Goal: Task Accomplishment & Management: Manage account settings

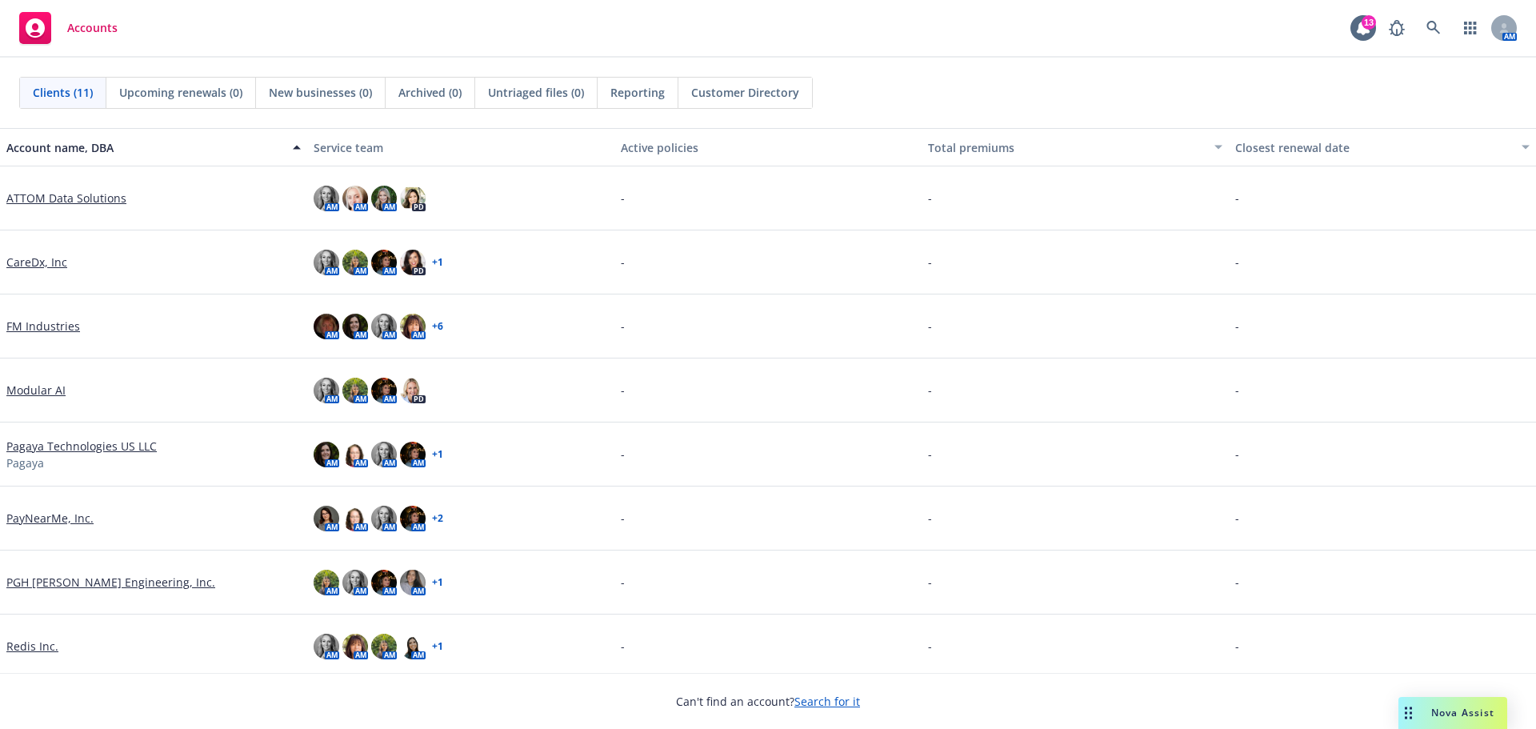
click at [549, 17] on div "Accounts 13 AM" at bounding box center [768, 29] width 1536 height 58
click at [31, 395] on link "Modular AI" at bounding box center [35, 390] width 59 height 17
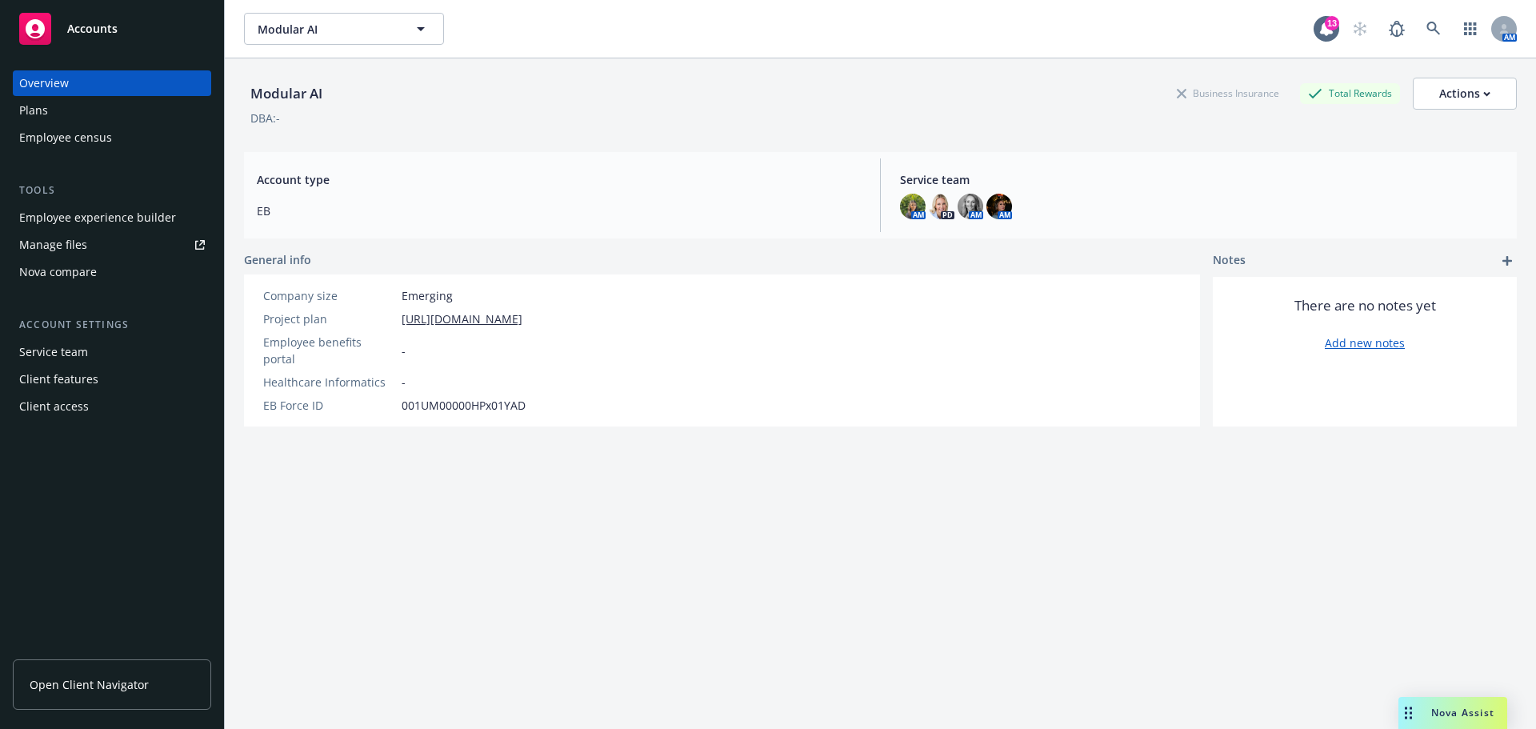
click at [14, 538] on div "Overview Plans Employee census Tools Employee experience builder Manage files N…" at bounding box center [112, 389] width 224 height 677
click at [36, 108] on div "Plans" at bounding box center [33, 111] width 29 height 26
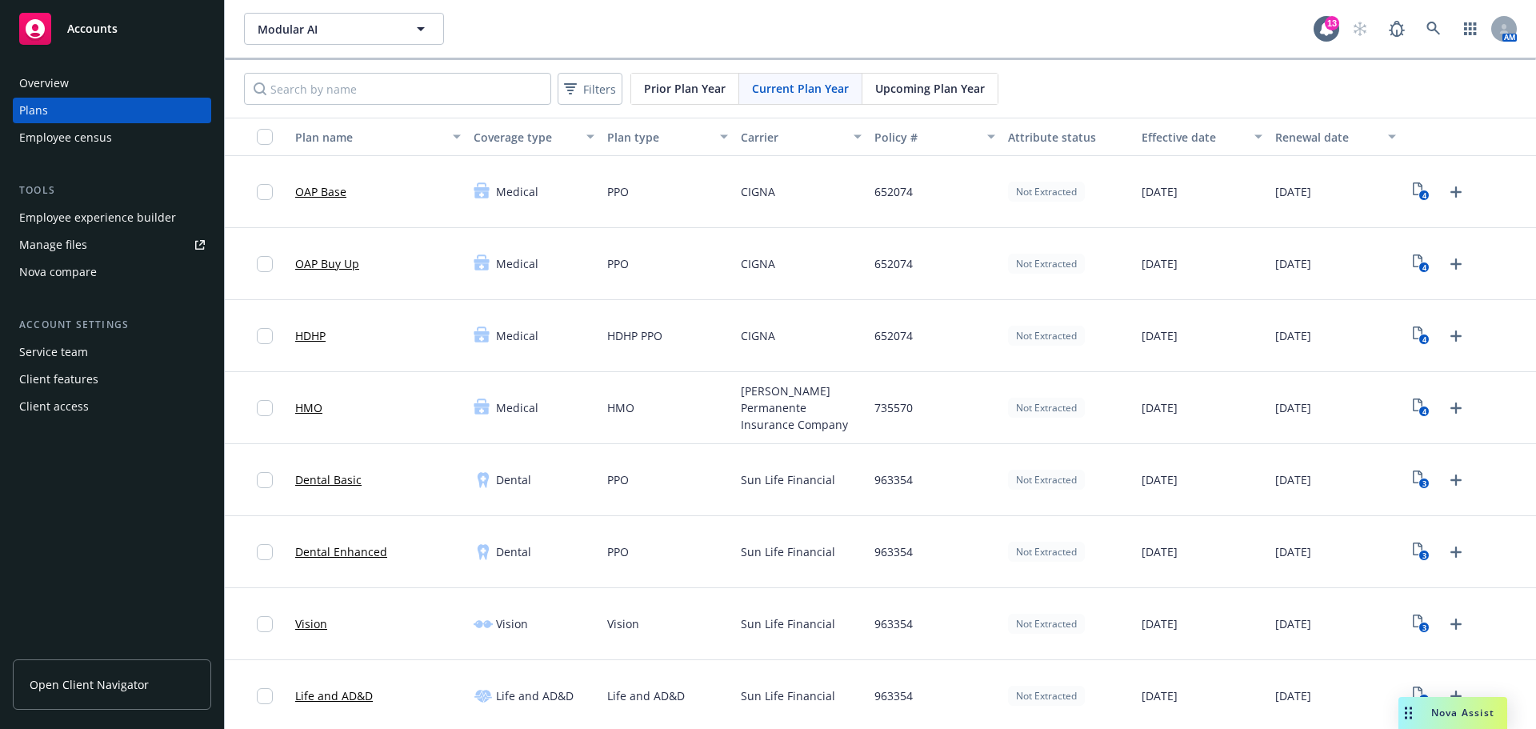
click at [489, 38] on div "Modular AI Modular AI" at bounding box center [778, 29] width 1069 height 32
click at [101, 217] on div "Employee experience builder" at bounding box center [97, 218] width 157 height 26
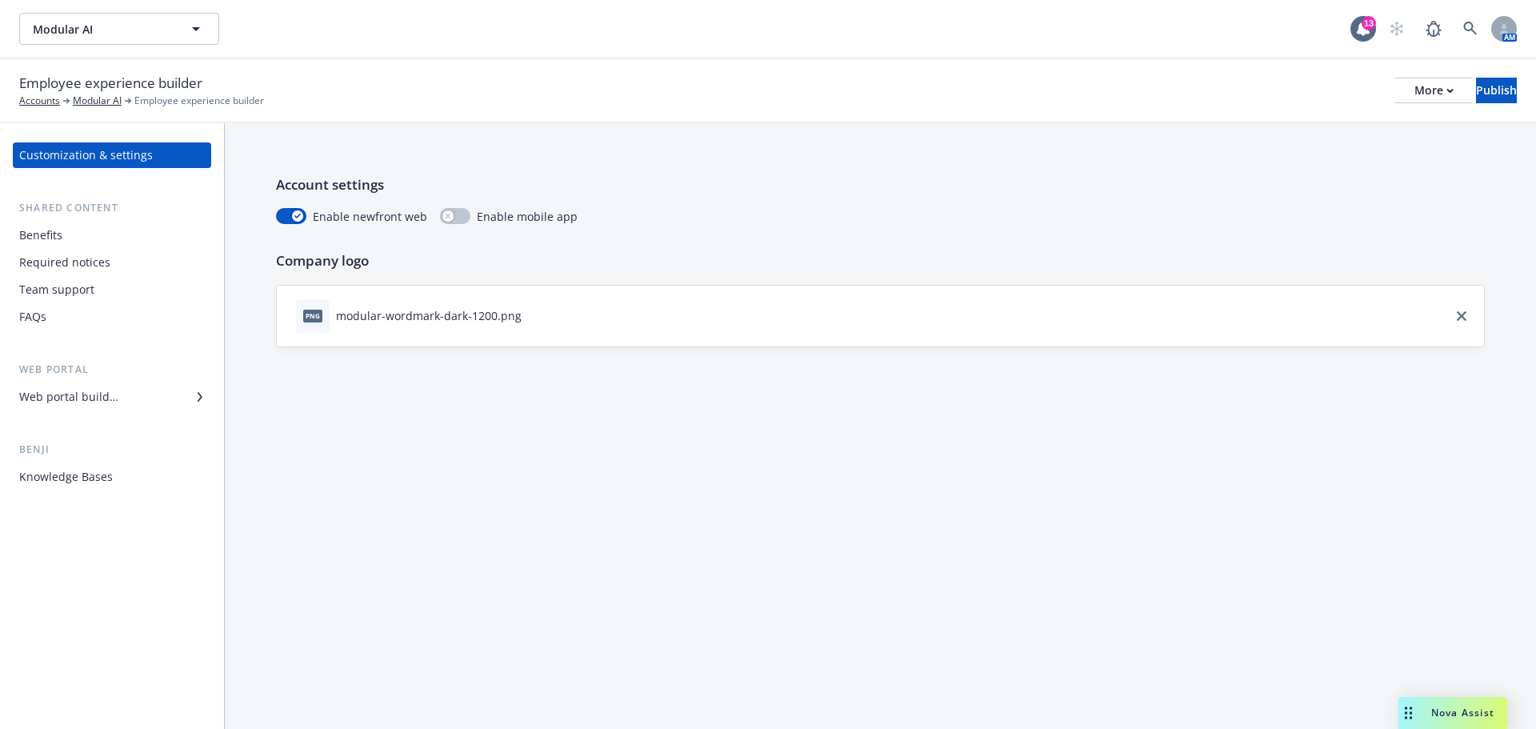
click at [81, 402] on div "Web portal builder" at bounding box center [68, 397] width 99 height 26
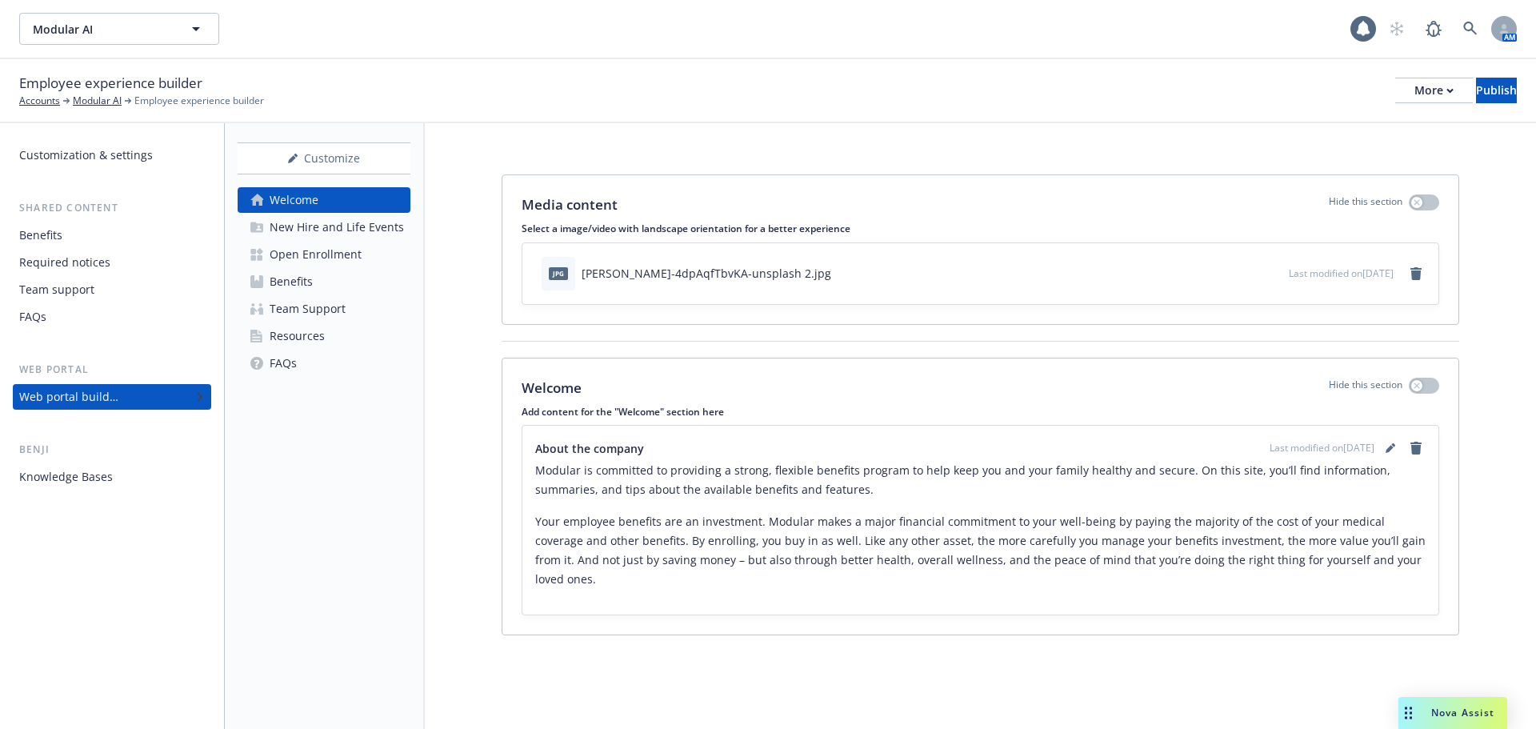
click at [293, 256] on div "Open Enrollment" at bounding box center [316, 255] width 92 height 26
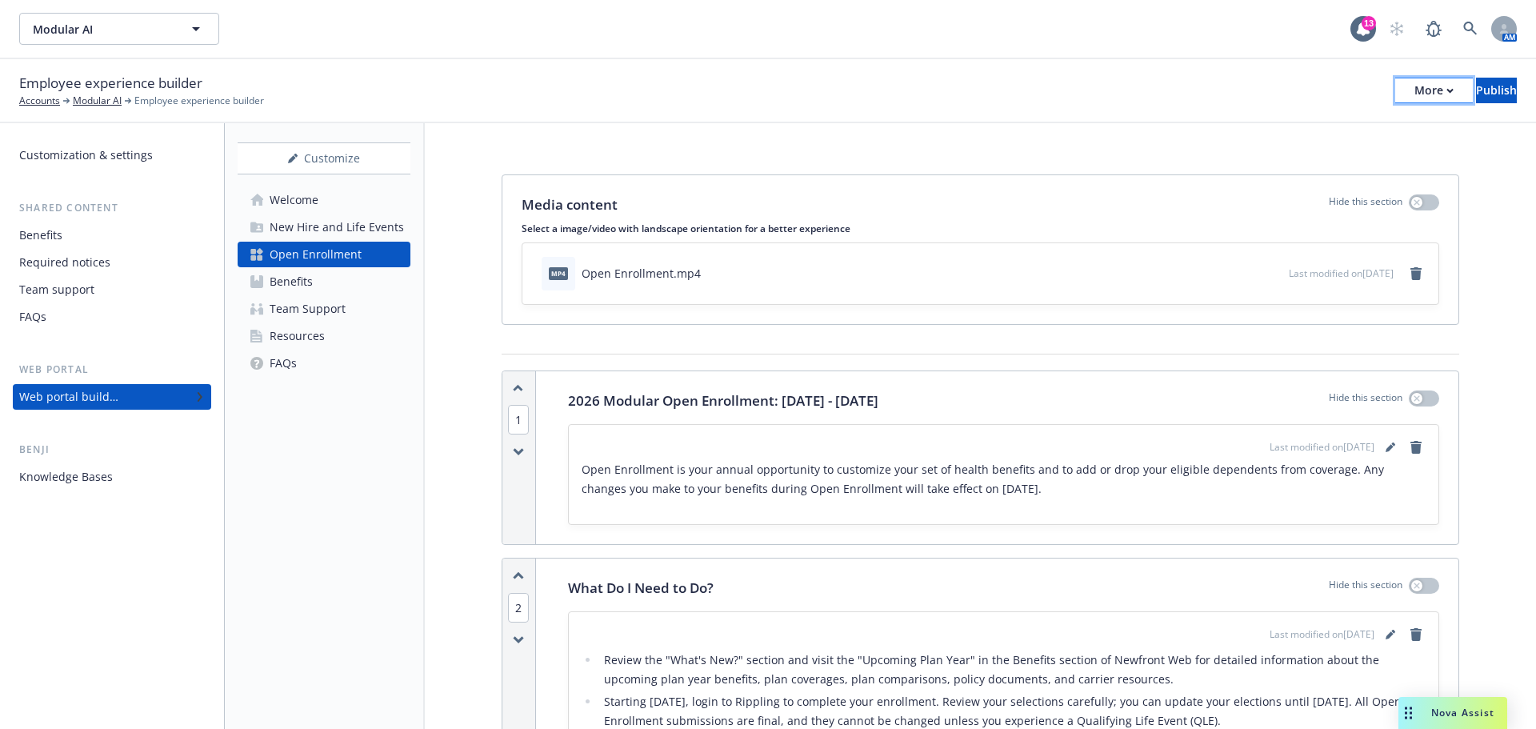
click at [1414, 94] on div "More" at bounding box center [1433, 90] width 39 height 24
click at [1357, 133] on link "Copy preview link" at bounding box center [1301, 126] width 237 height 32
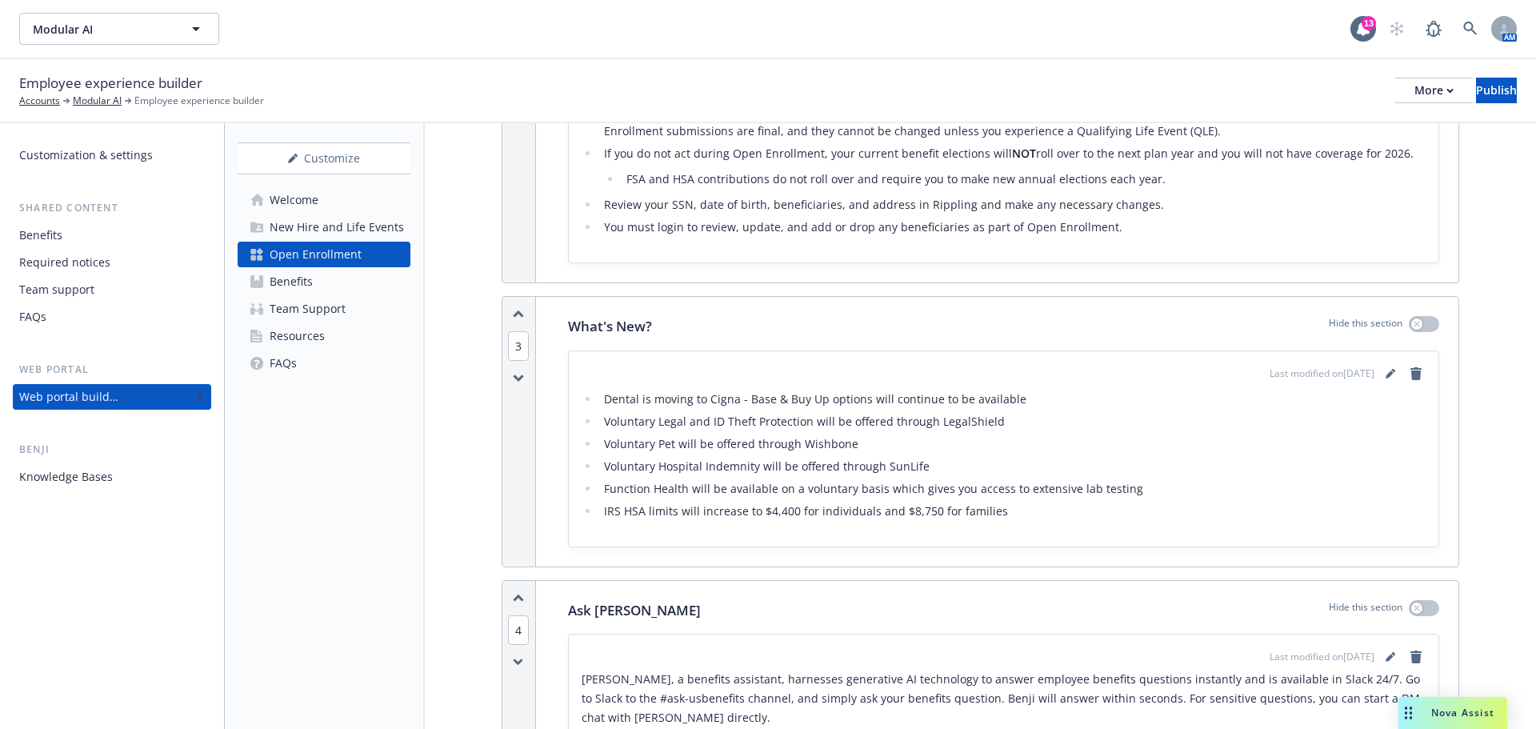
scroll to position [594, 0]
click at [1385, 370] on icon "editPencil" at bounding box center [1389, 370] width 8 height 8
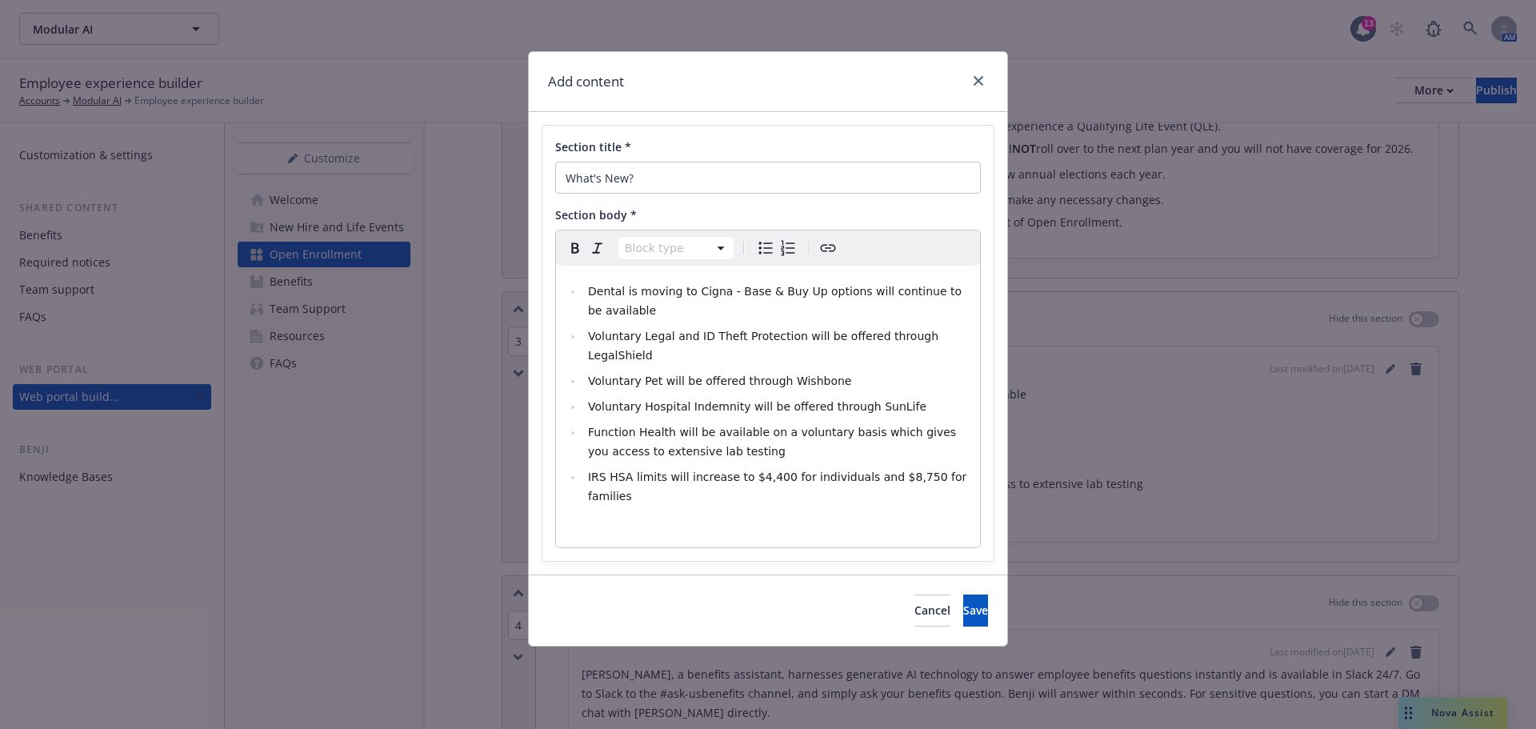
click at [754, 441] on li "Function Health will be available on a voluntary basis which gives you access t…" at bounding box center [776, 441] width 387 height 38
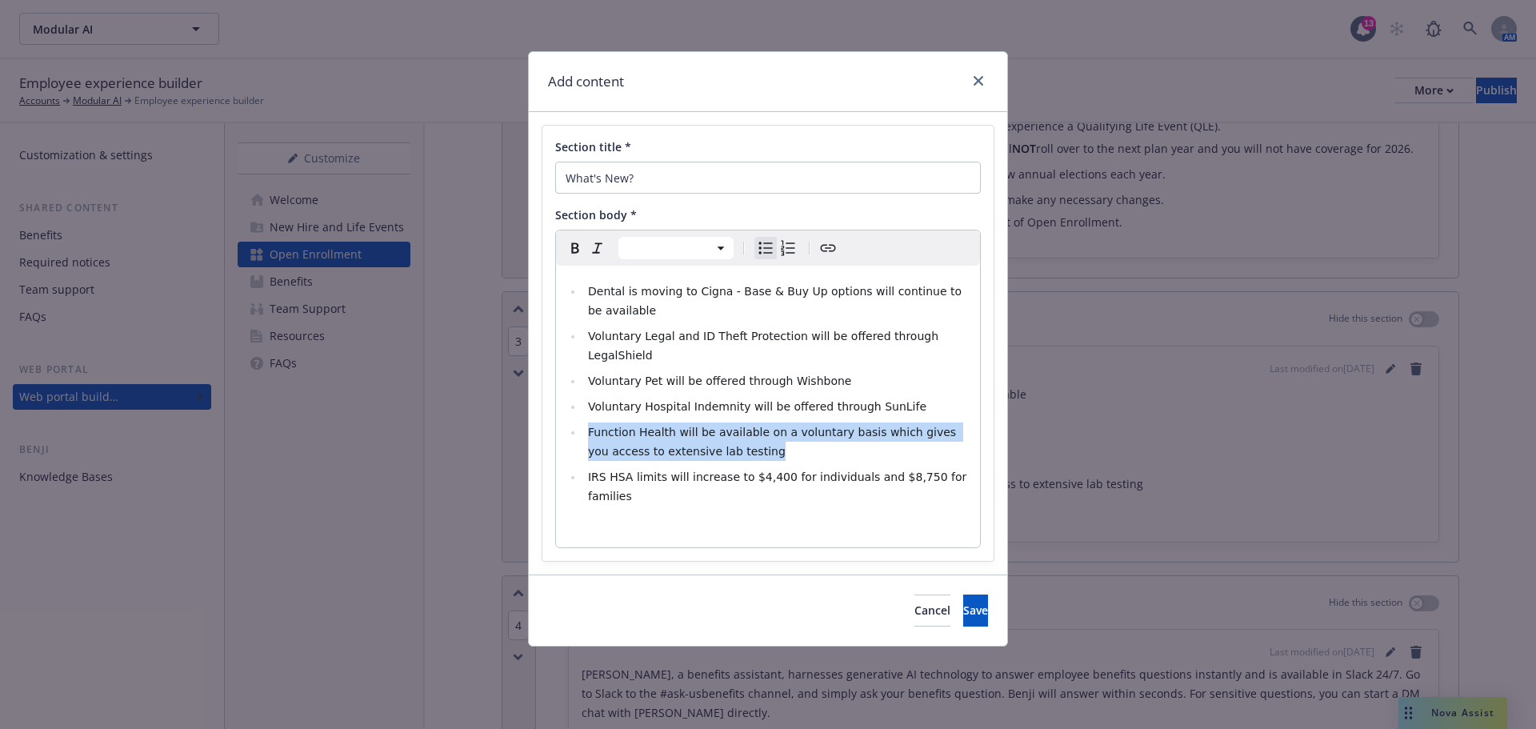
drag, startPoint x: 717, startPoint y: 435, endPoint x: 577, endPoint y: 415, distance: 141.4
click at [577, 415] on ul "Dental is moving to Cigna - Base & Buy Up options will continue to be available…" at bounding box center [767, 394] width 405 height 224
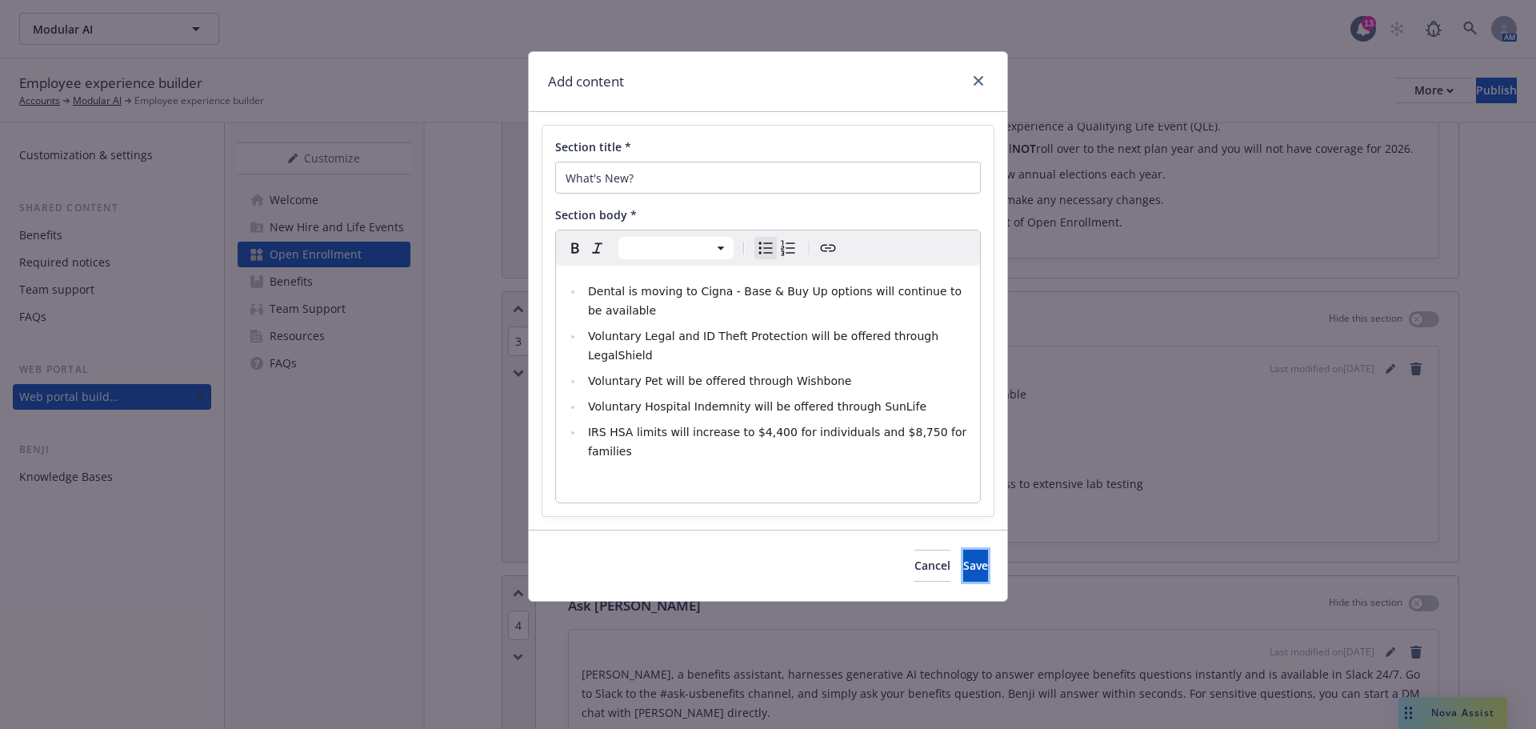
drag, startPoint x: 956, startPoint y: 526, endPoint x: 753, endPoint y: 455, distance: 214.5
click at [753, 455] on div "Add content Section title * What's New? Section body * Paragraph Heading 1 Head…" at bounding box center [768, 326] width 480 height 550
select select "paragraph"
click at [743, 473] on p "editable markdown" at bounding box center [767, 482] width 405 height 19
select select
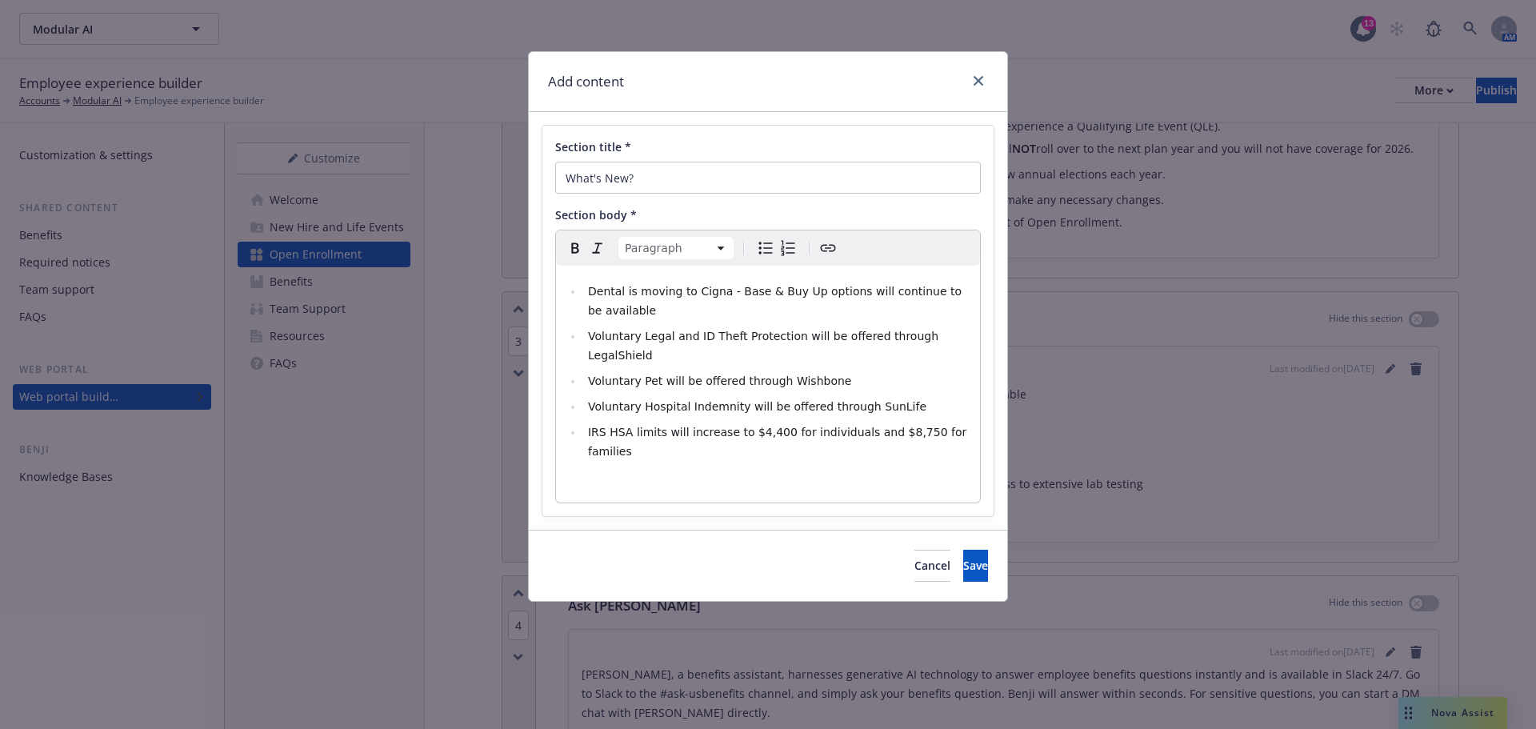
click at [959, 422] on li "IRS HSA limits will increase to $4,400 for individuals and $8,750 for families" at bounding box center [776, 441] width 387 height 38
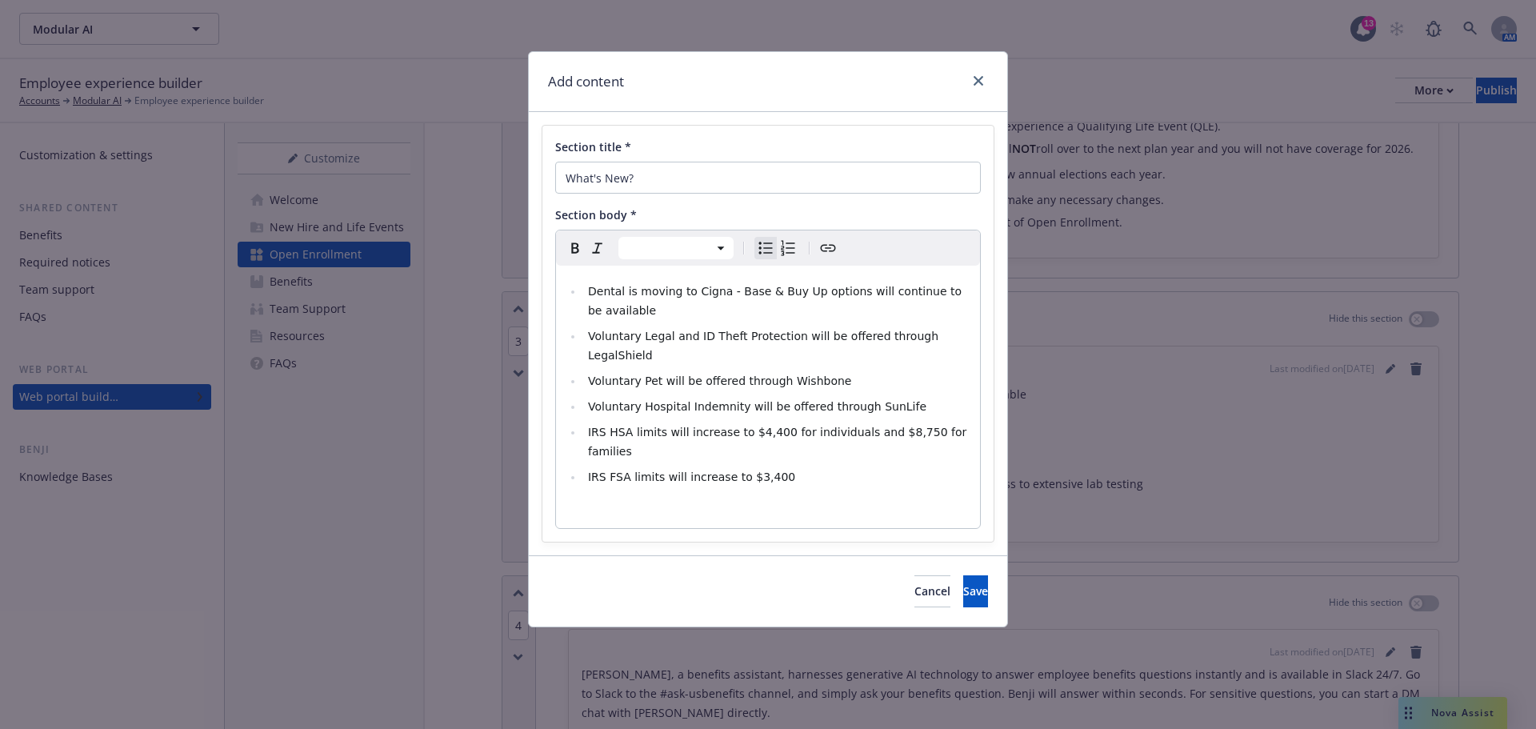
click at [894, 467] on li "IRS FSA limits will increase to $3,400" at bounding box center [776, 476] width 387 height 19
click at [963, 583] on span "Save" at bounding box center [975, 590] width 25 height 15
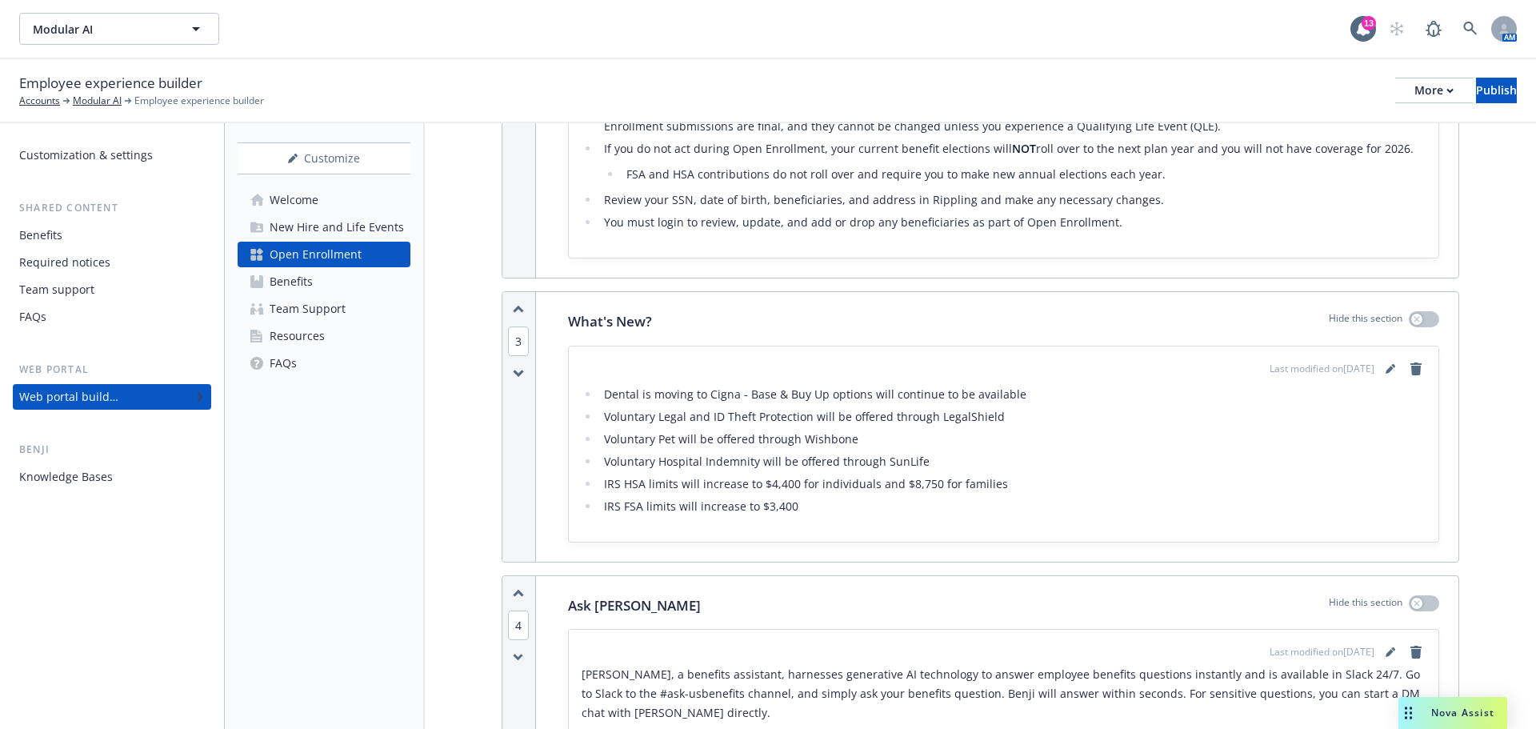
click at [462, 529] on div "Media content Hide this section Select a image/video with landscape orientation…" at bounding box center [980, 688] width 1111 height 2319
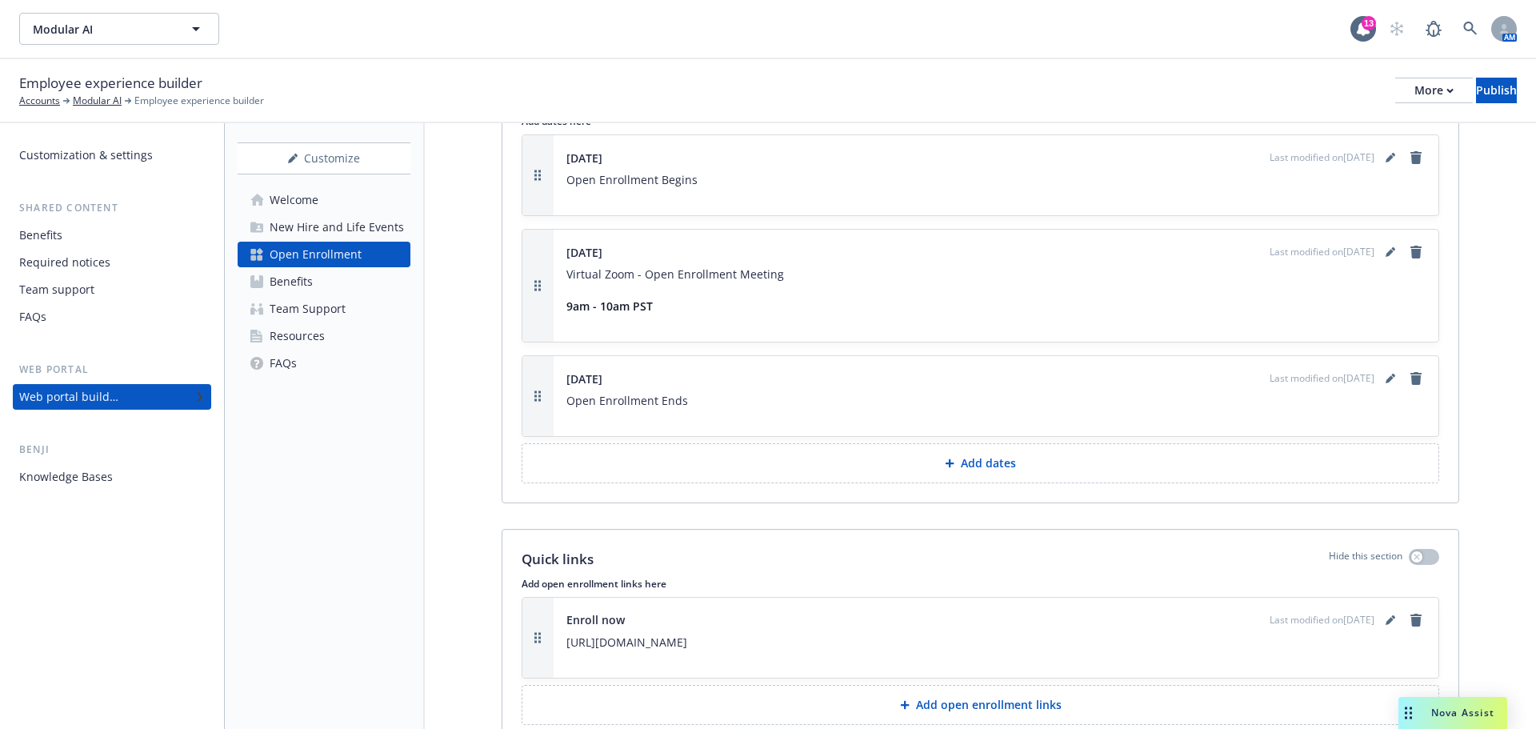
scroll to position [1474, 0]
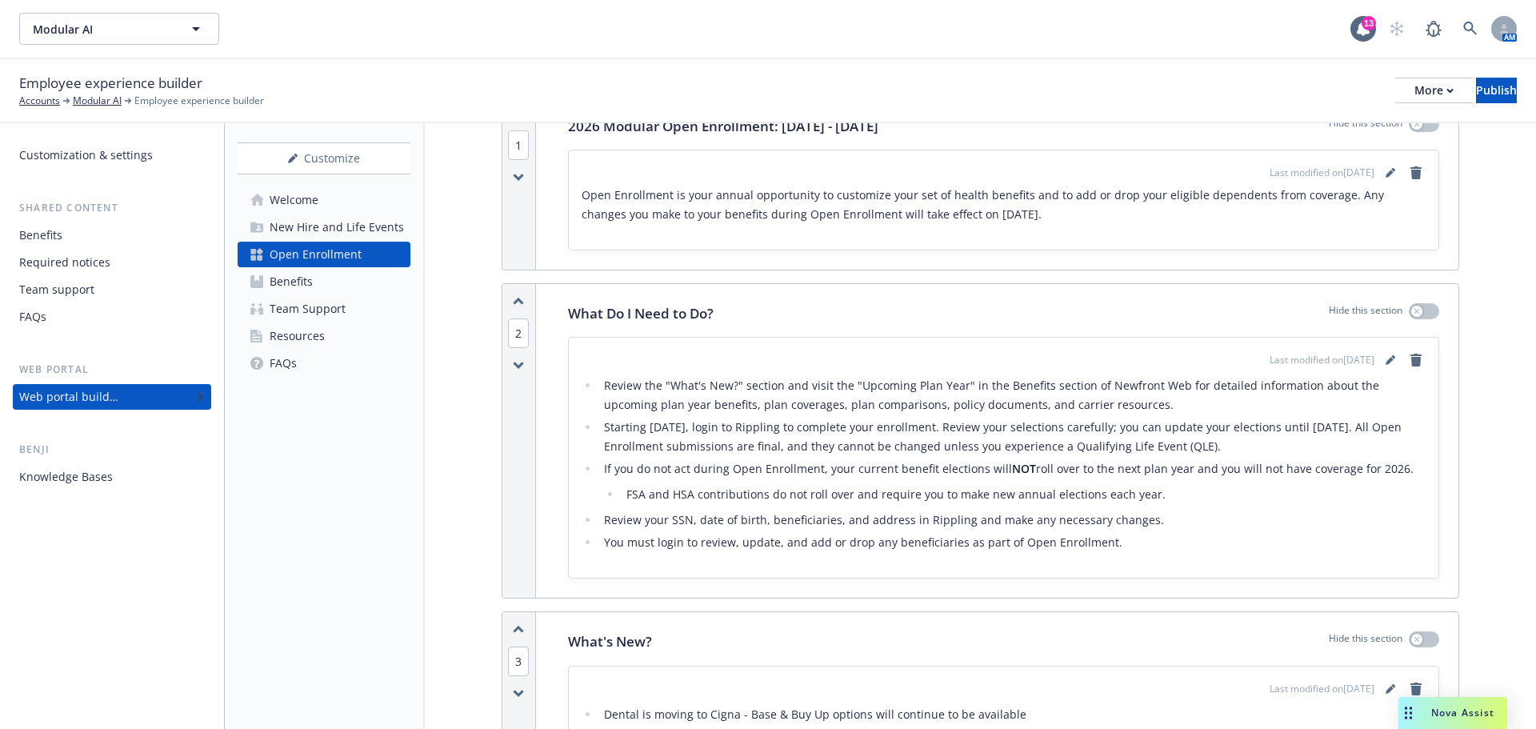
scroll to position [0, 0]
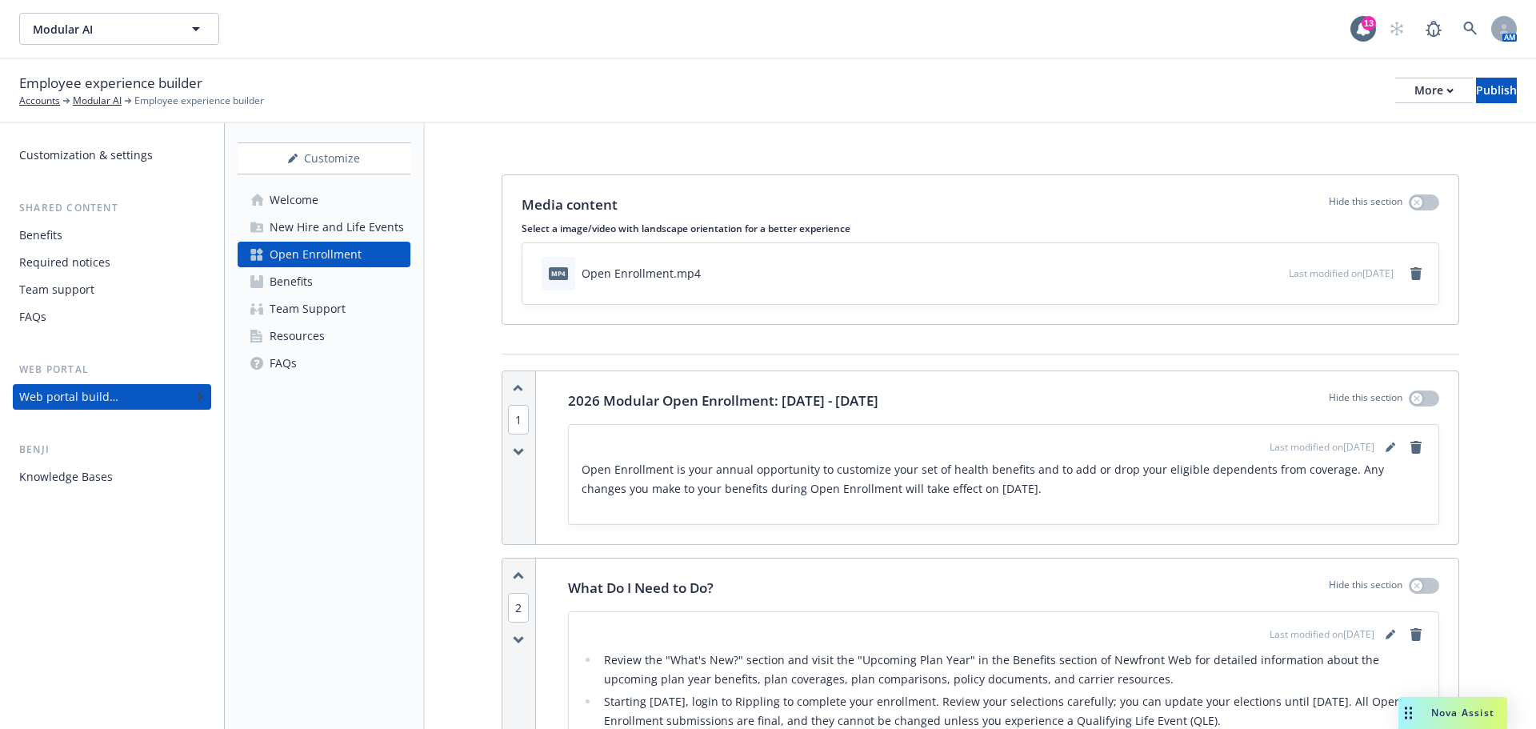
click at [337, 280] on link "Benefits" at bounding box center [324, 282] width 173 height 26
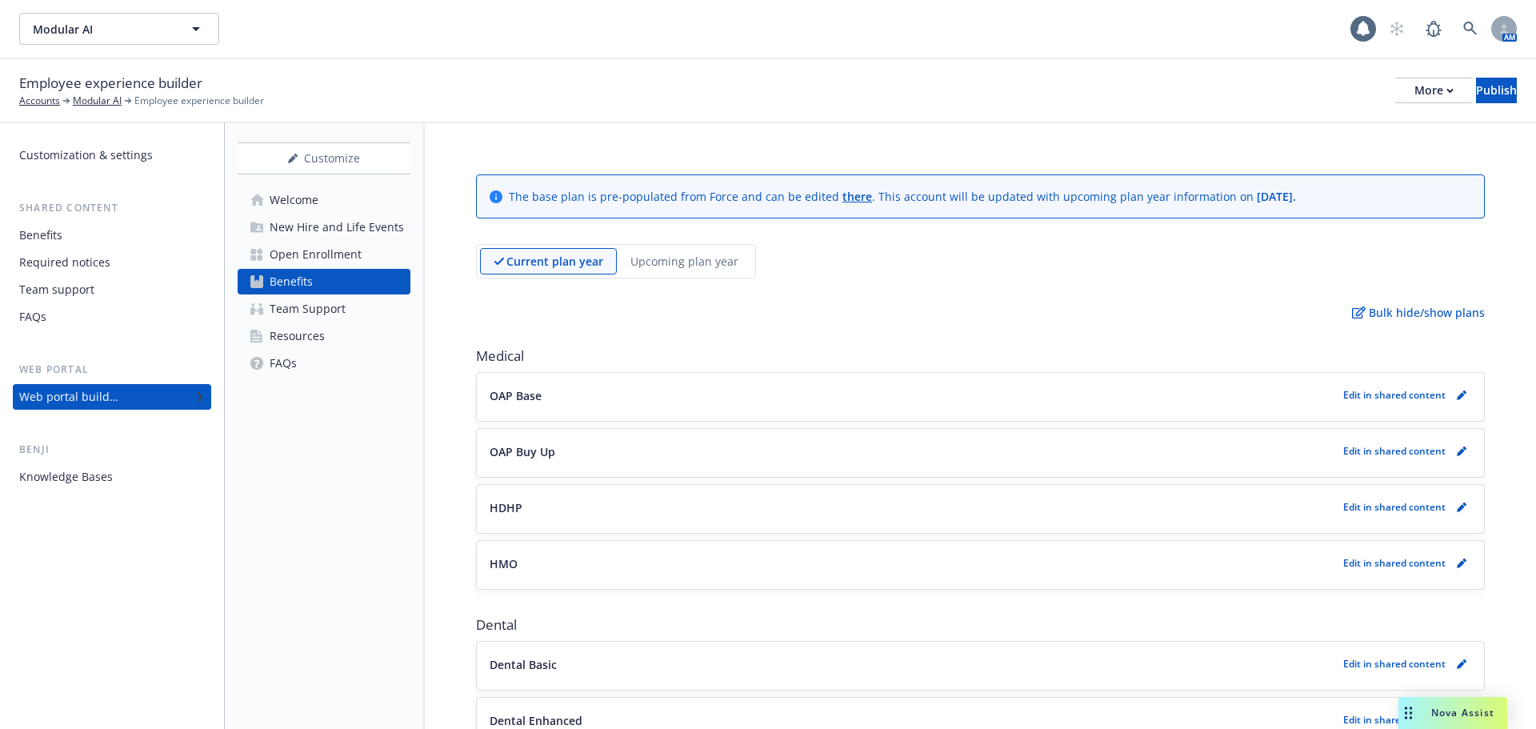
click at [697, 245] on div "Current plan year Upcoming plan year" at bounding box center [616, 261] width 280 height 34
click at [704, 253] on p "Upcoming plan year" at bounding box center [684, 261] width 108 height 17
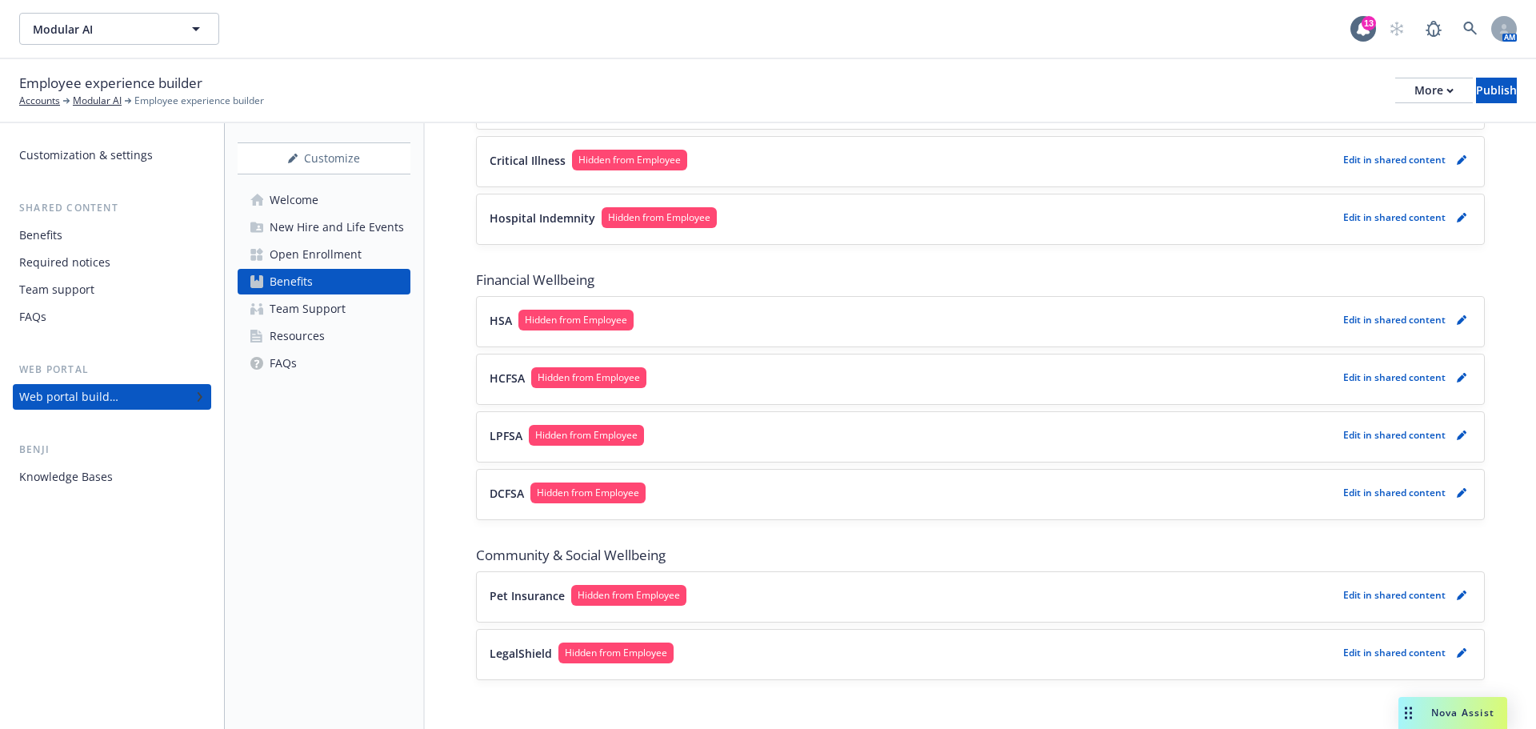
scroll to position [1153, 0]
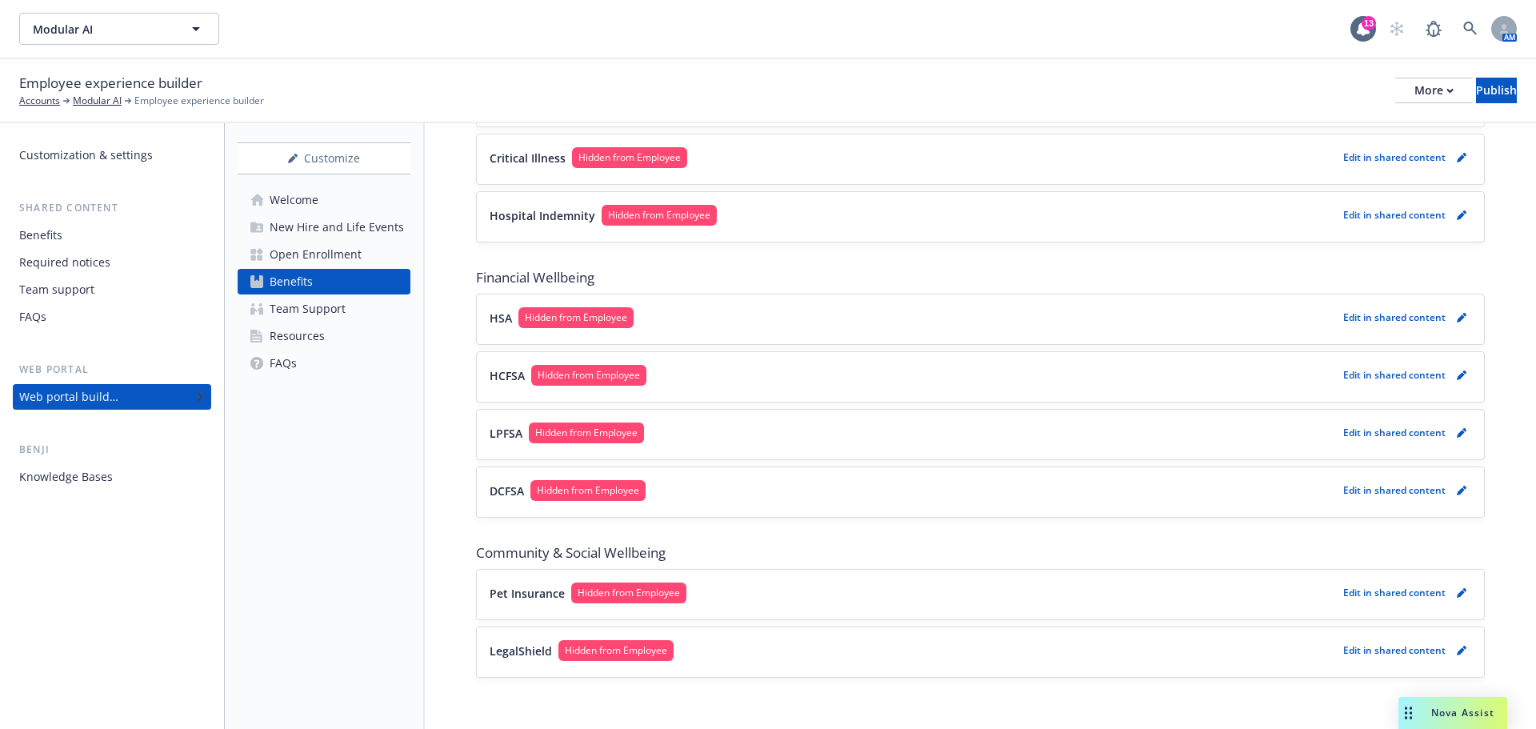
click at [821, 594] on button "Pet Insurance Hidden from Employee" at bounding box center [912, 592] width 847 height 21
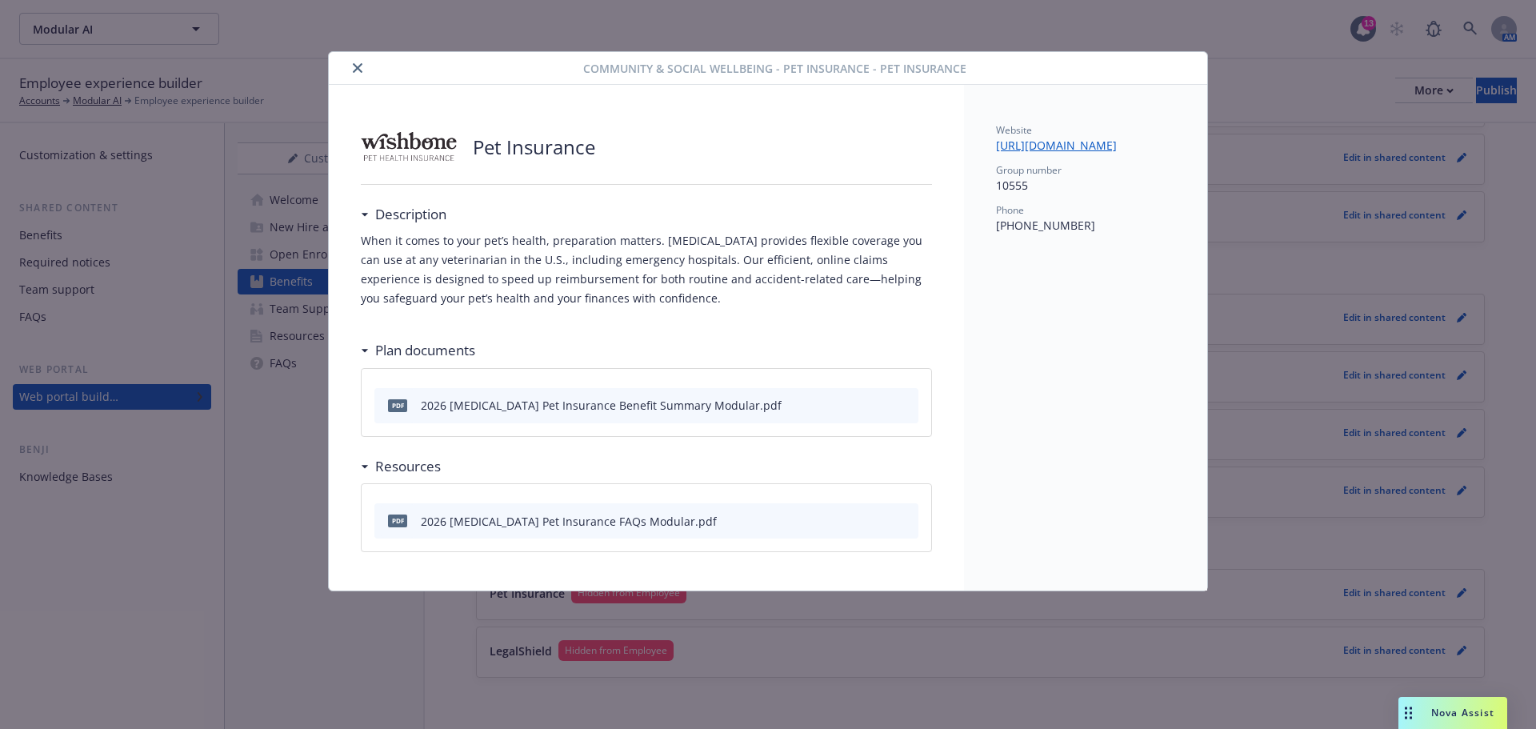
click at [609, 299] on p "When it comes to your pet’s health, preparation matters. Wishbone provides flex…" at bounding box center [646, 269] width 571 height 77
click at [355, 66] on icon "close" at bounding box center [358, 68] width 10 height 10
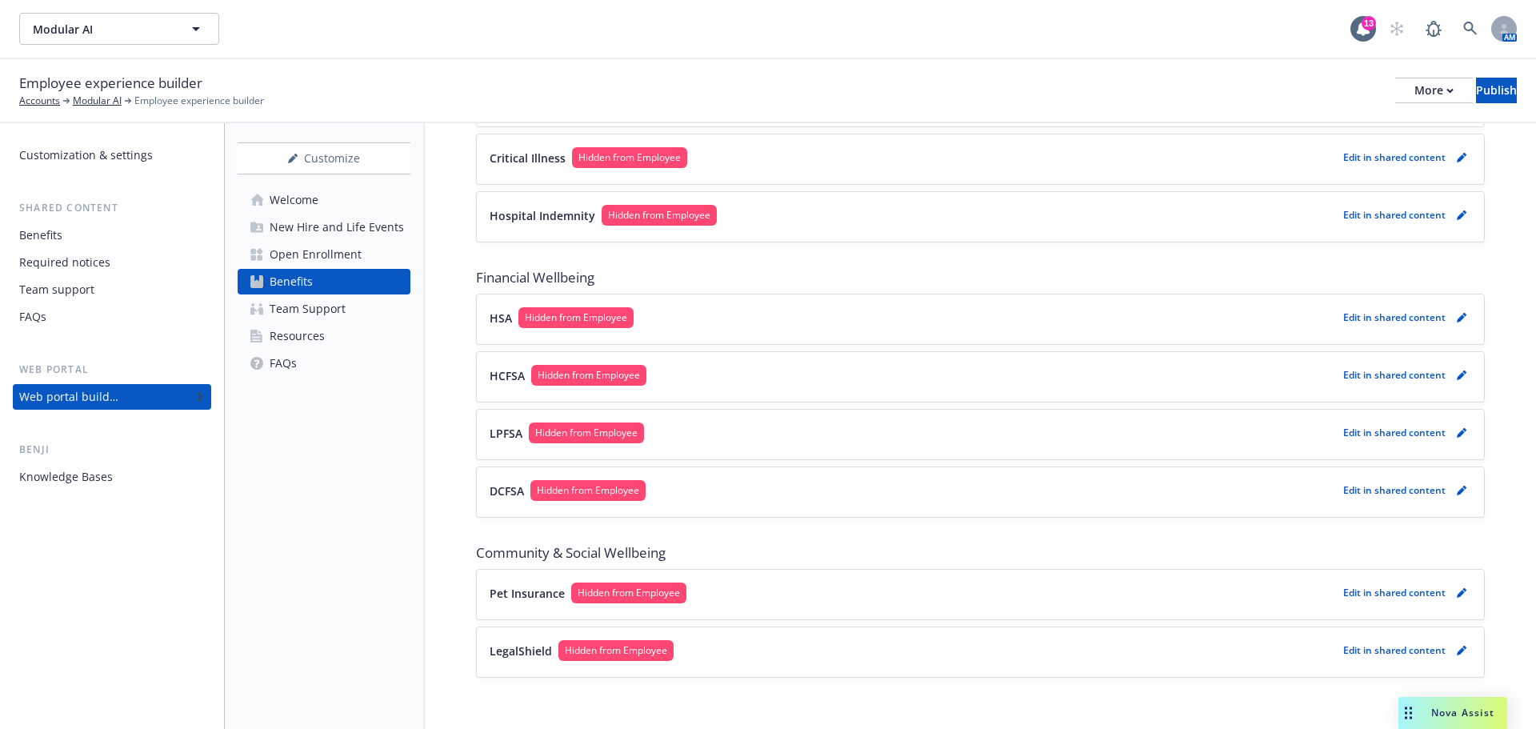
click at [761, 661] on div "LegalShield Hidden from Employee Edit in shared content" at bounding box center [979, 652] width 981 height 24
click at [751, 652] on button "LegalShield Hidden from Employee" at bounding box center [912, 650] width 847 height 21
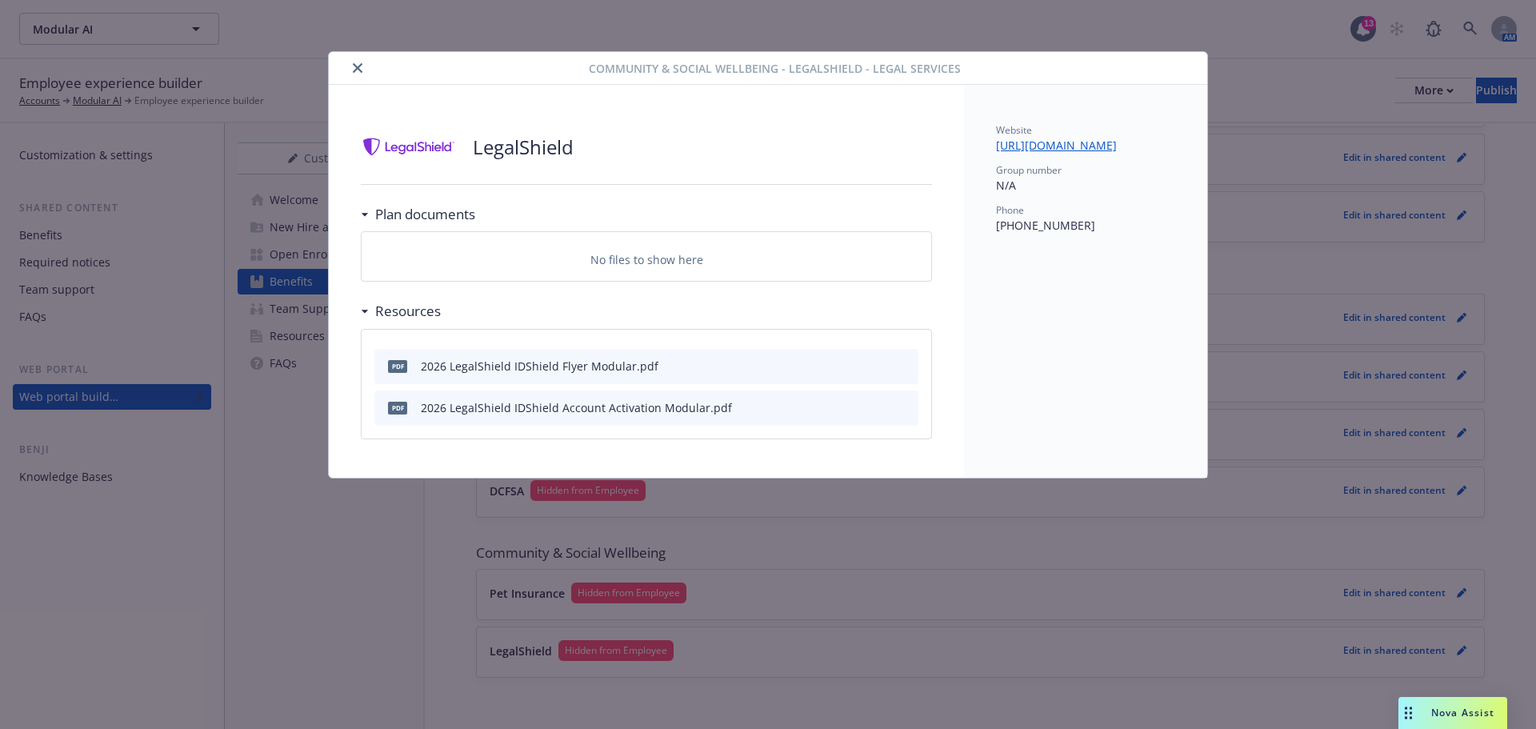
click at [350, 65] on button "close" at bounding box center [357, 67] width 19 height 19
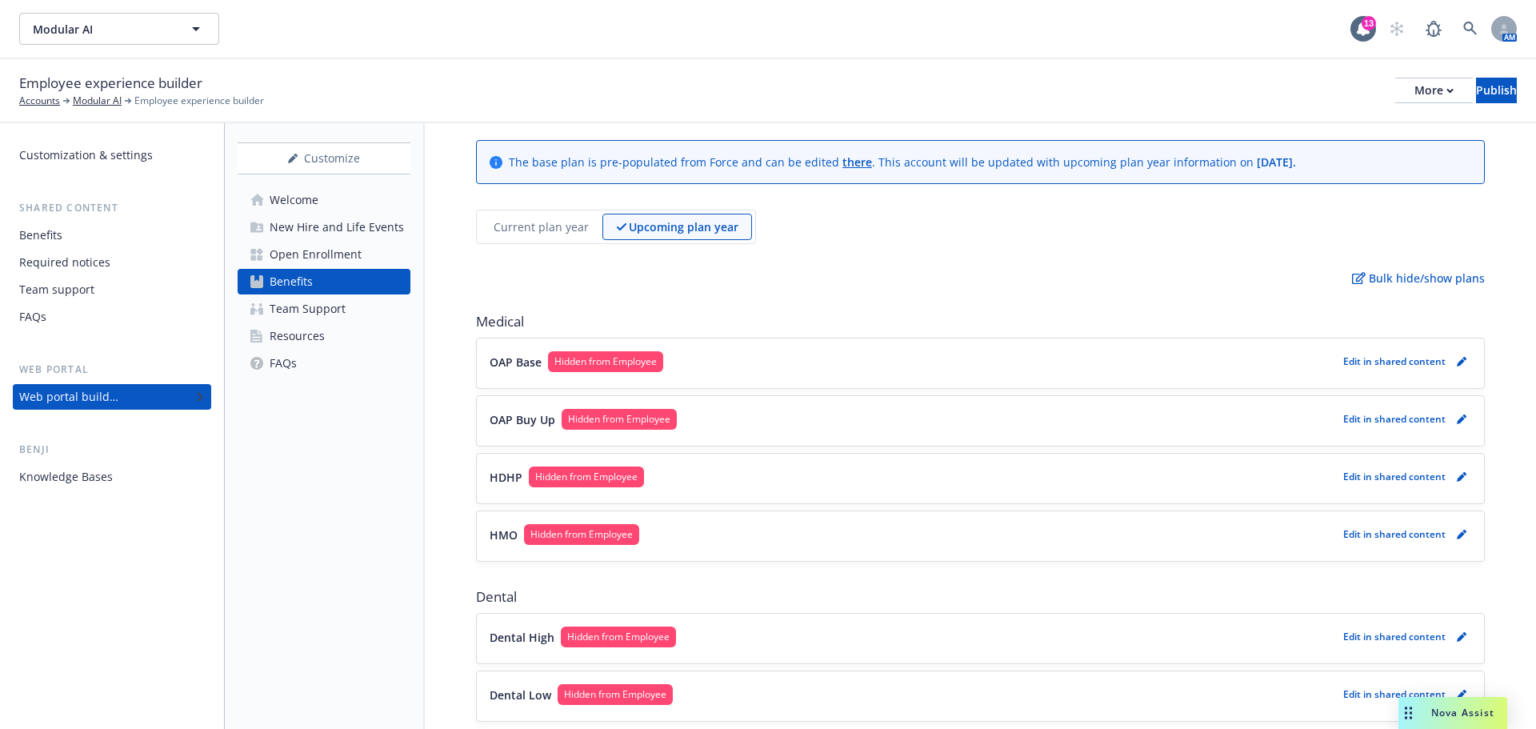
scroll to position [34, 0]
click at [796, 636] on button "Dental High Hidden from Employee" at bounding box center [912, 637] width 847 height 21
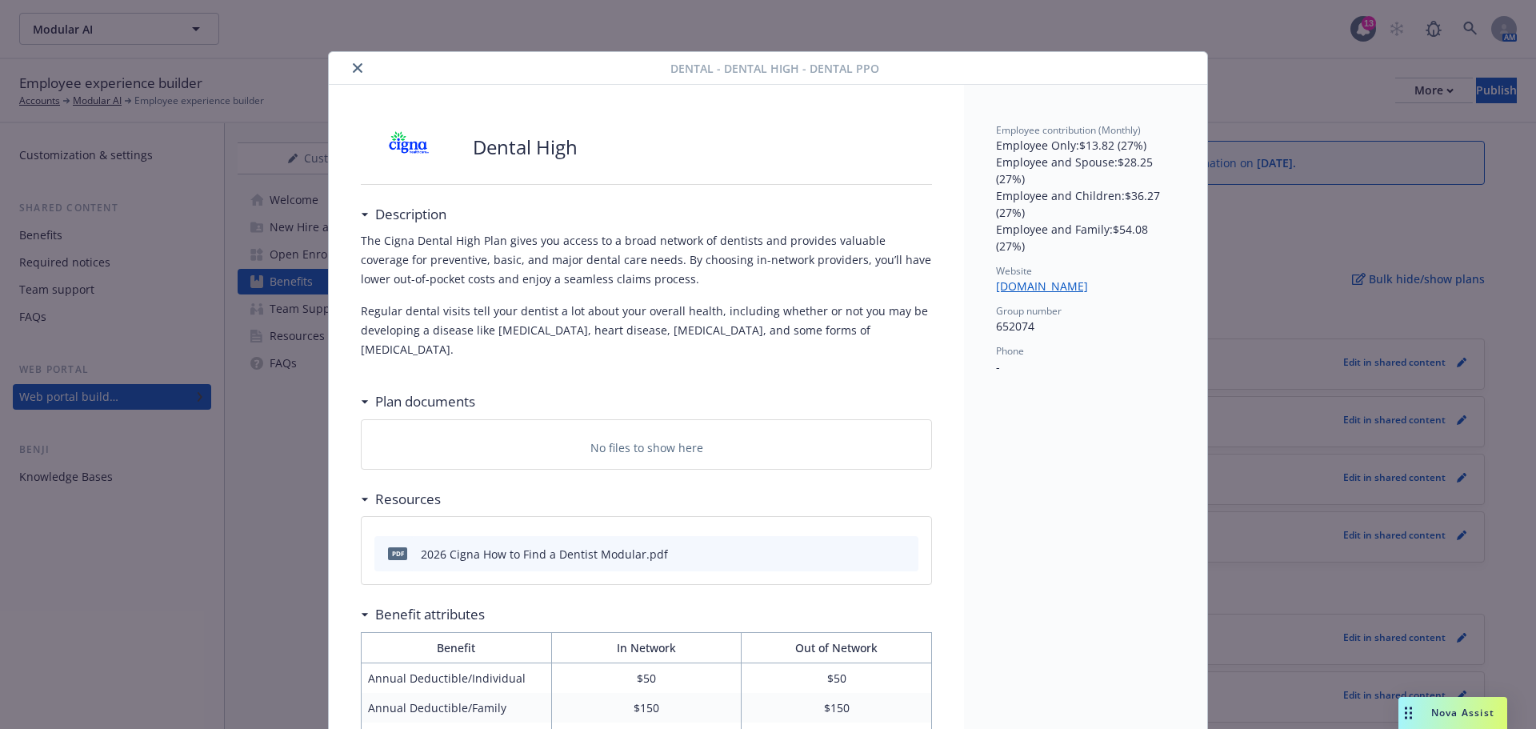
click at [353, 67] on icon "close" at bounding box center [358, 68] width 10 height 10
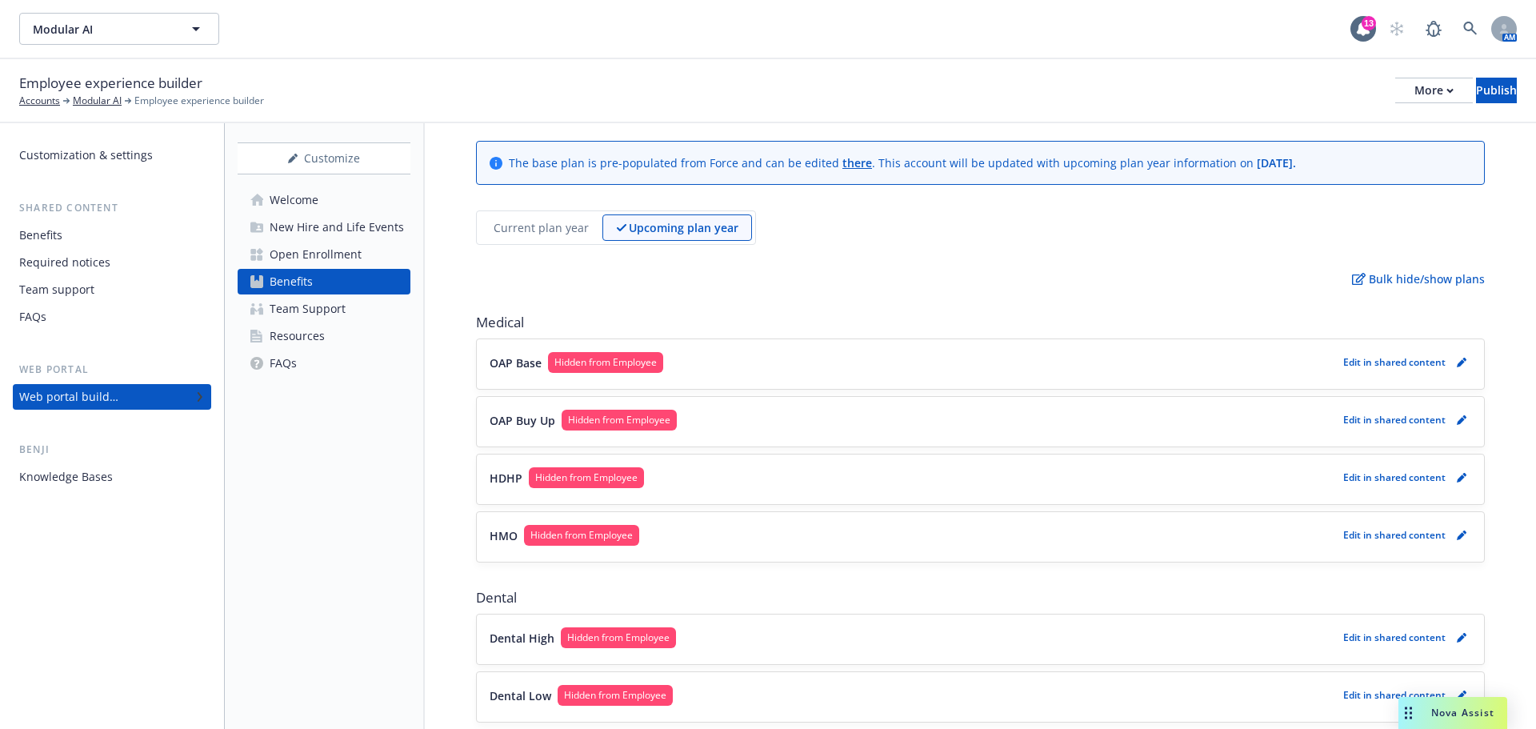
click at [773, 373] on div "OAP Base Hidden from Employee Edit in shared content" at bounding box center [979, 364] width 981 height 24
click at [765, 364] on button "OAP Base Hidden from Employee" at bounding box center [912, 362] width 847 height 21
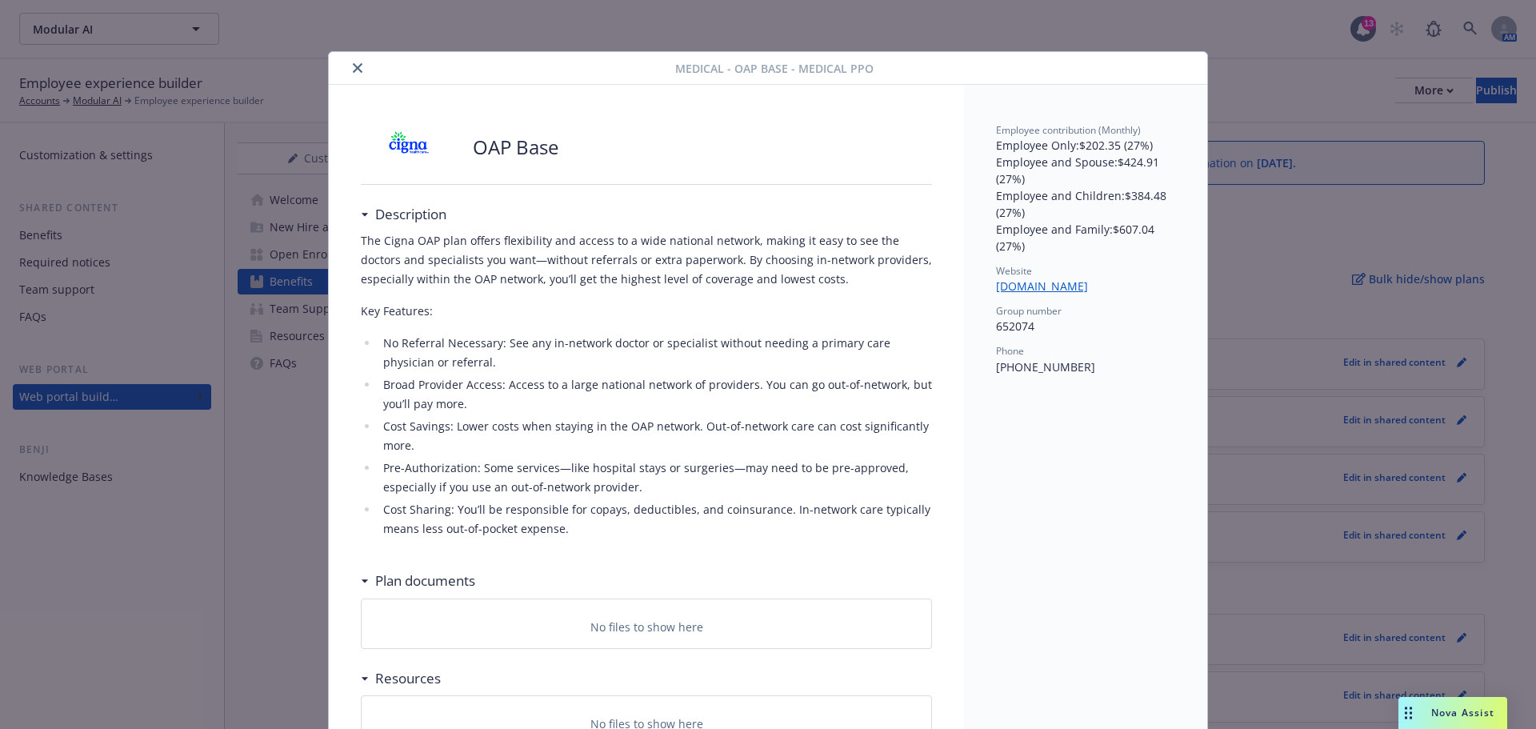
scroll to position [48, 0]
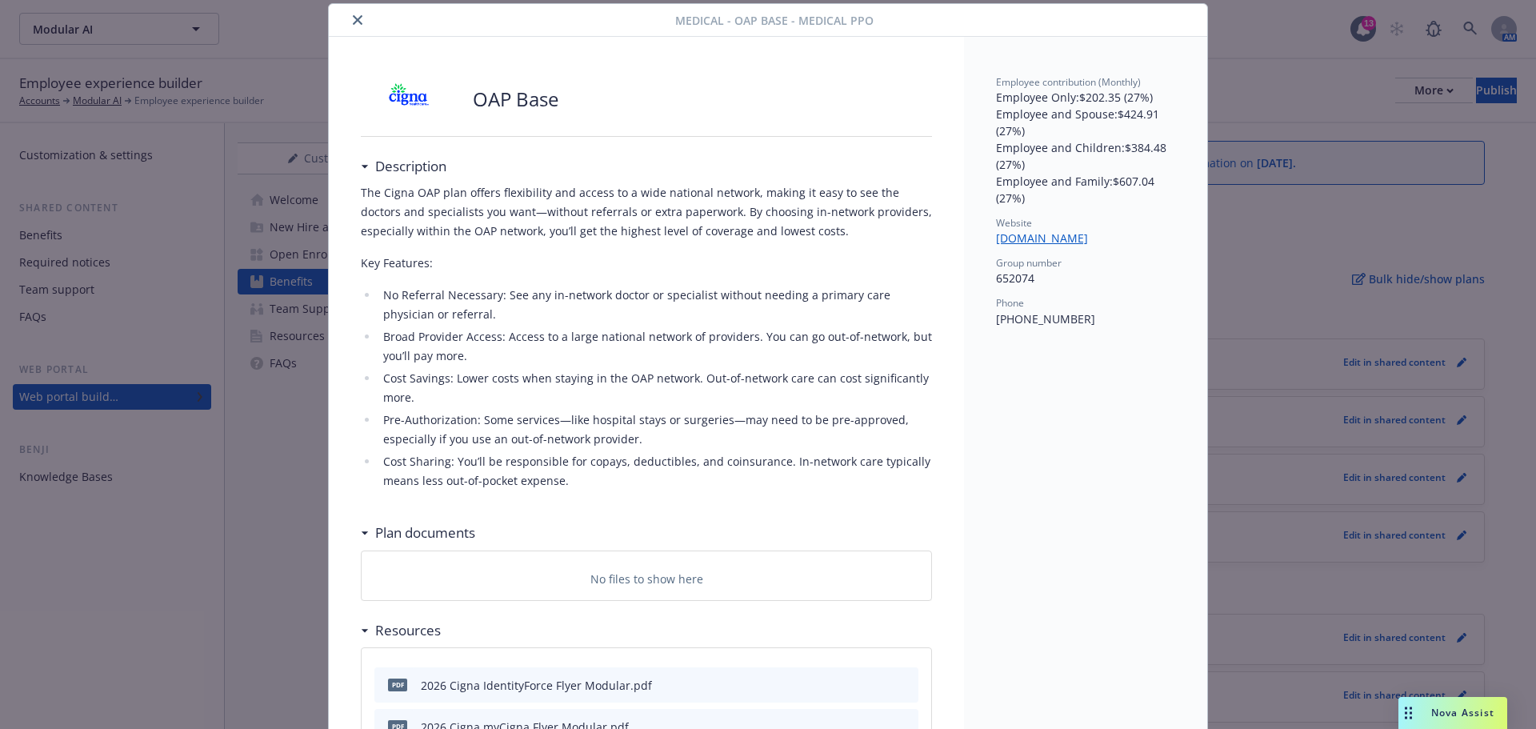
click at [353, 24] on icon "close" at bounding box center [358, 20] width 10 height 10
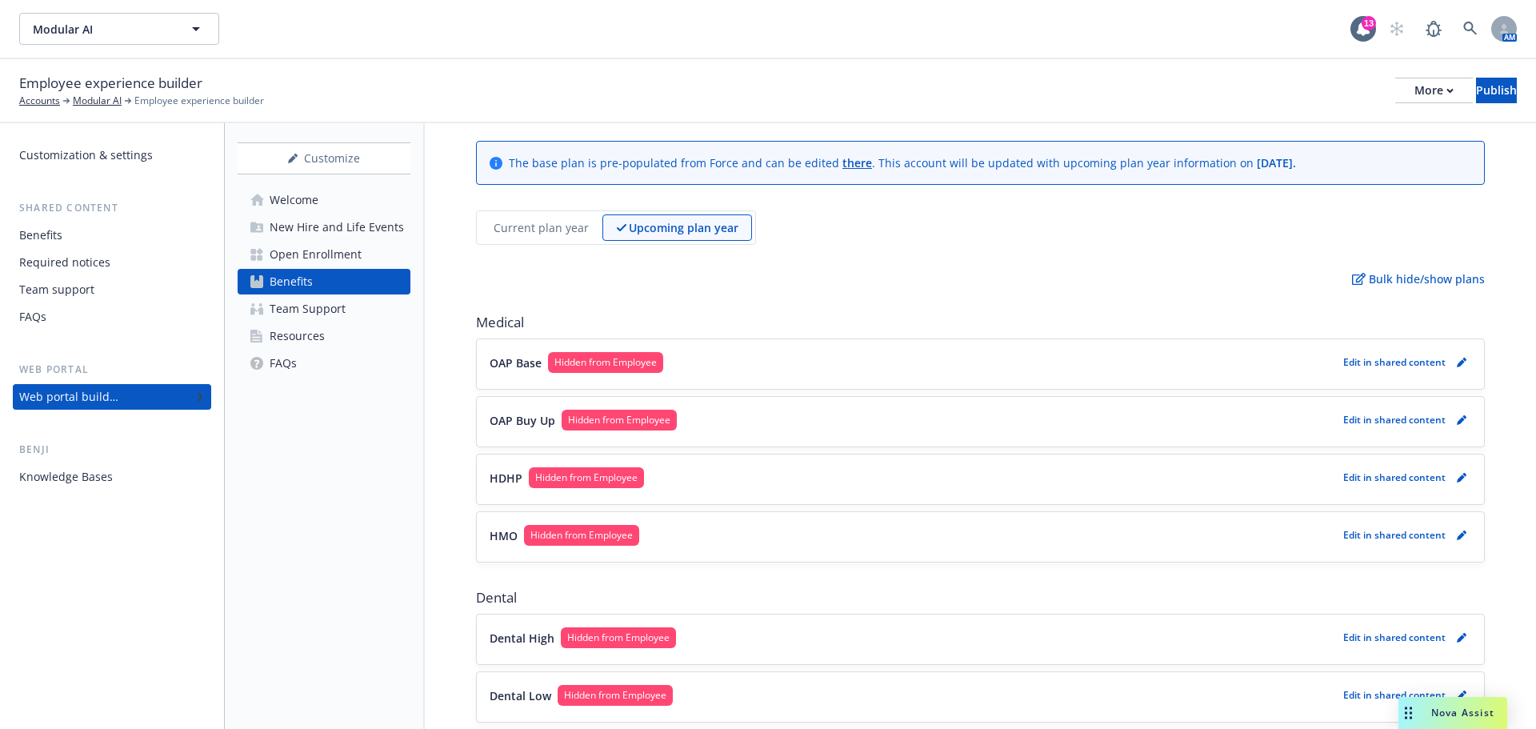
click at [165, 28] on span "Modular AI" at bounding box center [102, 29] width 138 height 17
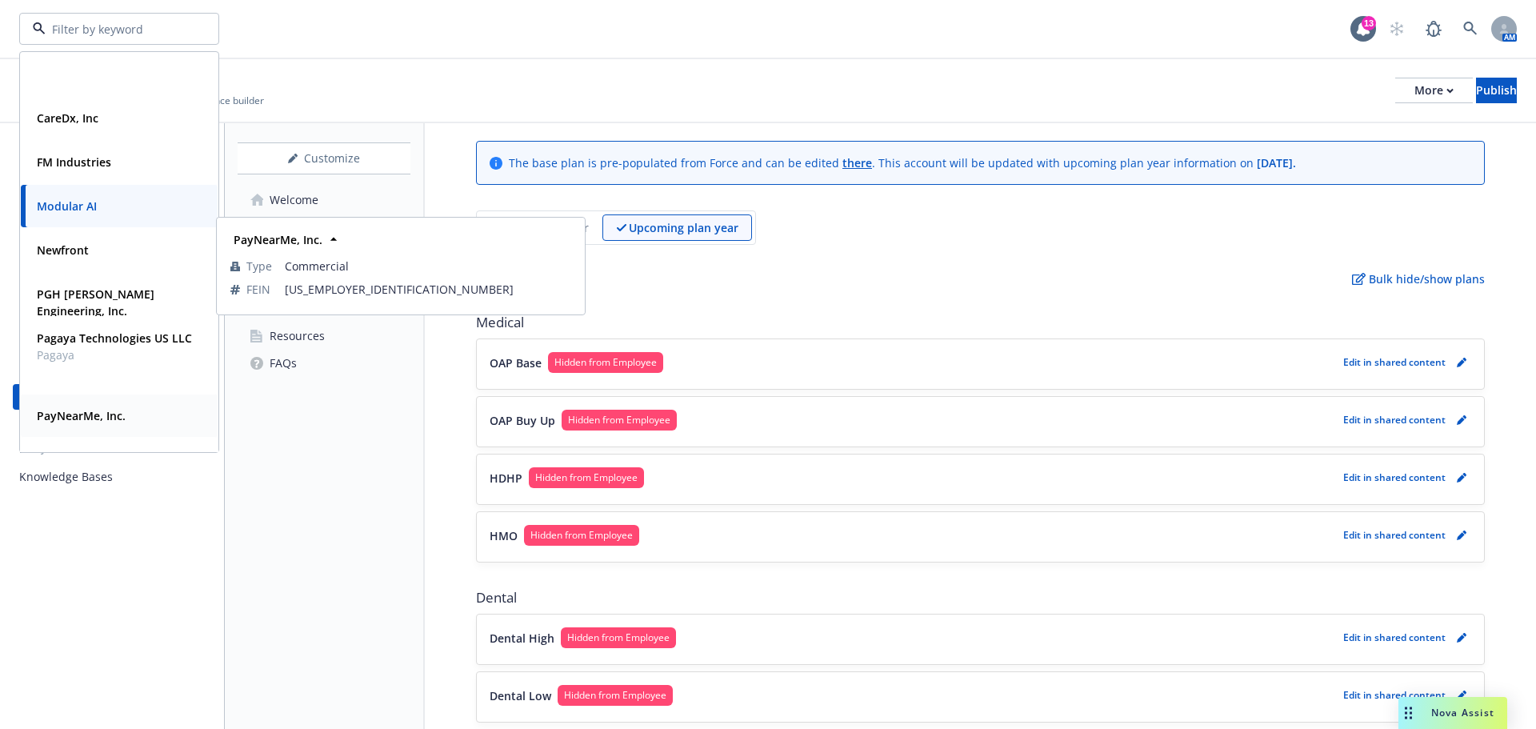
scroll to position [162, 0]
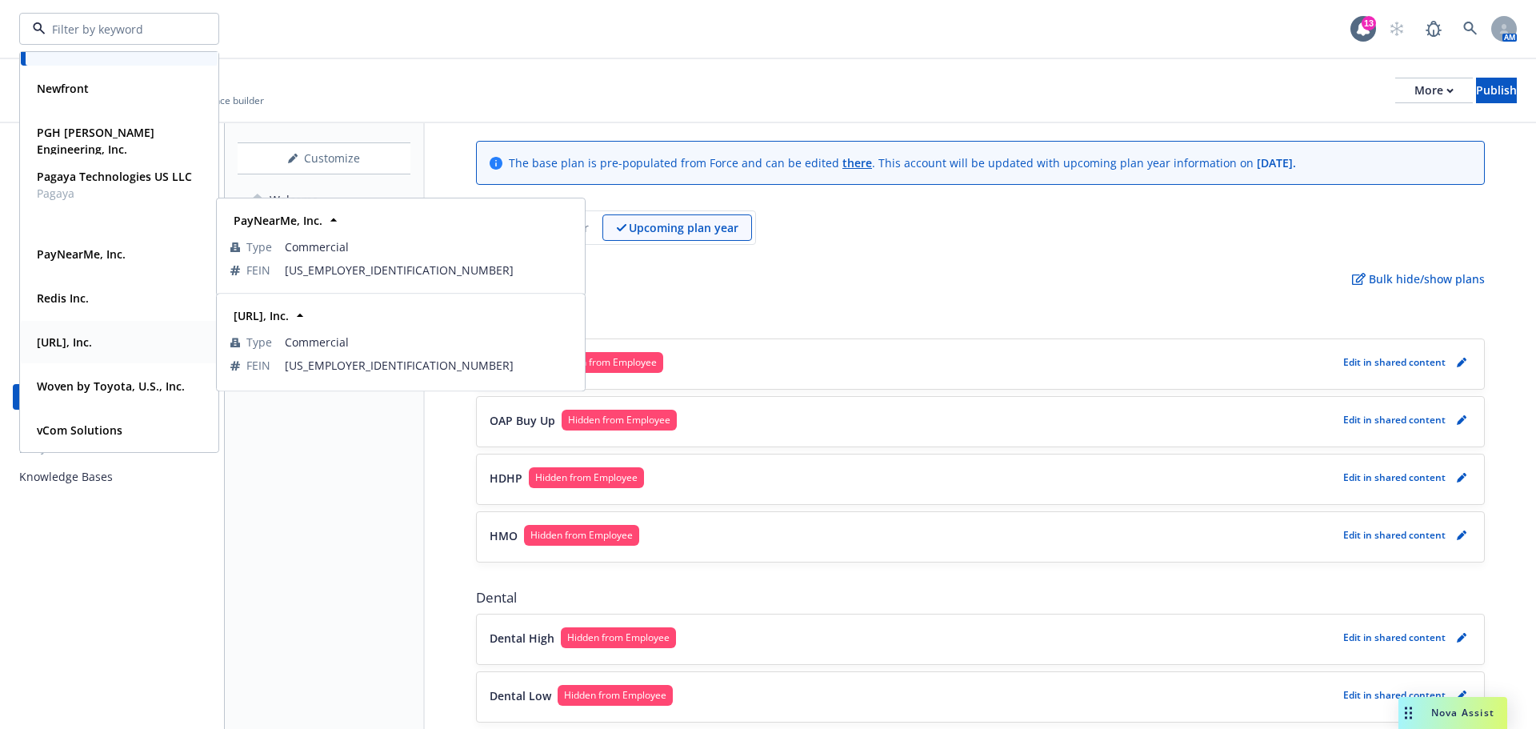
click at [93, 337] on div "Viz.ai, Inc." at bounding box center [62, 341] width 65 height 23
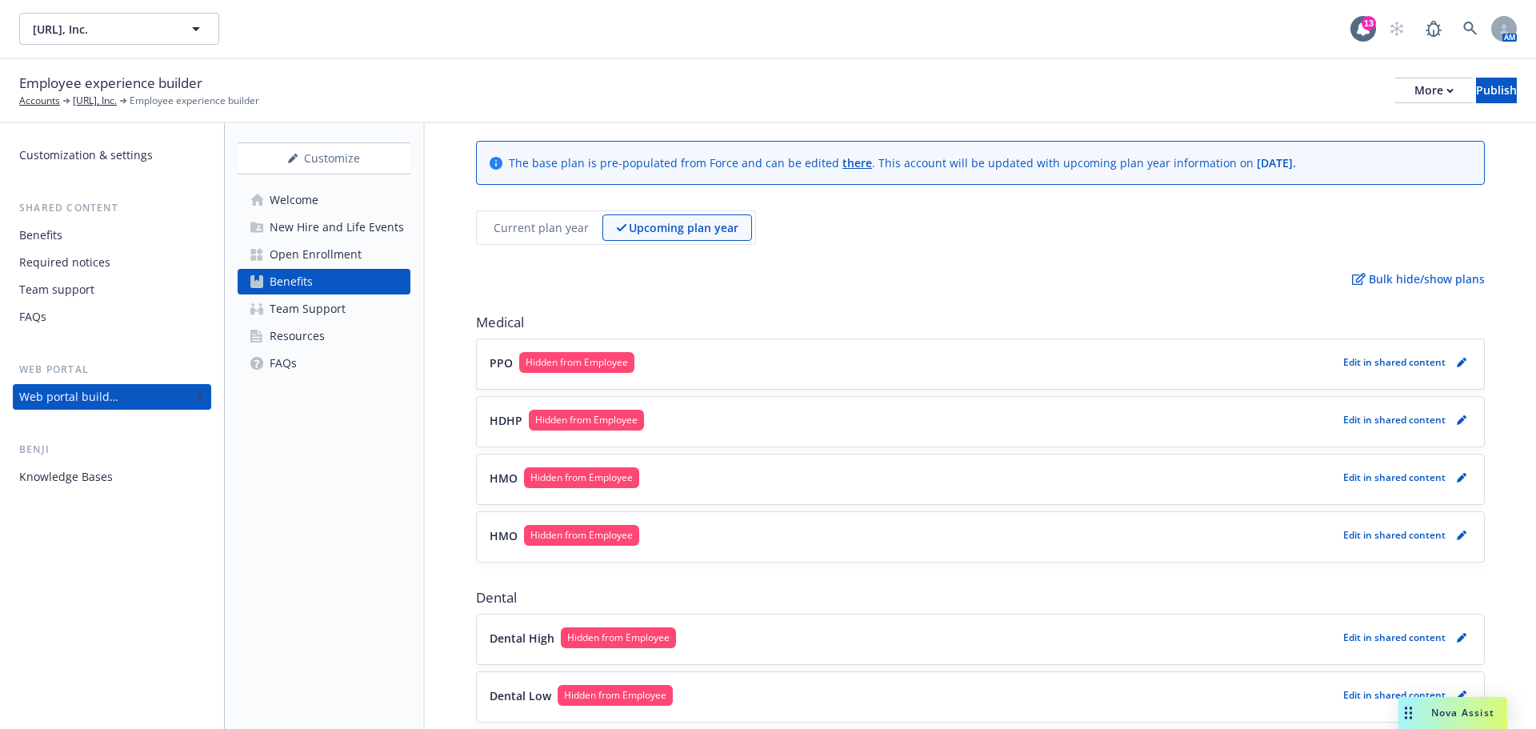
click at [334, 516] on div "Customize Welcome New Hire and Life Events Open Enrollment Benefits Team Suppor…" at bounding box center [325, 425] width 200 height 605
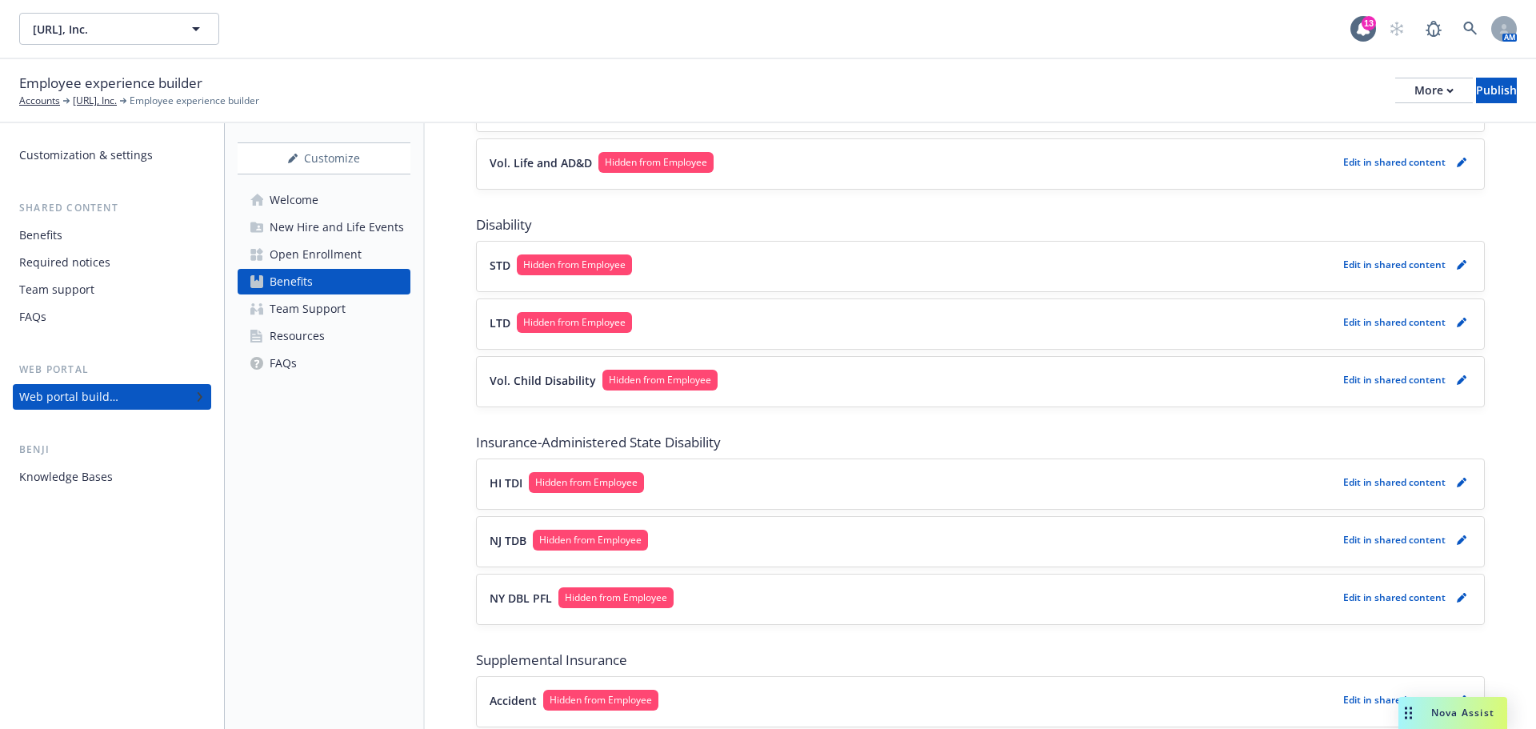
scroll to position [833, 0]
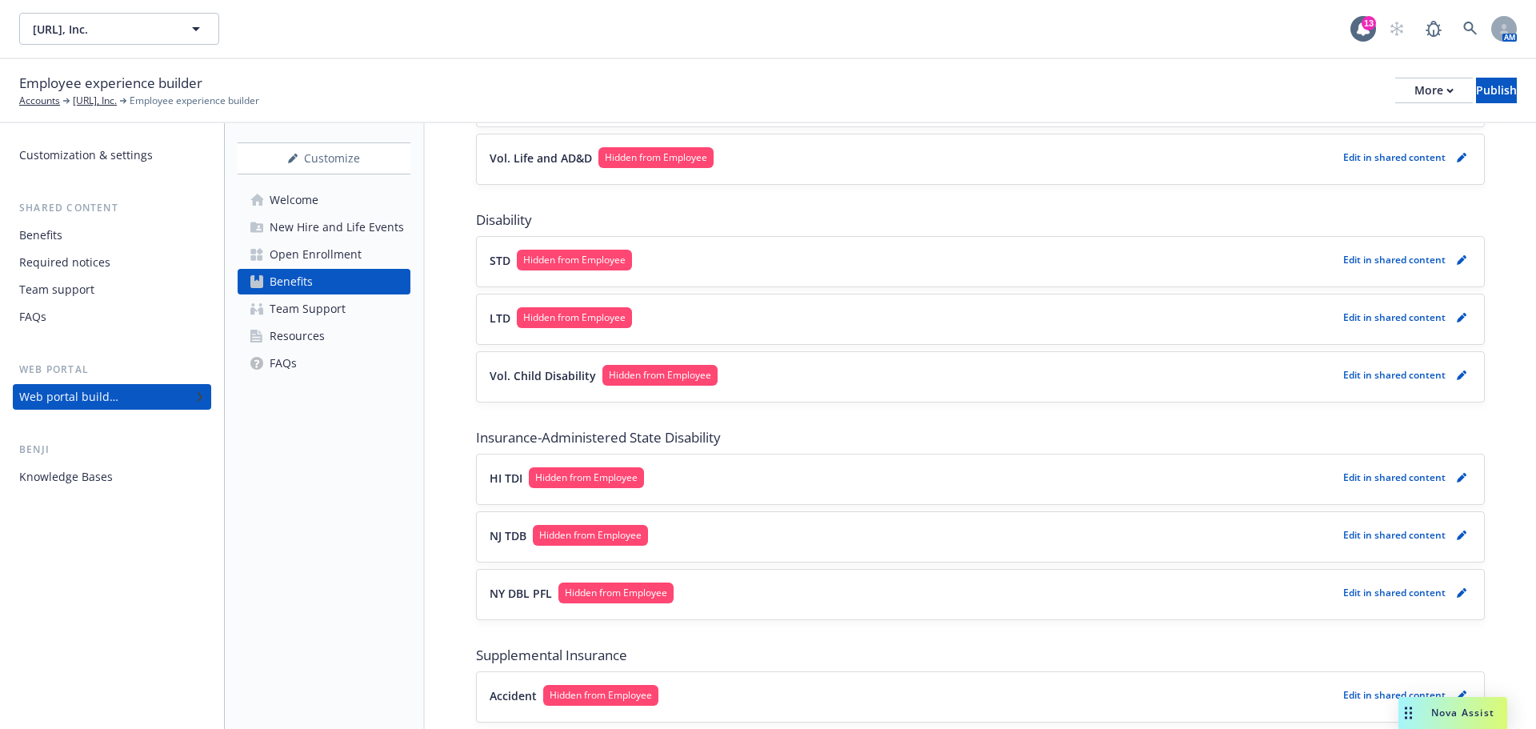
click at [794, 250] on button "STD Hidden from Employee" at bounding box center [912, 260] width 847 height 21
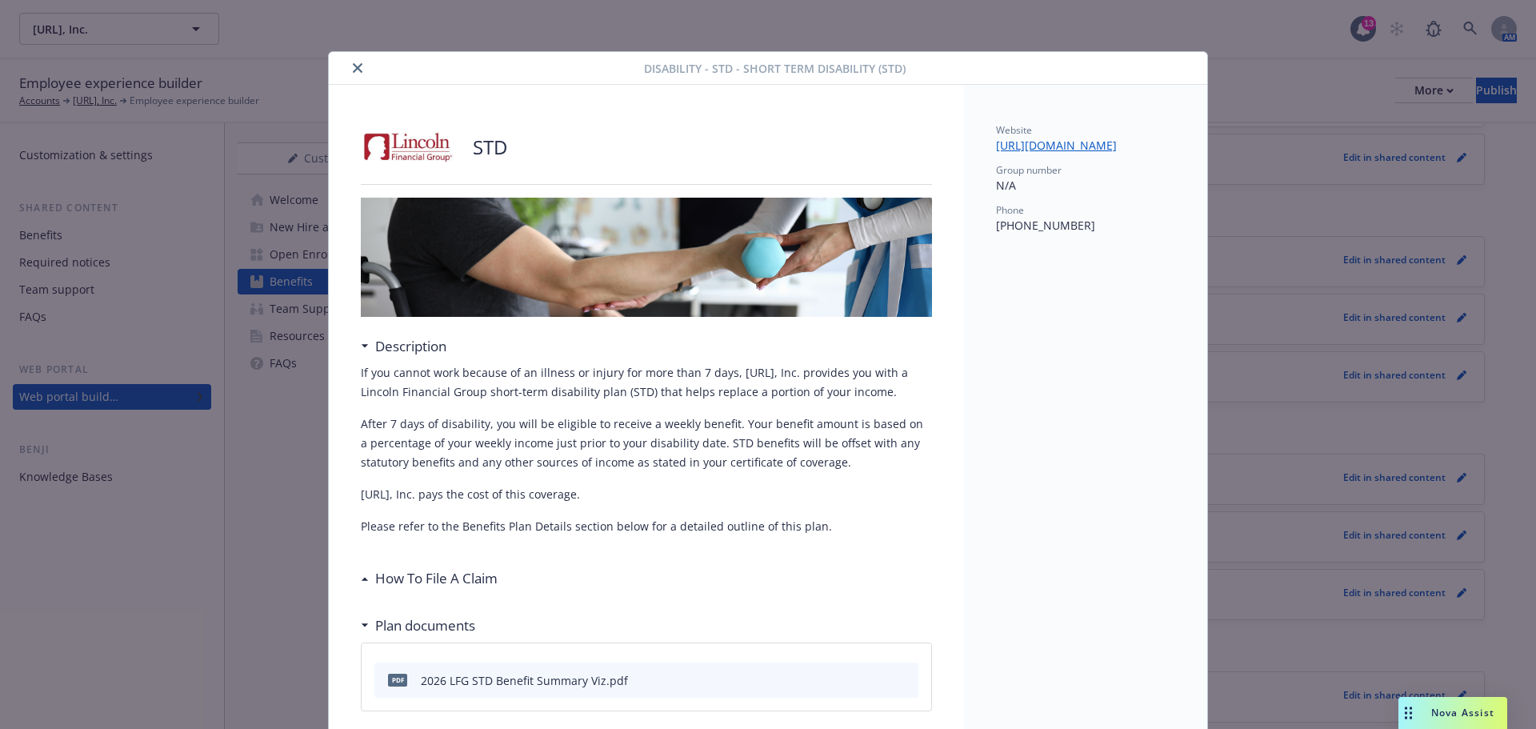
click at [358, 69] on button "close" at bounding box center [357, 67] width 19 height 19
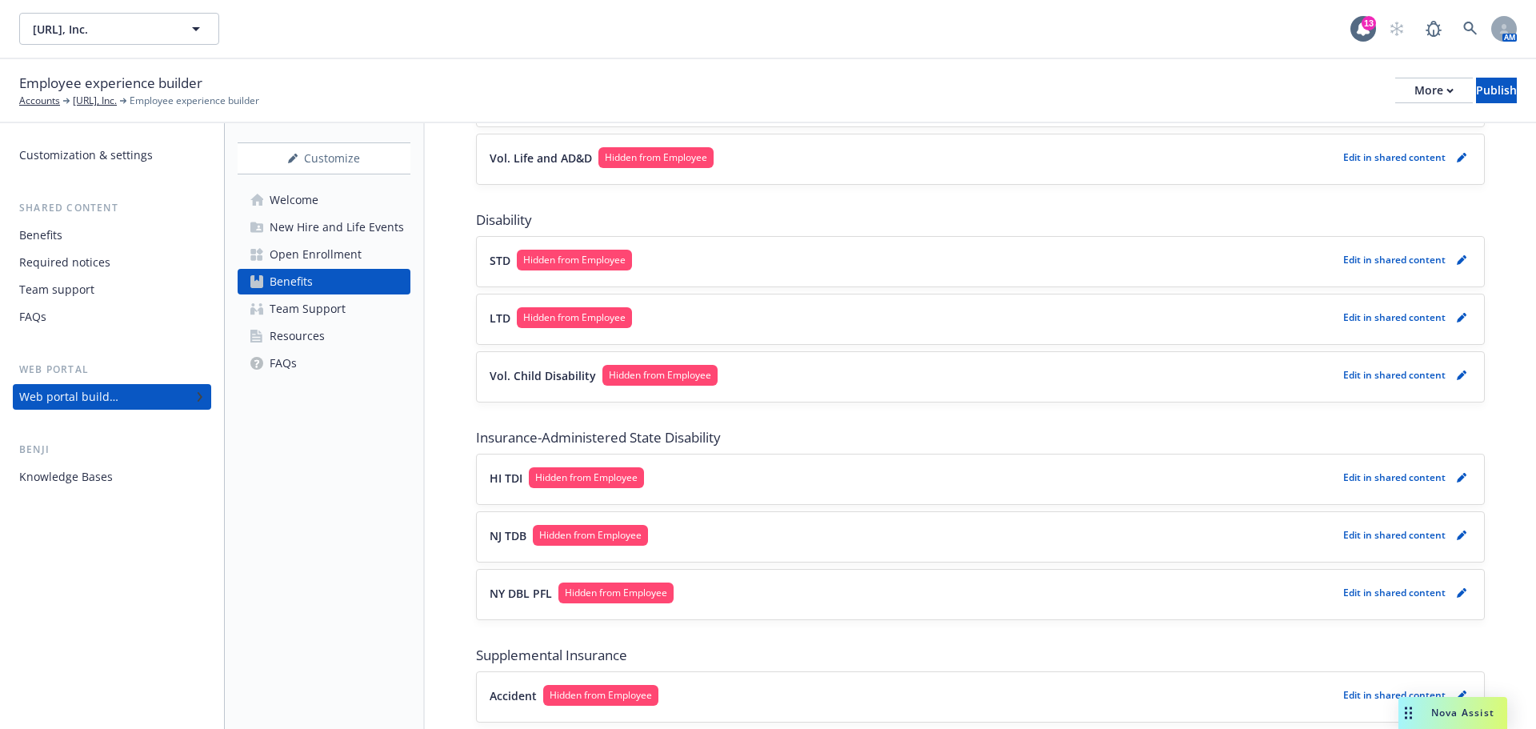
click at [452, 417] on div "The base plan is pre-populated from Force and can be edited there . This accoun…" at bounding box center [980, 415] width 1111 height 2251
click at [1414, 94] on div "More" at bounding box center [1433, 90] width 39 height 24
click at [1324, 134] on link "Copy preview link" at bounding box center [1301, 126] width 237 height 32
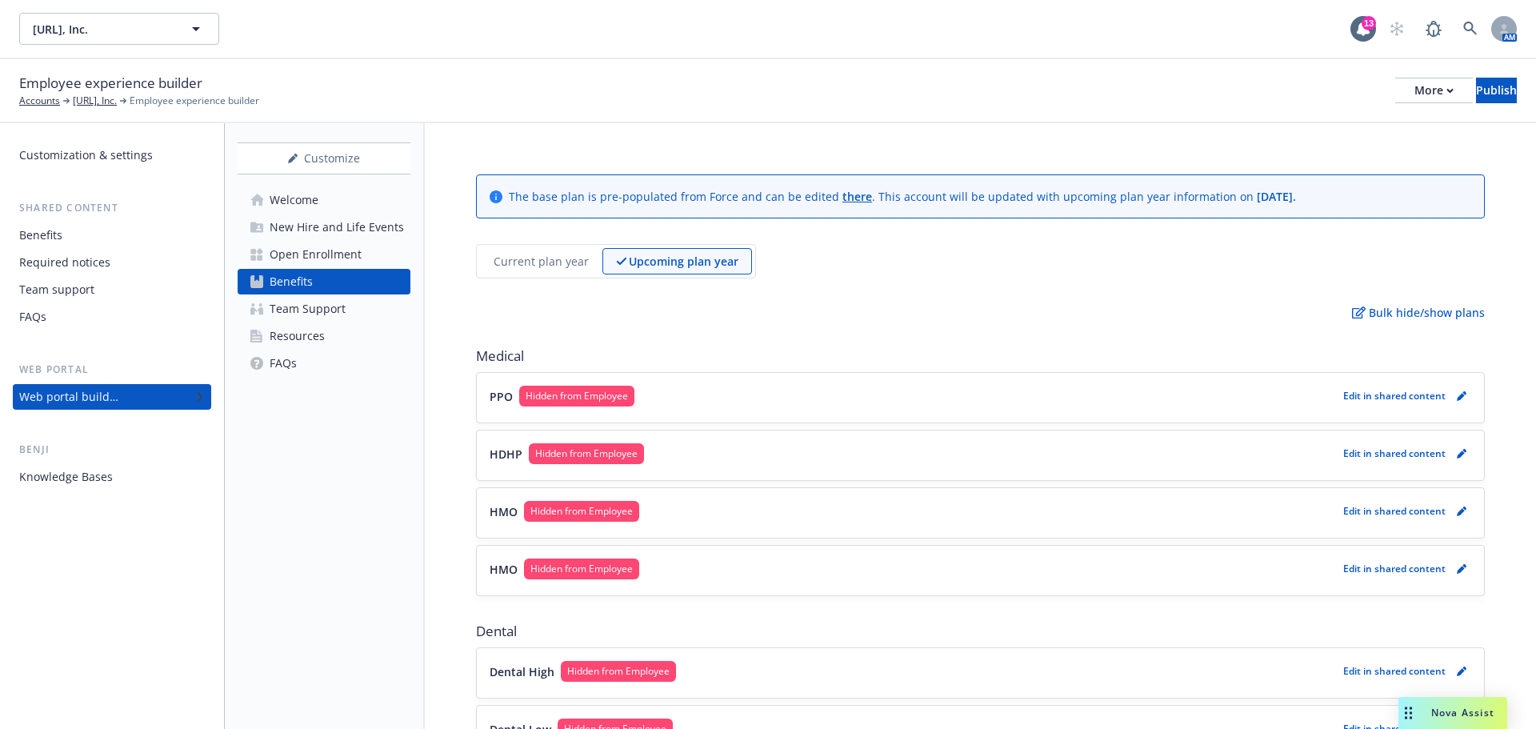
click at [1353, 311] on icon at bounding box center [1359, 312] width 14 height 12
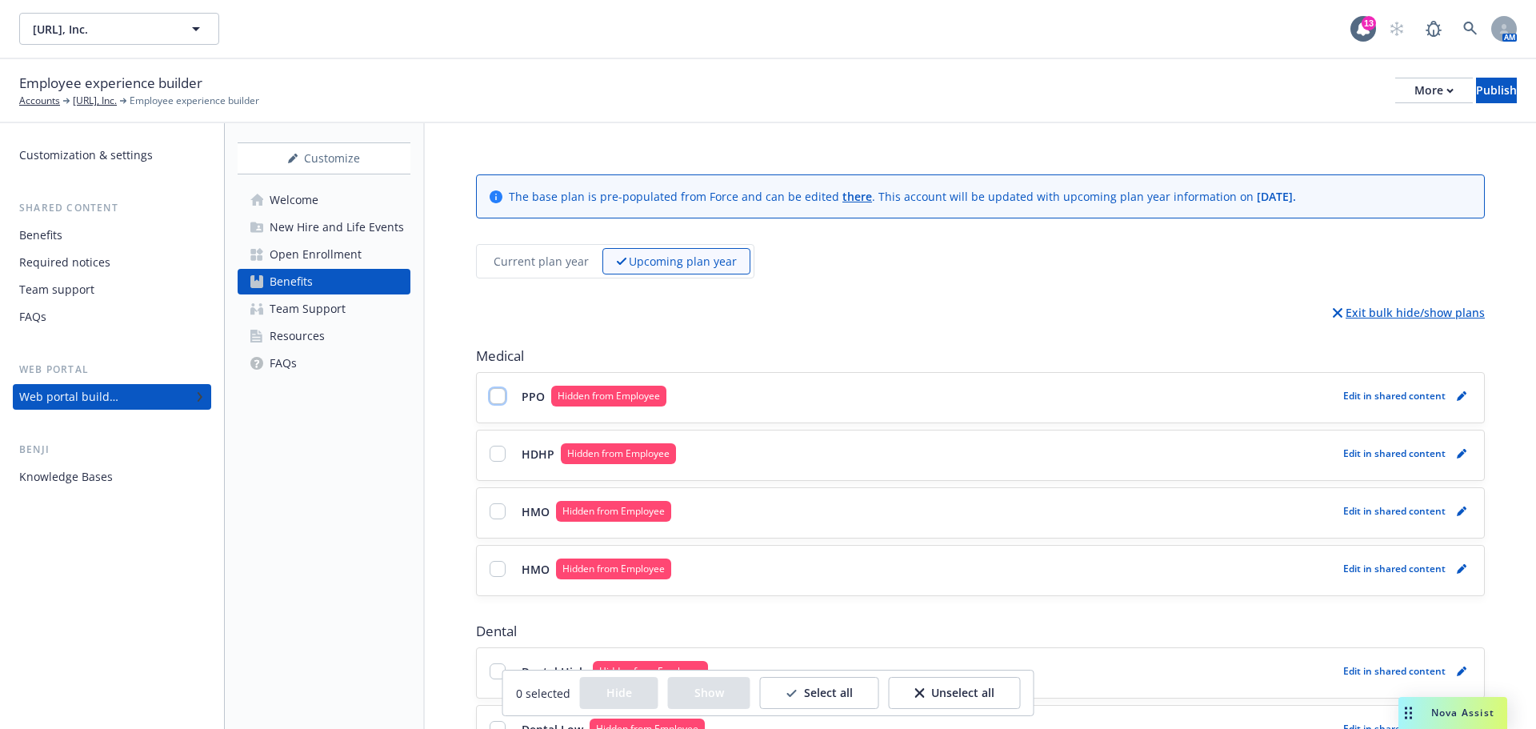
click at [494, 403] on input "checkbox" at bounding box center [497, 396] width 16 height 16
checkbox input "true"
click at [494, 445] on input "checkbox" at bounding box center [497, 453] width 16 height 16
checkbox input "true"
click at [490, 506] on input "checkbox" at bounding box center [497, 511] width 16 height 16
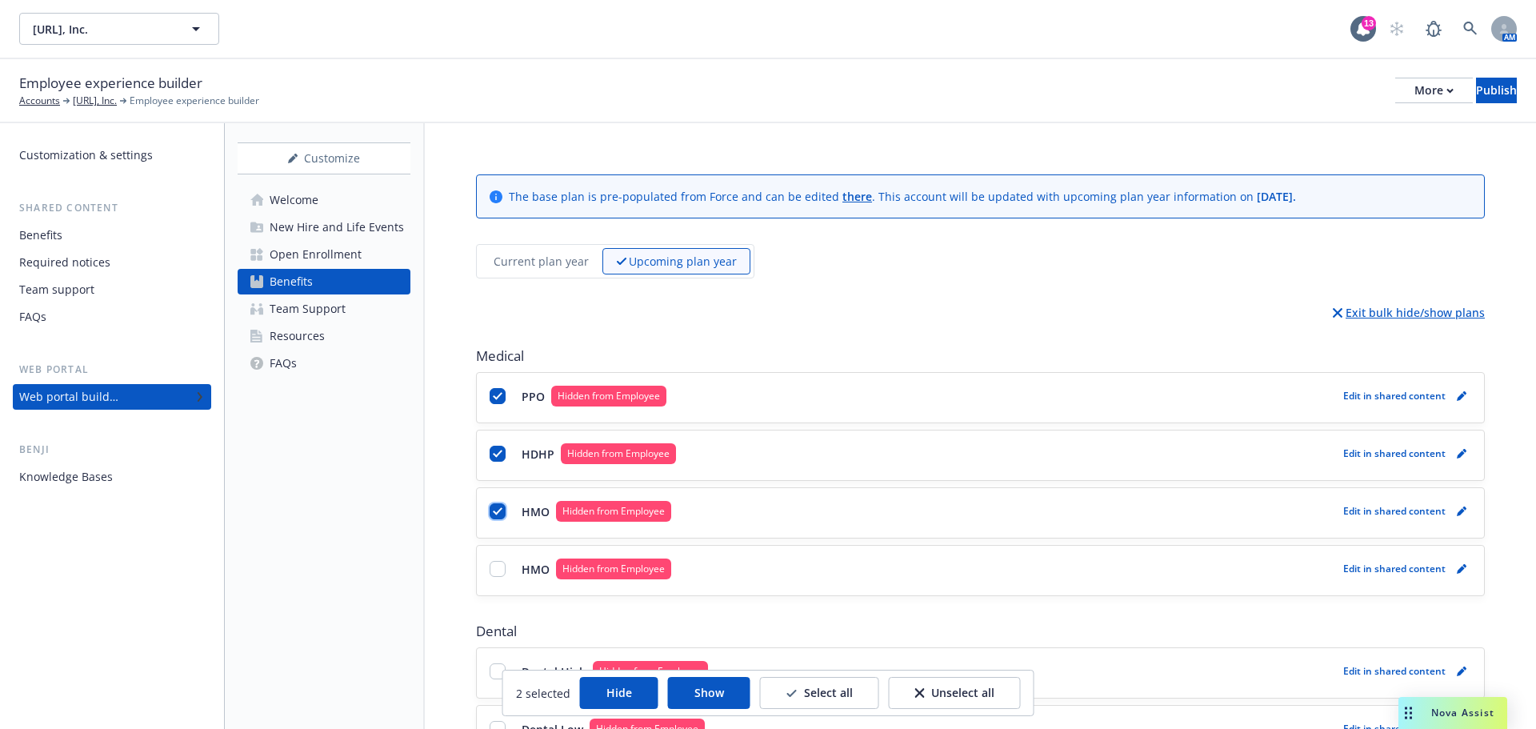
checkbox input "true"
click at [495, 566] on input "checkbox" at bounding box center [497, 569] width 16 height 16
checkbox input "true"
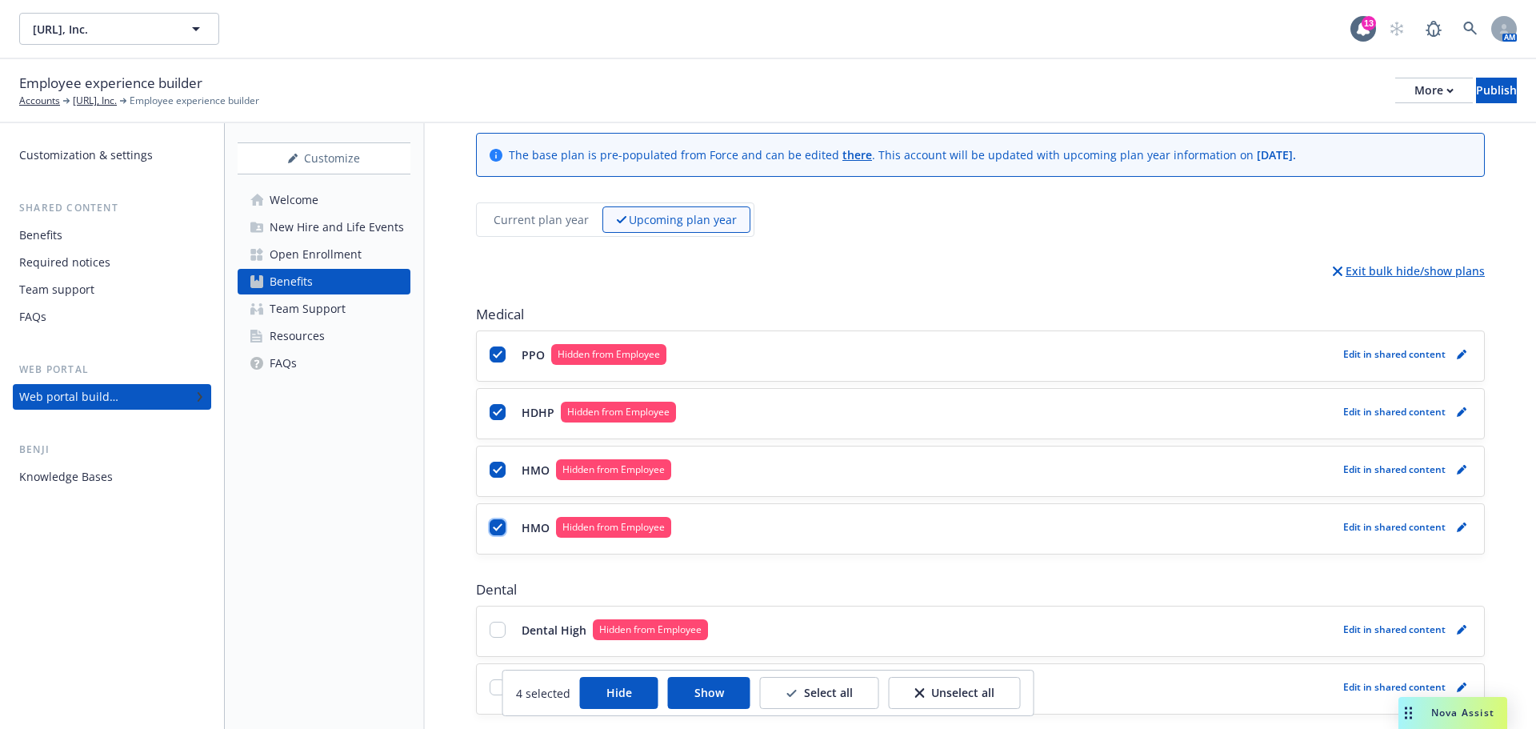
scroll to position [80, 0]
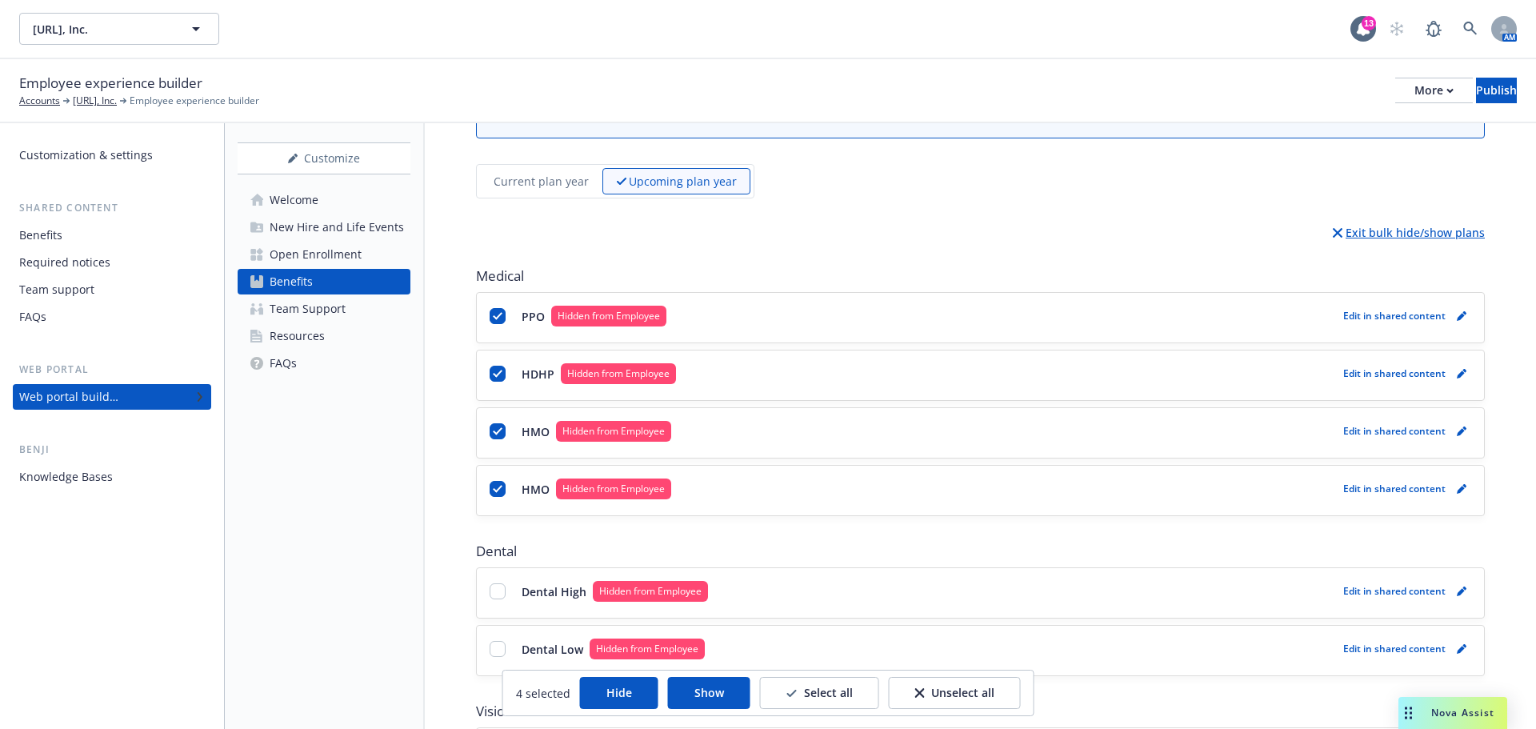
click at [503, 600] on div "Dental High Hidden from Employee" at bounding box center [912, 591] width 847 height 21
drag, startPoint x: 499, startPoint y: 650, endPoint x: 496, endPoint y: 612, distance: 38.5
click at [498, 650] on input "checkbox" at bounding box center [497, 649] width 16 height 16
checkbox input "true"
click at [496, 601] on div "Dental High Hidden from Employee" at bounding box center [912, 591] width 847 height 21
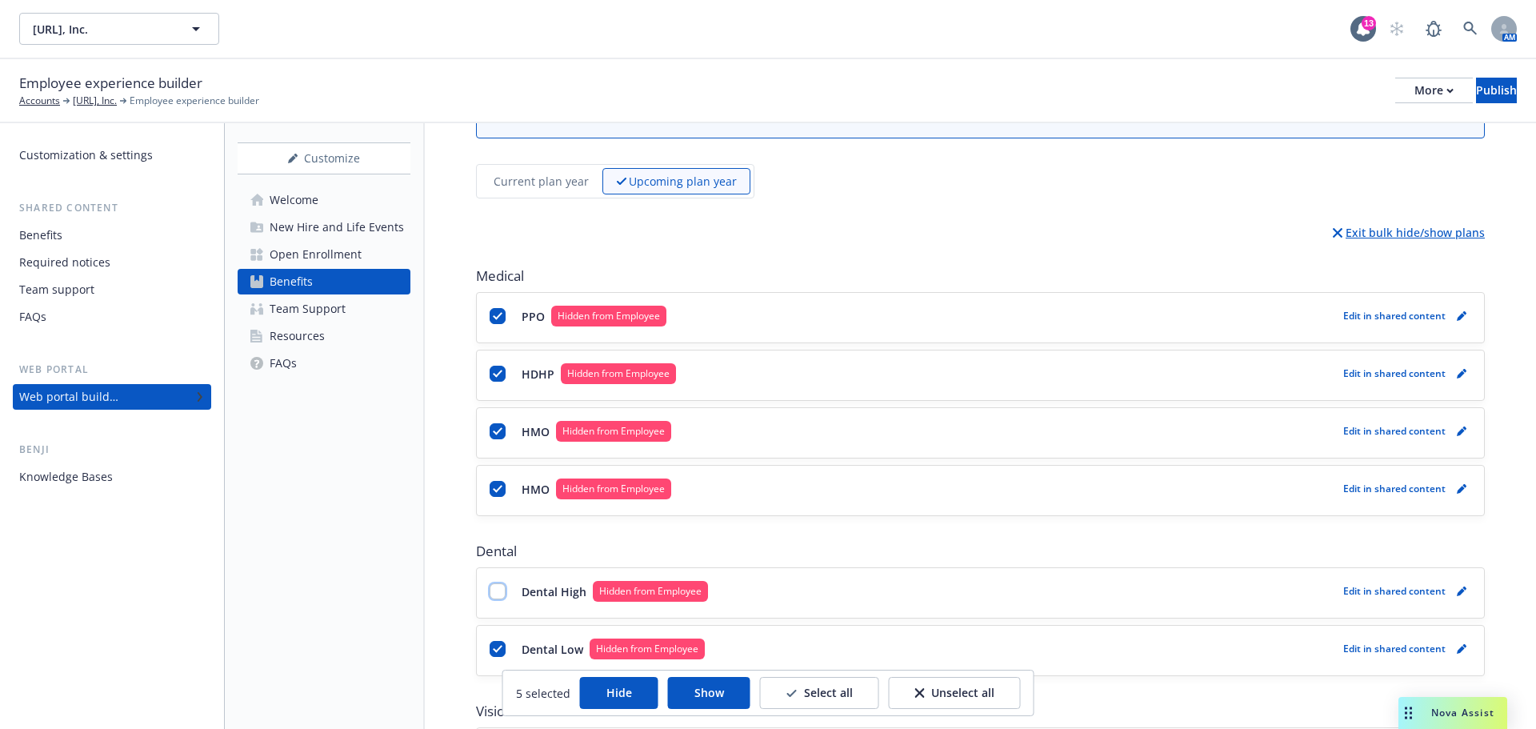
click at [496, 590] on input "checkbox" at bounding box center [497, 591] width 16 height 16
checkbox input "true"
click at [709, 697] on button "Show" at bounding box center [709, 693] width 82 height 32
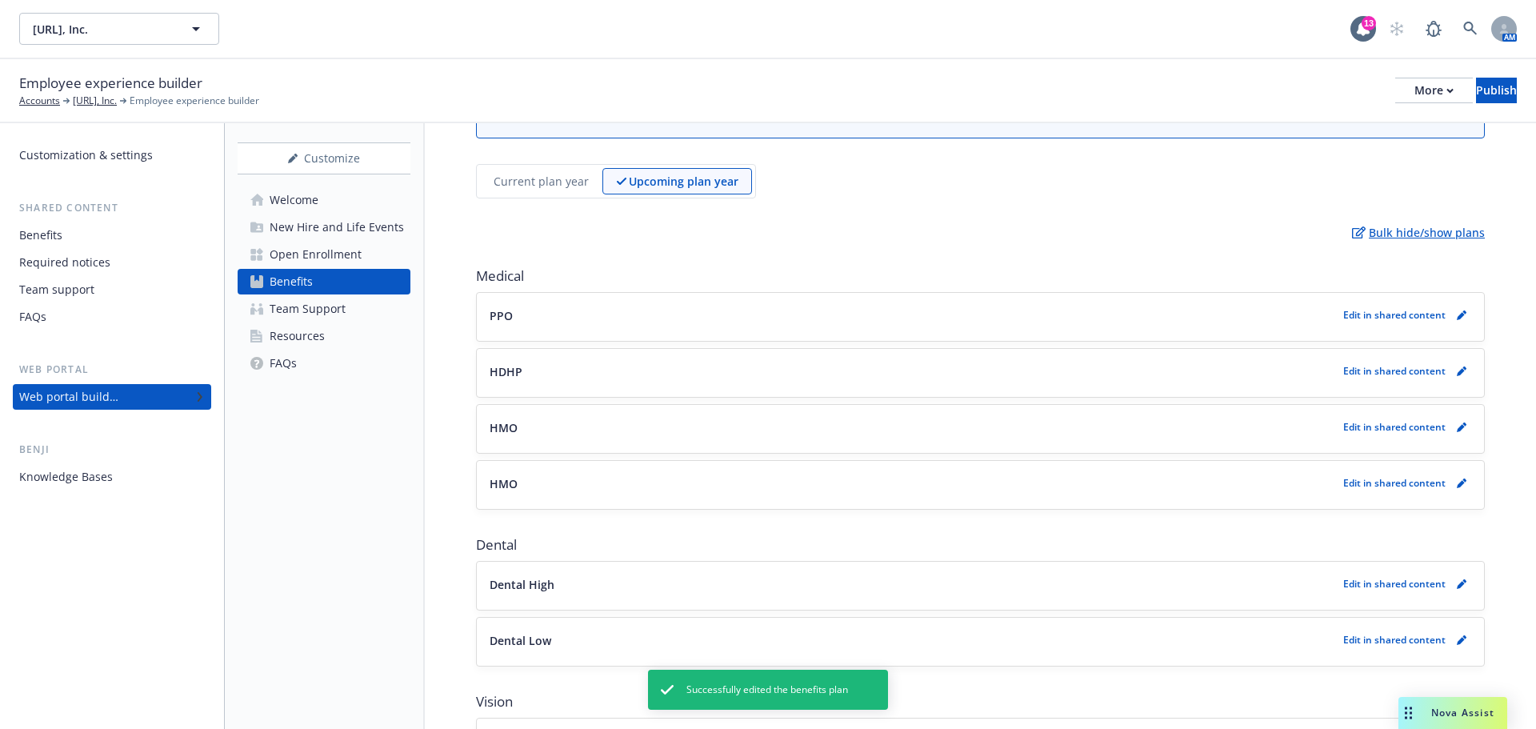
scroll to position [0, 0]
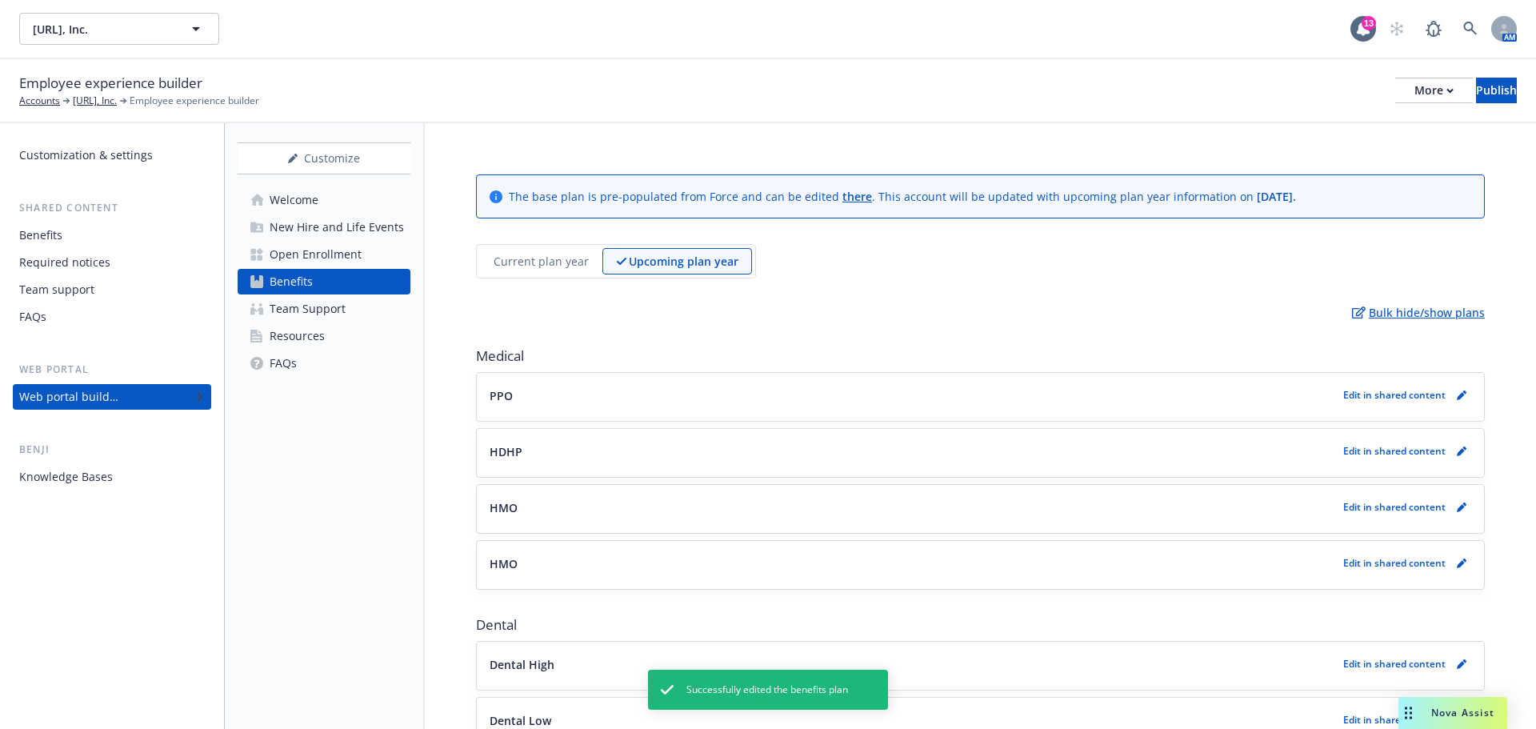
click at [1414, 86] on div "More" at bounding box center [1433, 90] width 39 height 24
click at [1310, 127] on link "Copy preview link" at bounding box center [1301, 126] width 237 height 32
click at [88, 238] on div "Benefits" at bounding box center [112, 235] width 186 height 26
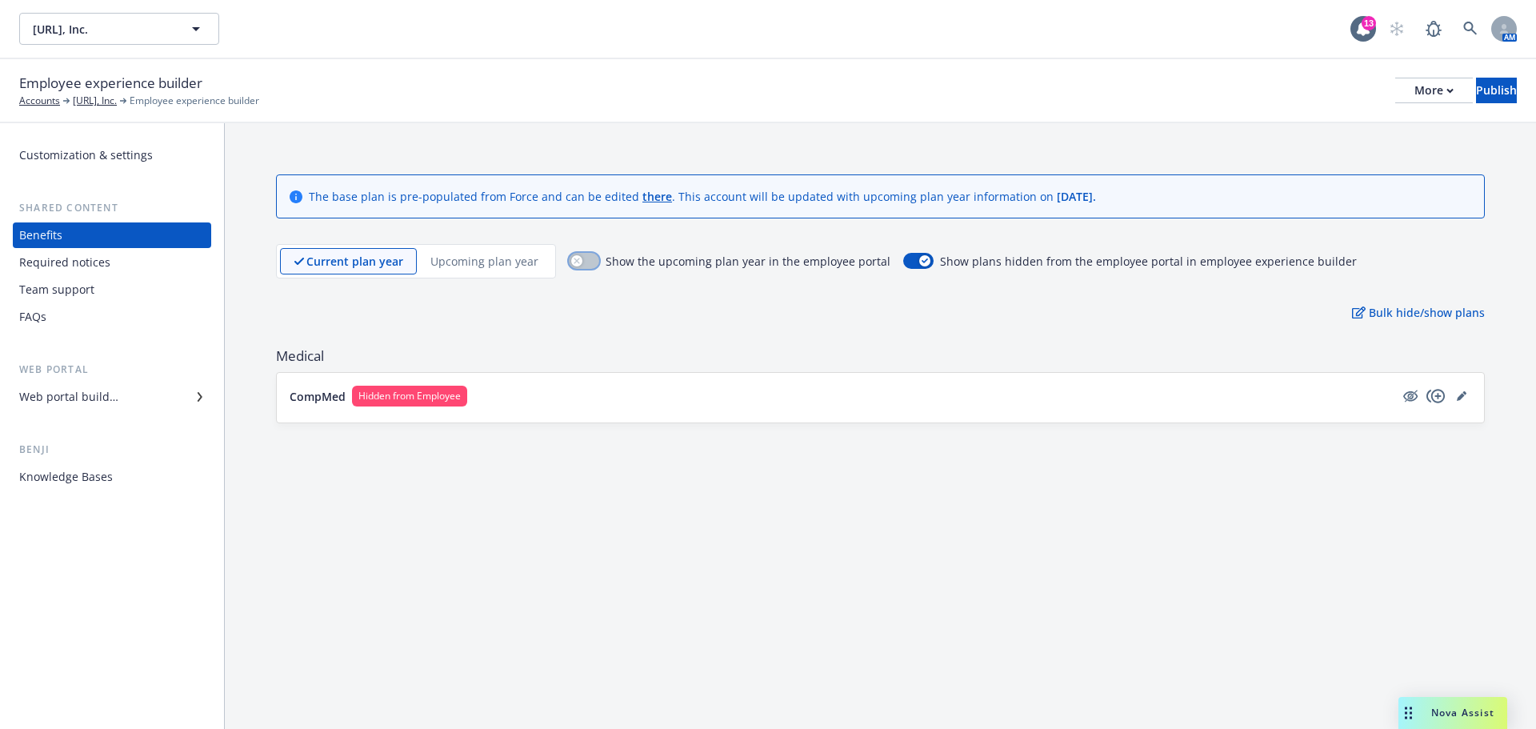
click at [581, 257] on button "button" at bounding box center [584, 261] width 30 height 16
click at [617, 346] on div "The base plan is pre-populated from Force and can be edited there . This accoun…" at bounding box center [880, 298] width 1311 height 351
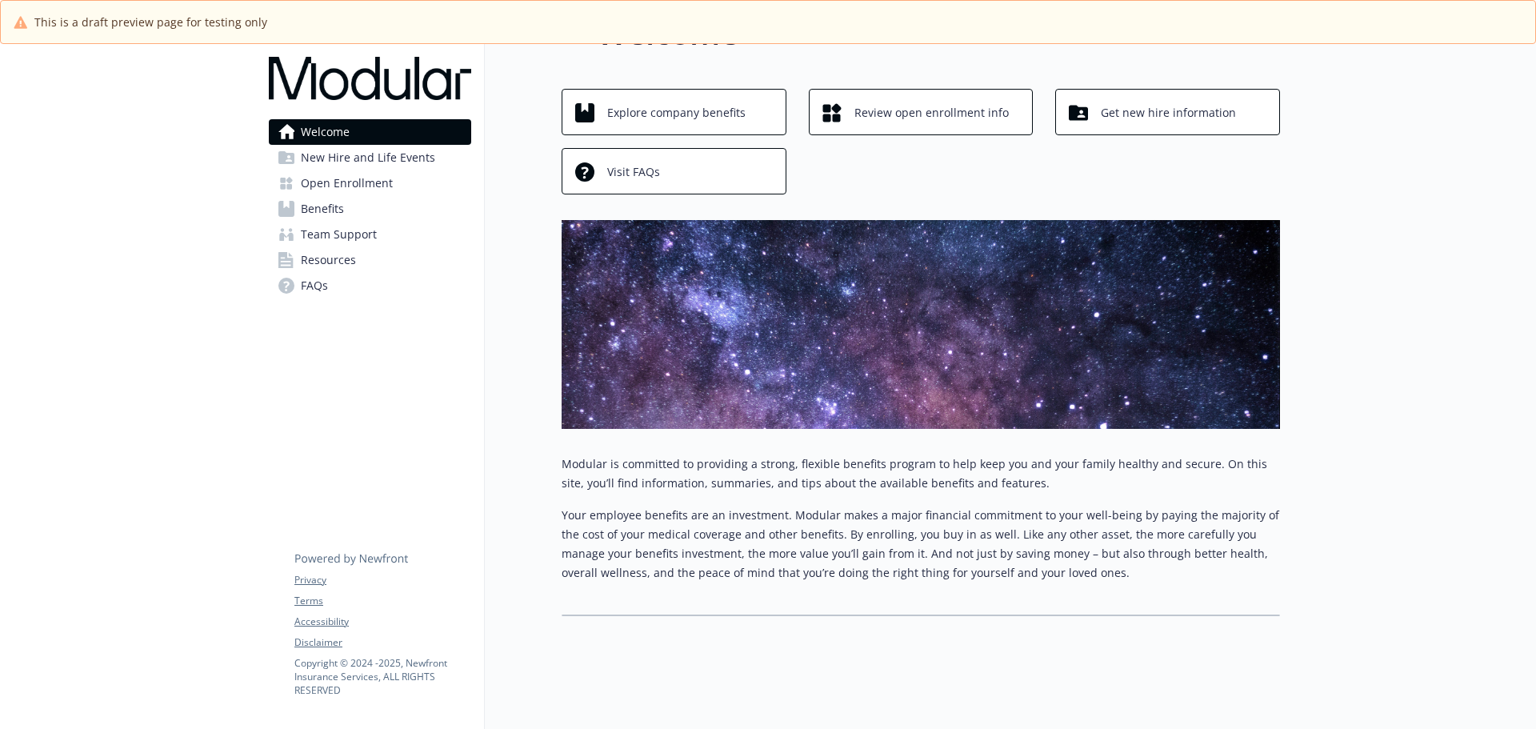
scroll to position [69, 0]
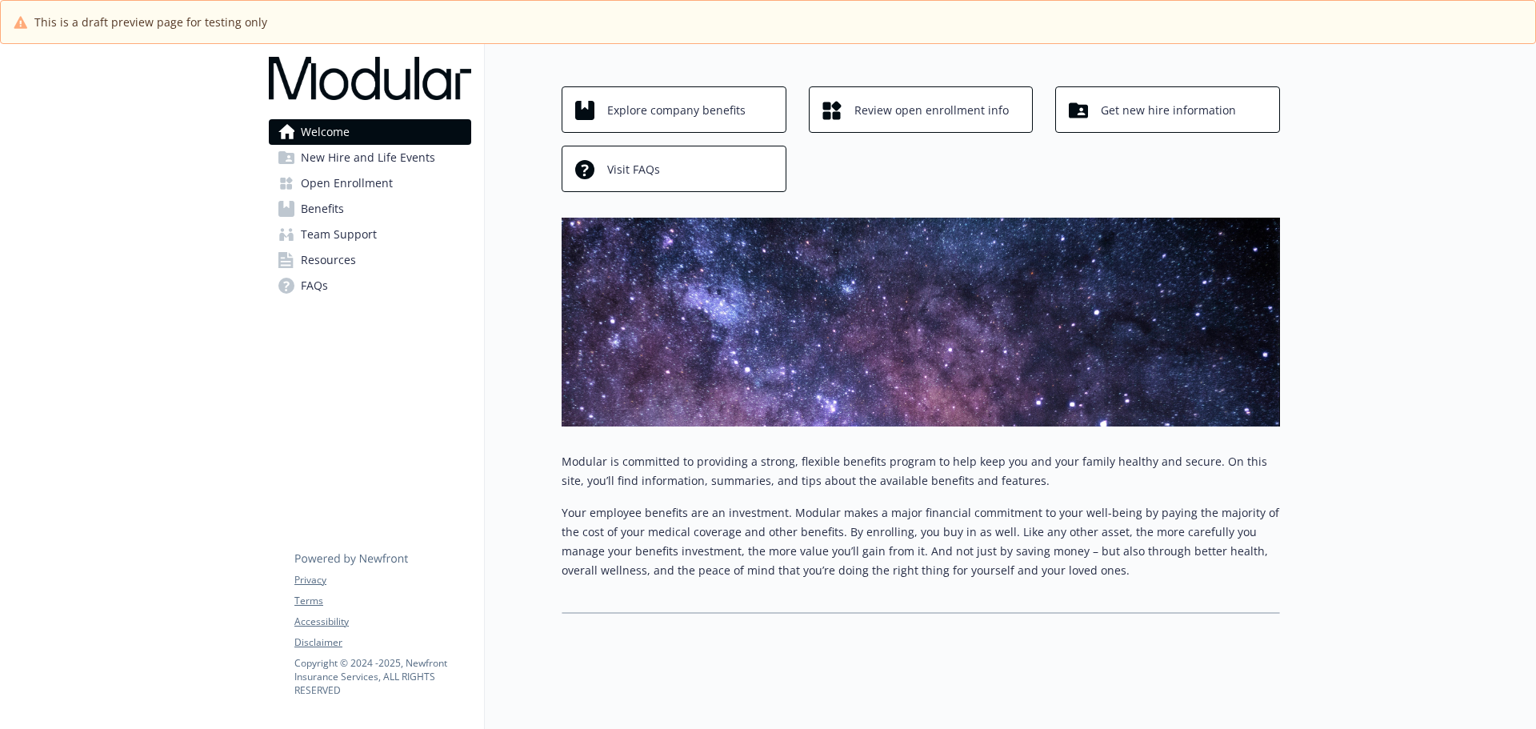
click at [388, 173] on span "Open Enrollment" at bounding box center [347, 183] width 92 height 26
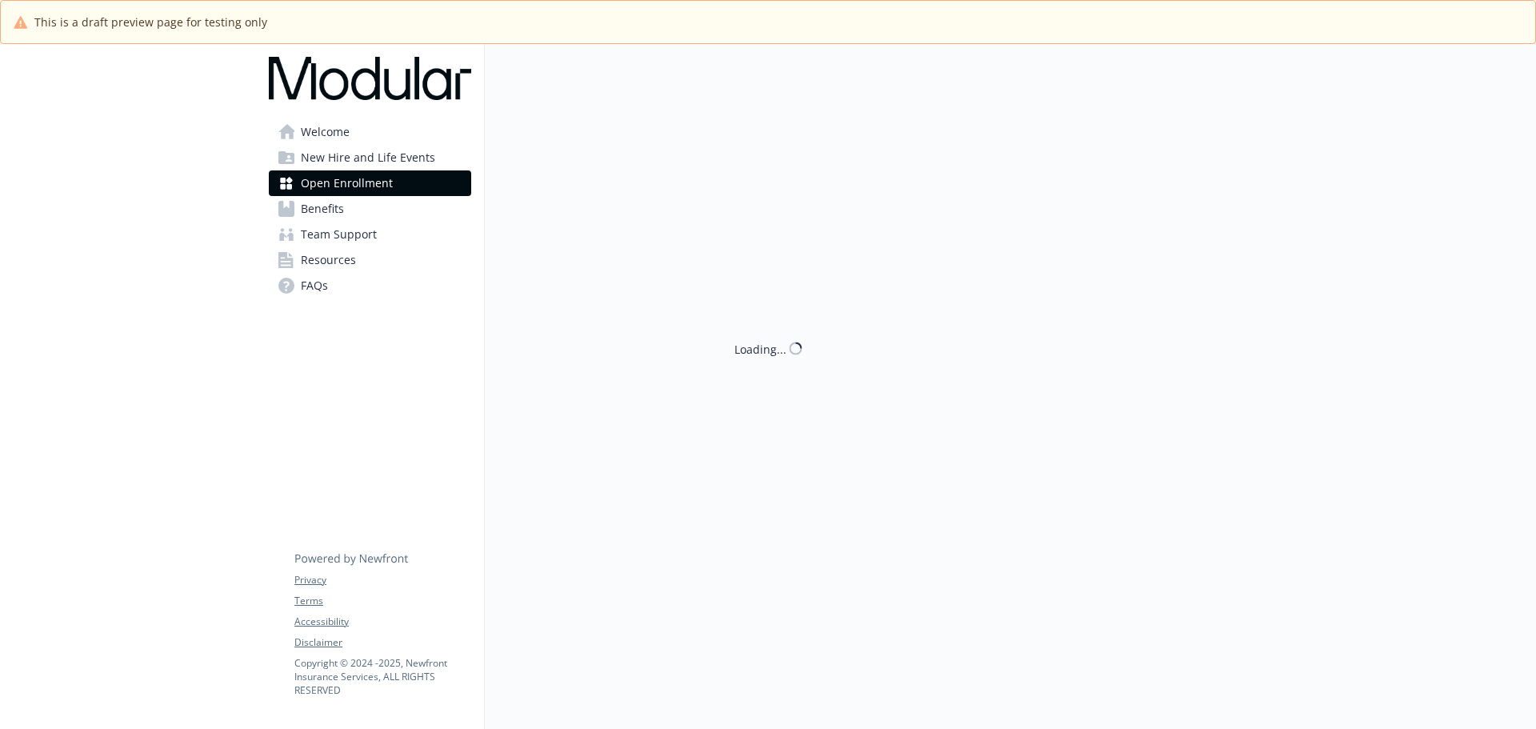
scroll to position [69, 0]
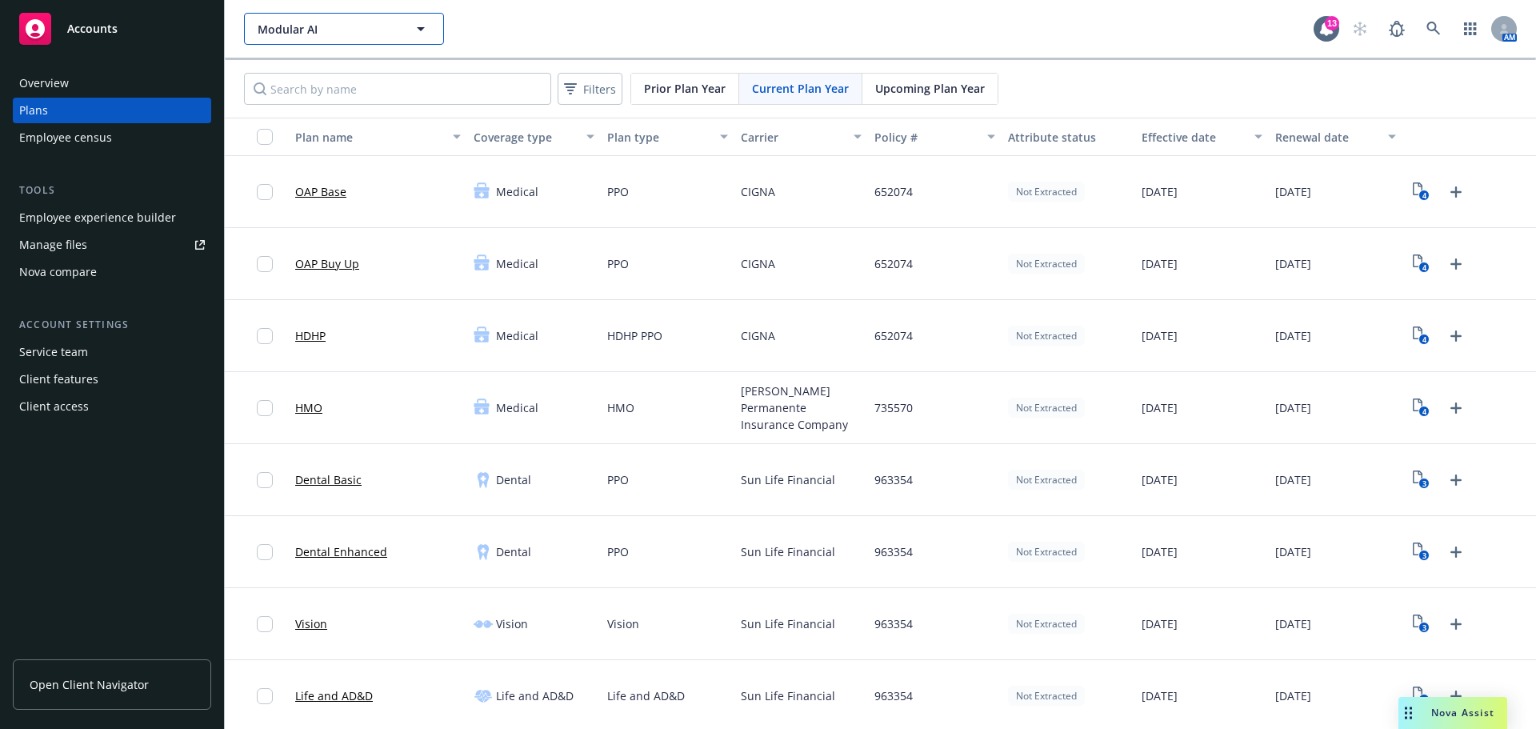
click at [283, 28] on span "Modular AI" at bounding box center [327, 29] width 138 height 17
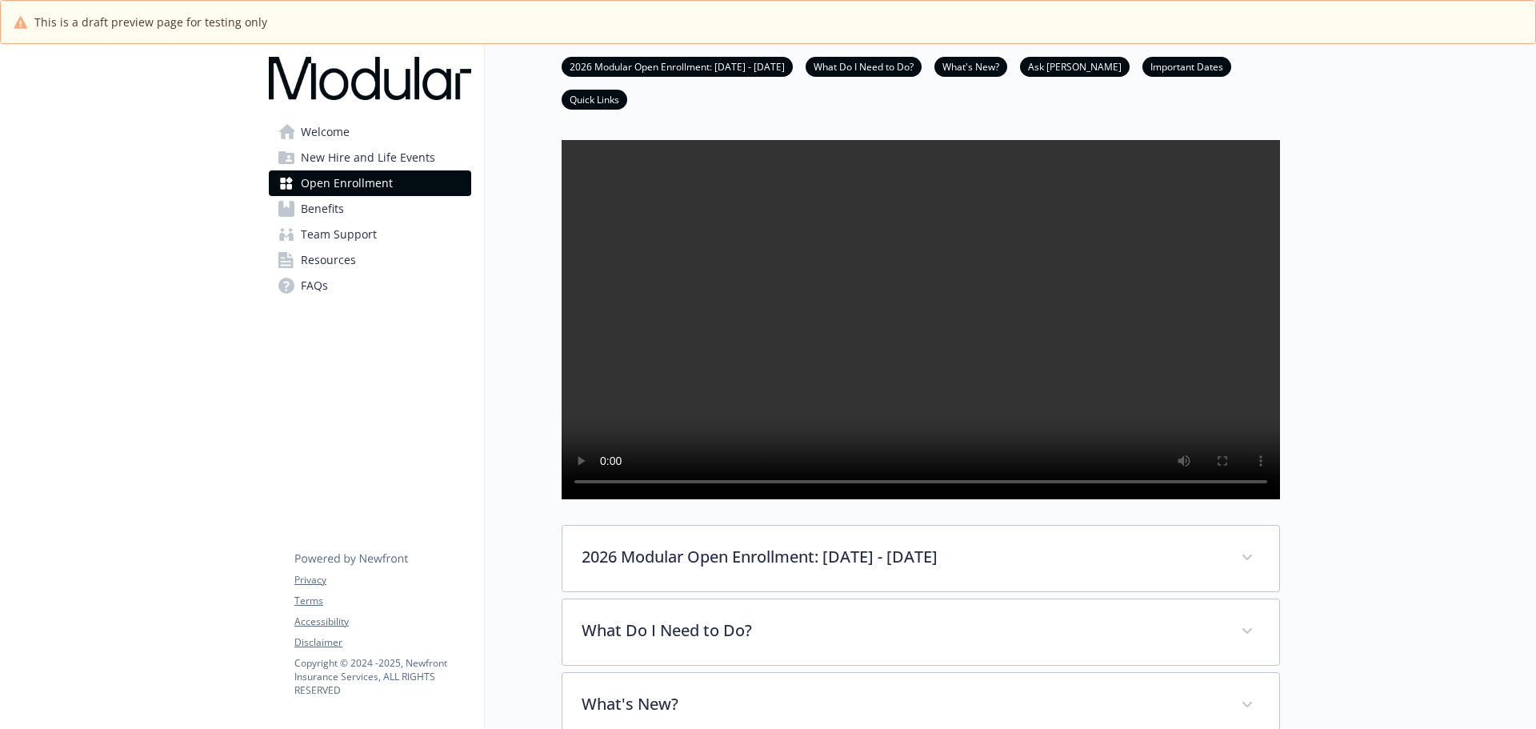
click at [376, 202] on link "Benefits" at bounding box center [370, 209] width 202 height 26
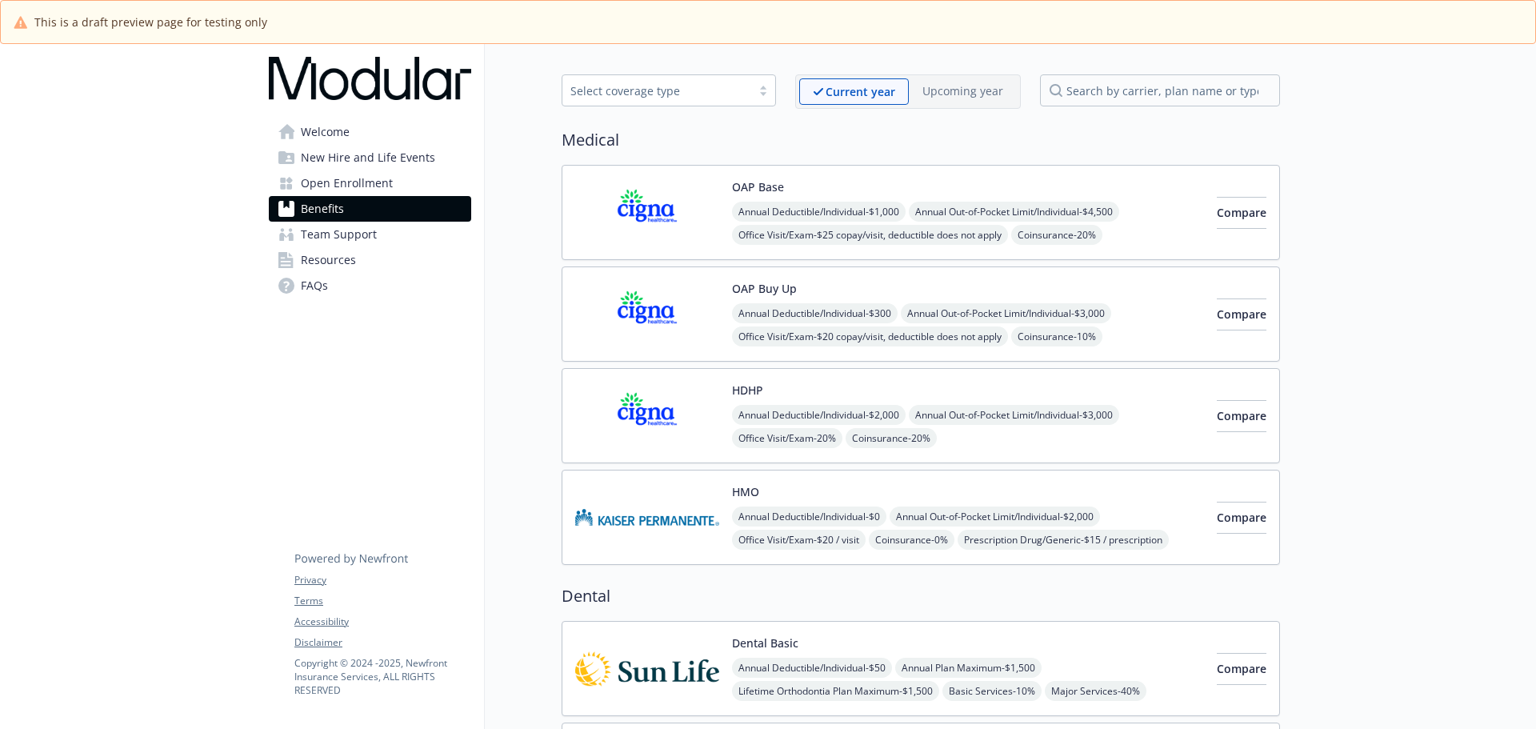
scroll to position [69, 0]
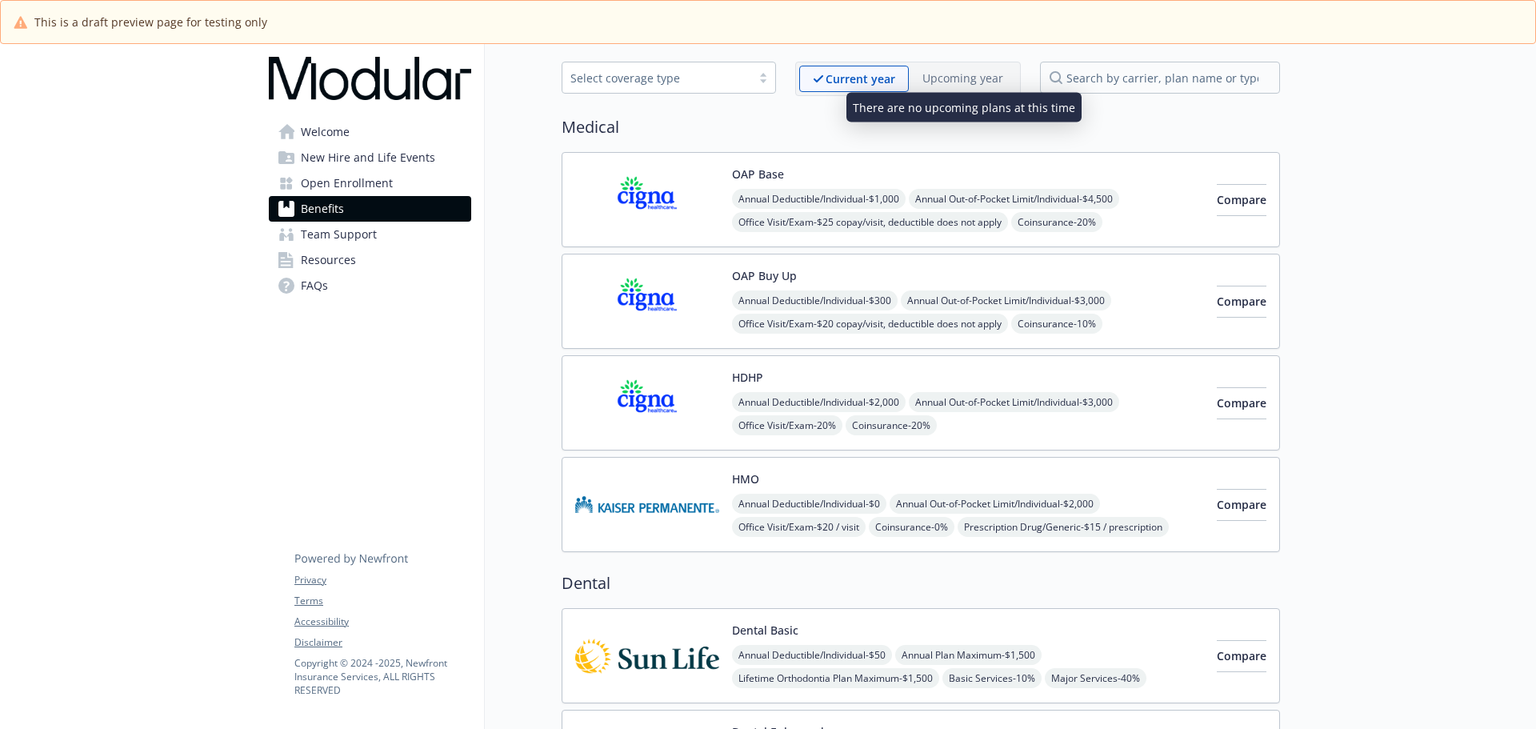
click at [1009, 73] on div "Upcoming year" at bounding box center [963, 78] width 108 height 25
click at [965, 88] on div "Upcoming year" at bounding box center [963, 78] width 108 height 25
click at [654, 299] on img at bounding box center [647, 301] width 144 height 68
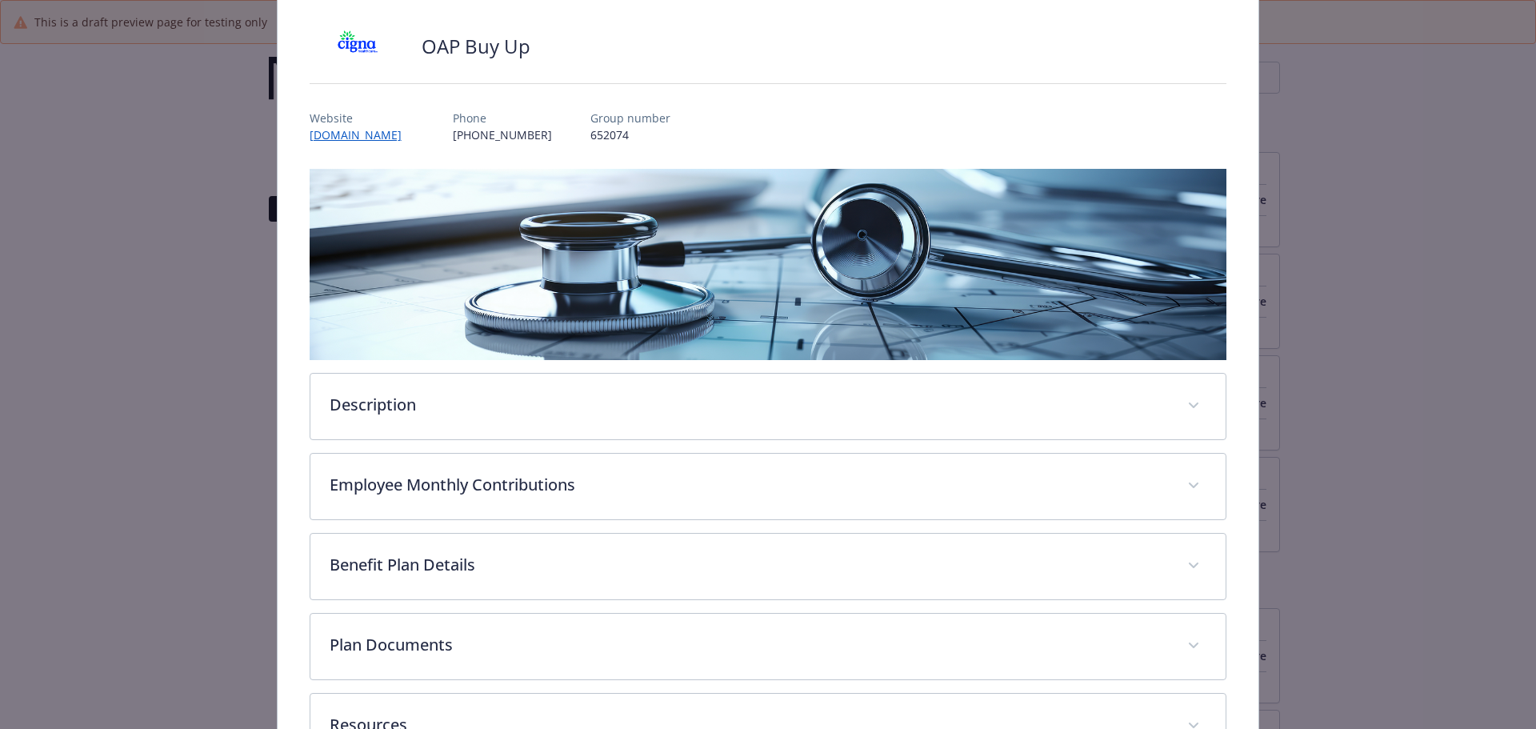
scroll to position [128, 0]
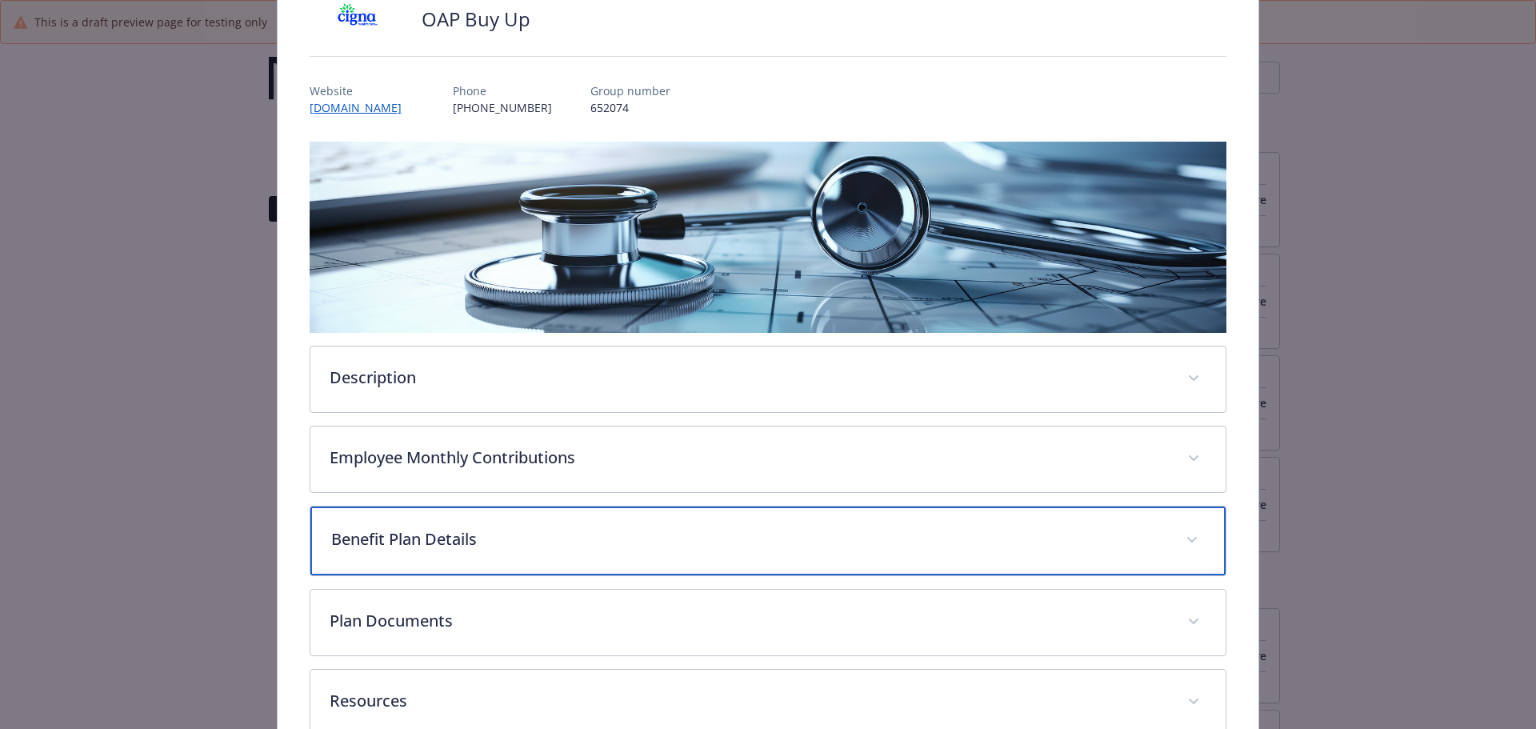
click at [622, 538] on p "Benefit Plan Details" at bounding box center [749, 539] width 836 height 24
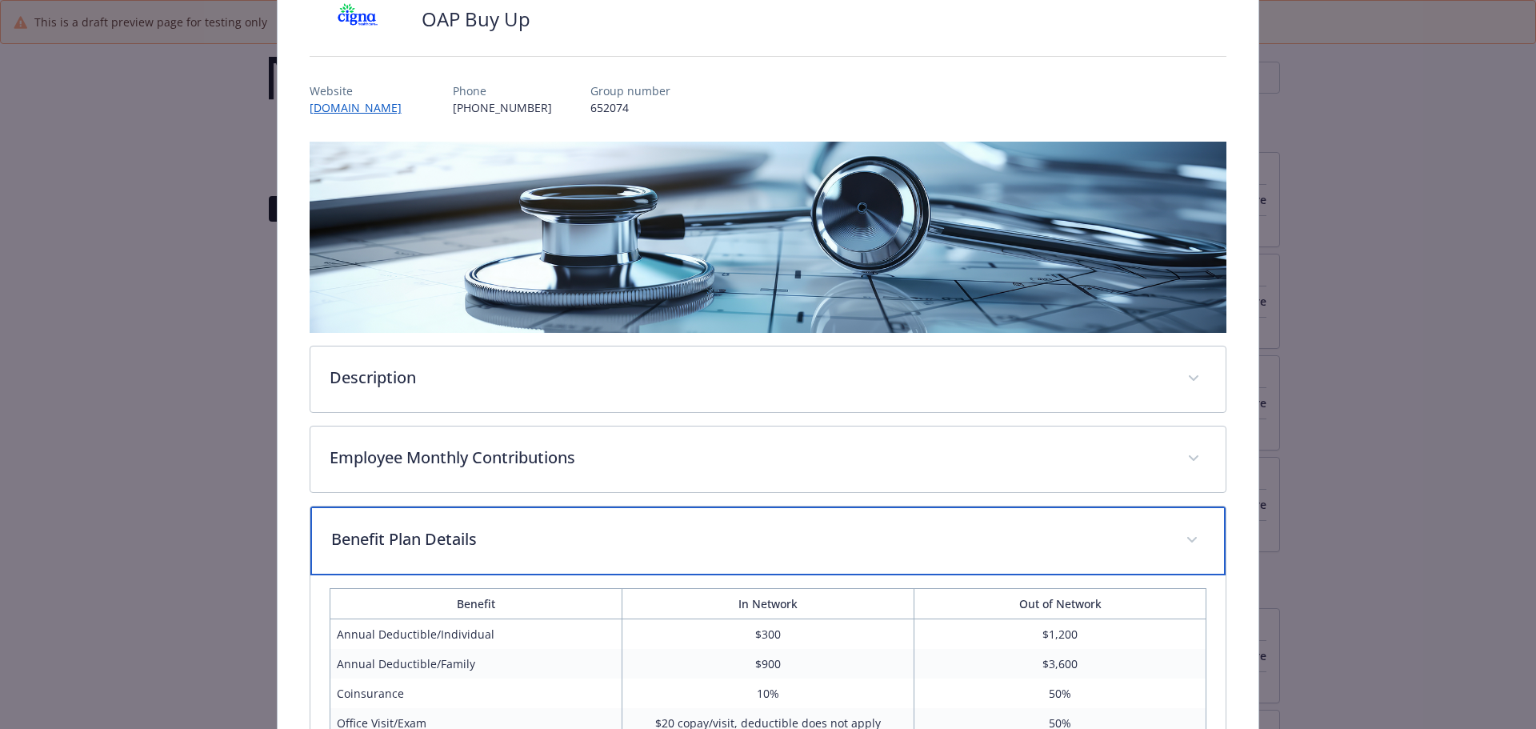
click at [622, 538] on p "Benefit Plan Details" at bounding box center [749, 539] width 836 height 24
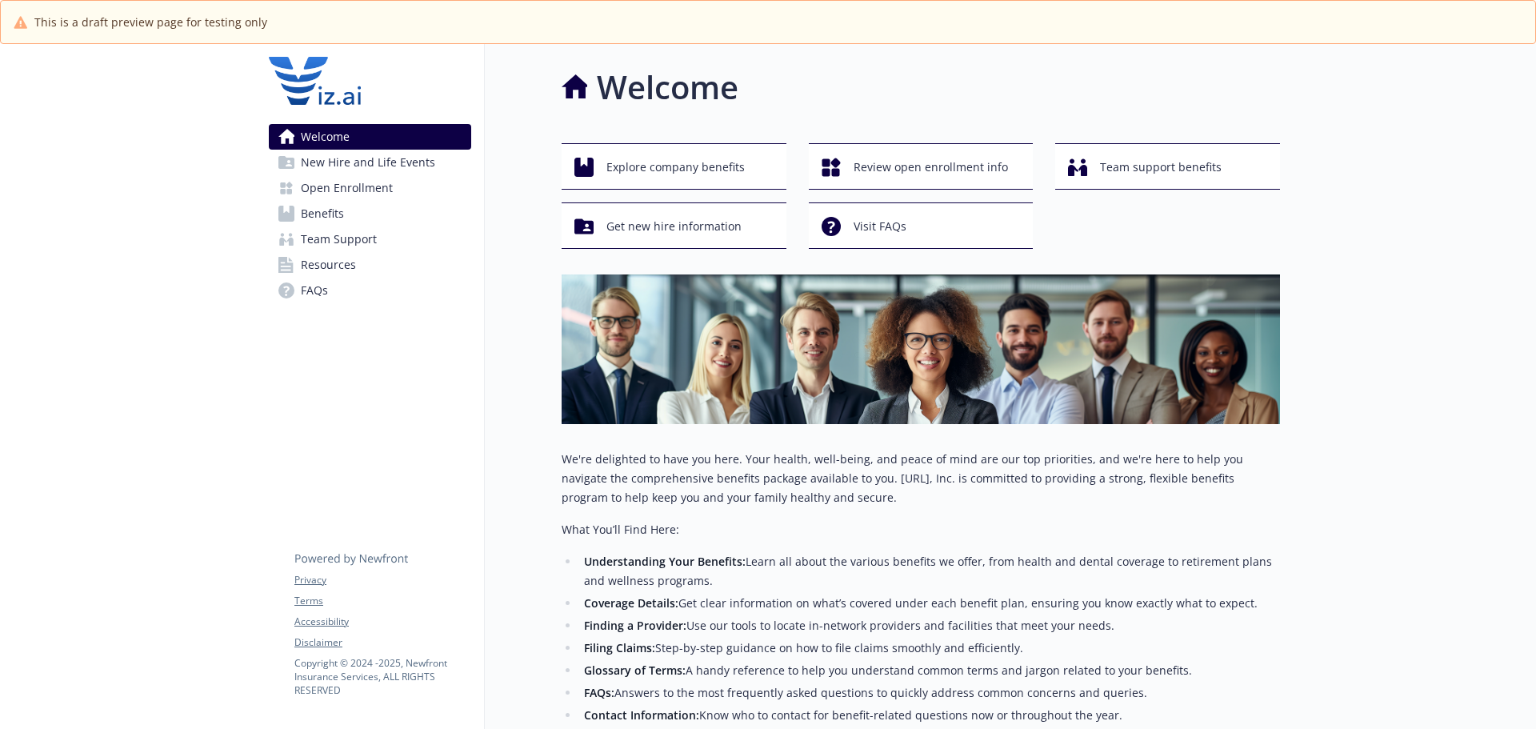
click at [351, 186] on span "Open Enrollment" at bounding box center [347, 188] width 92 height 26
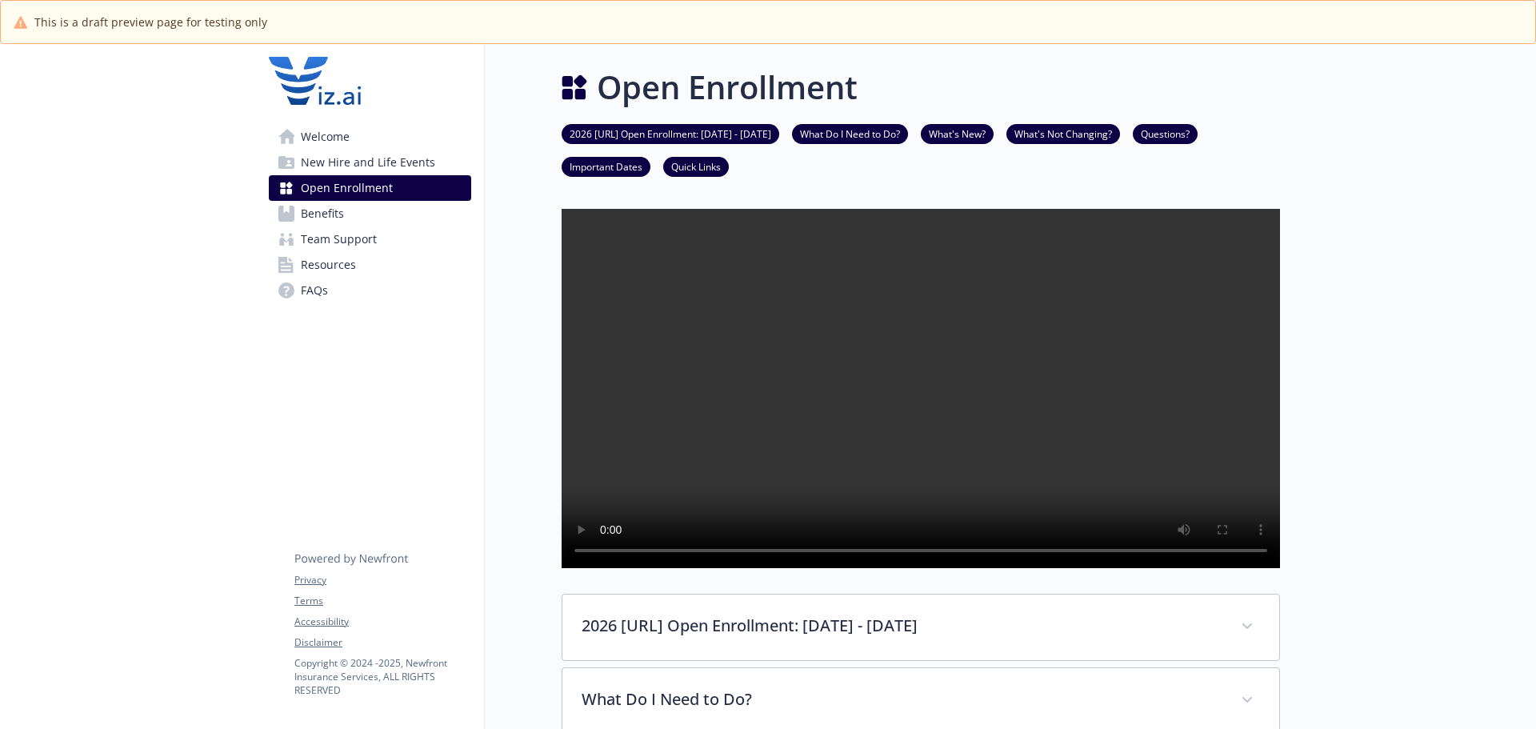
click at [368, 222] on link "Benefits" at bounding box center [370, 214] width 202 height 26
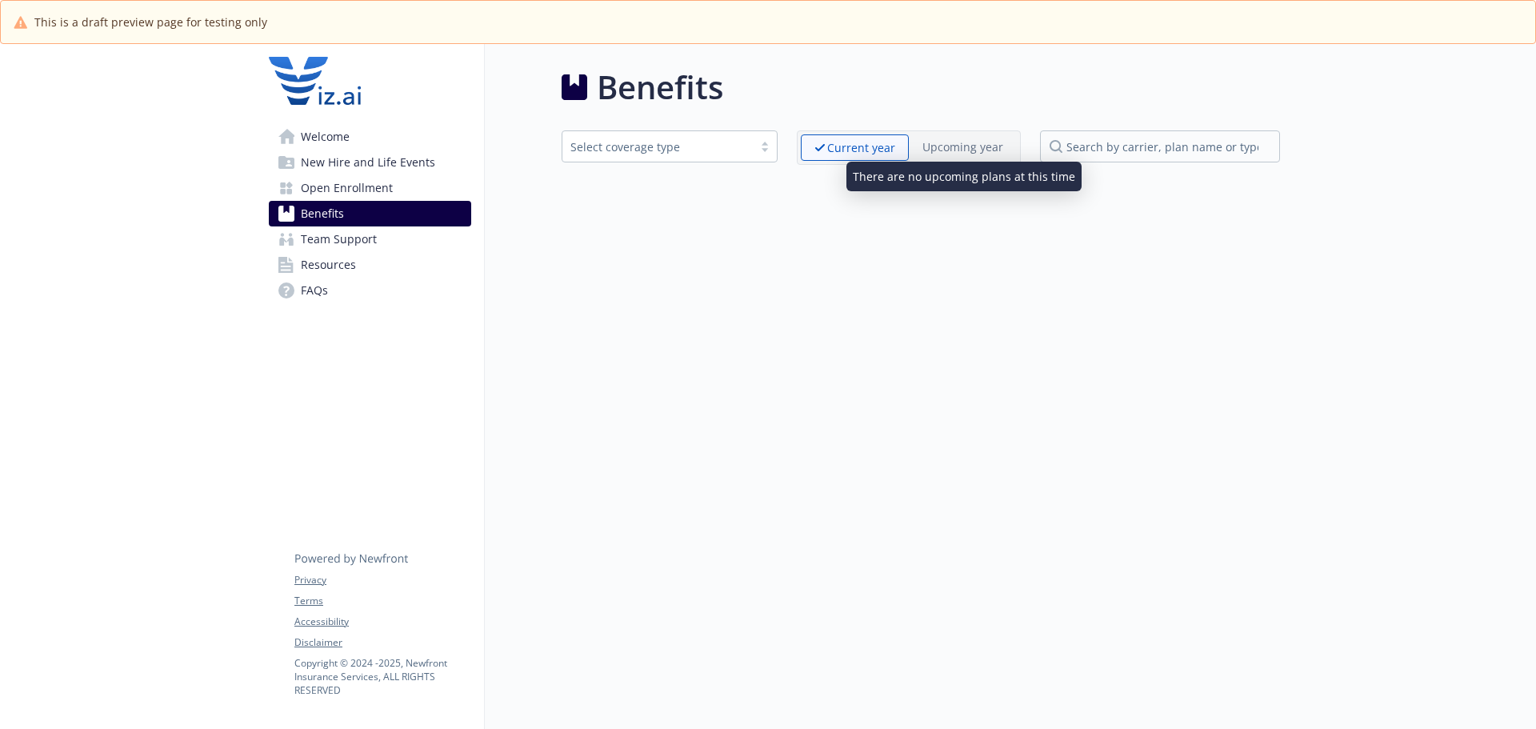
click at [951, 146] on p "Upcoming year" at bounding box center [962, 146] width 81 height 17
click at [593, 251] on div "Benefits Select coverage type Current year Upcoming year" at bounding box center [882, 408] width 795 height 729
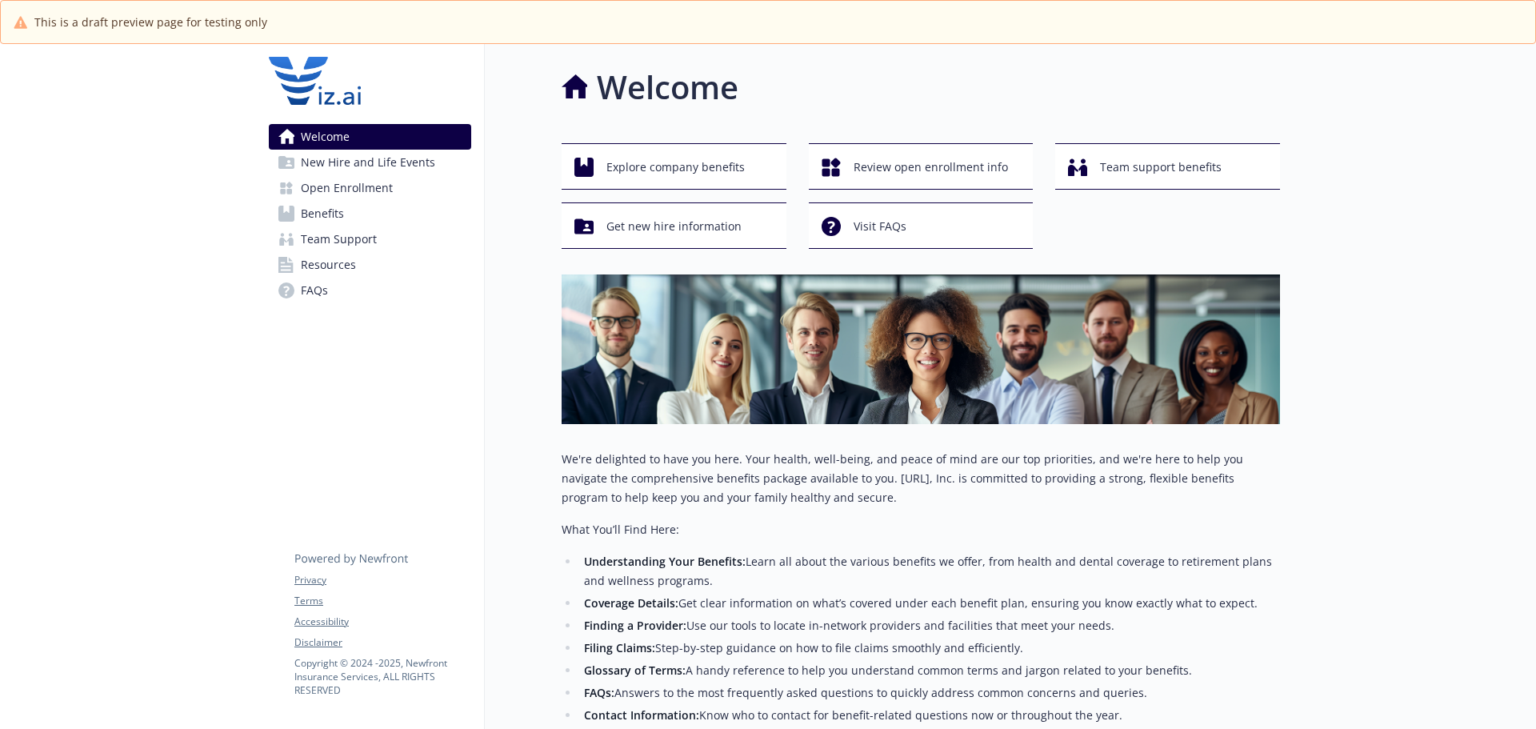
click at [312, 206] on span "Benefits" at bounding box center [322, 214] width 43 height 26
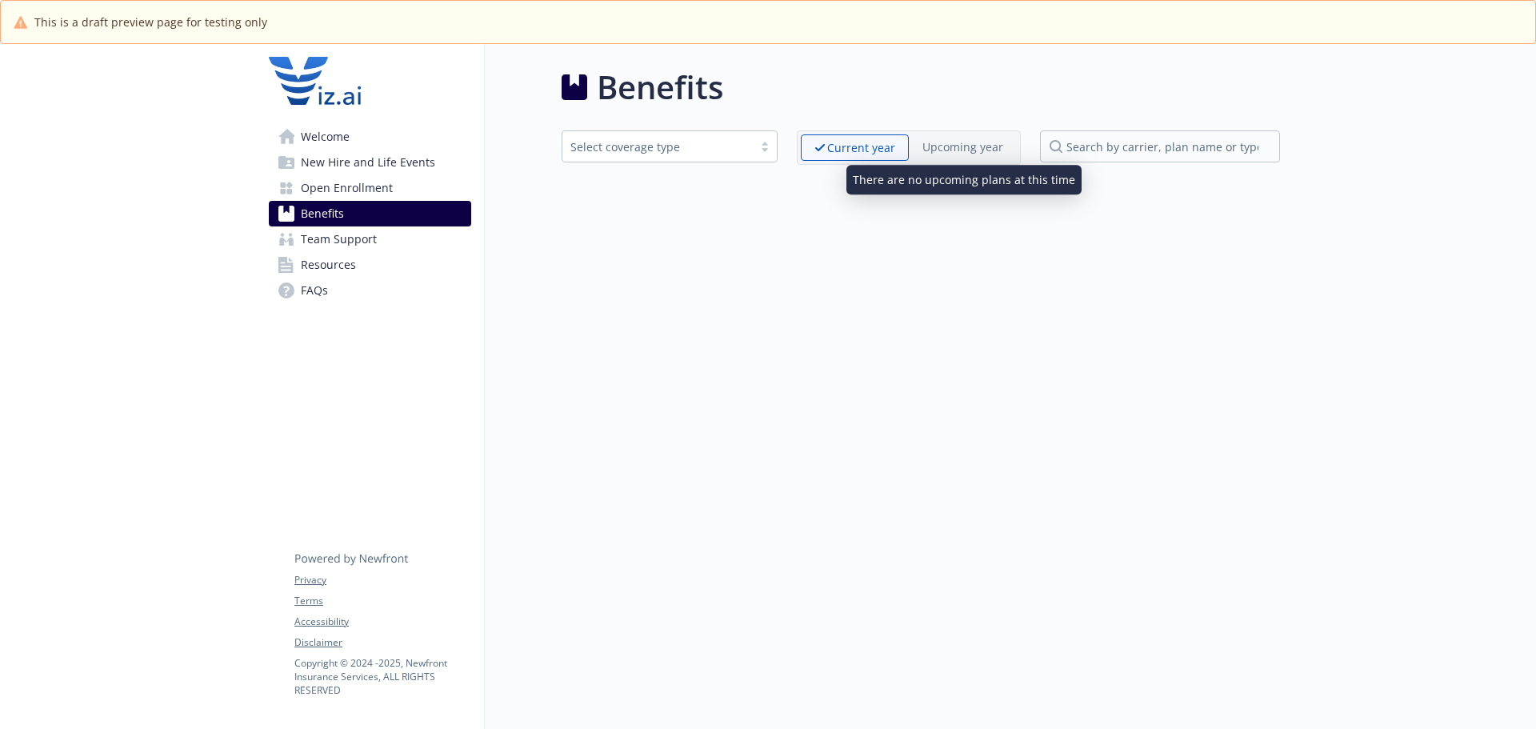
click at [960, 142] on p "Upcoming year" at bounding box center [962, 146] width 81 height 17
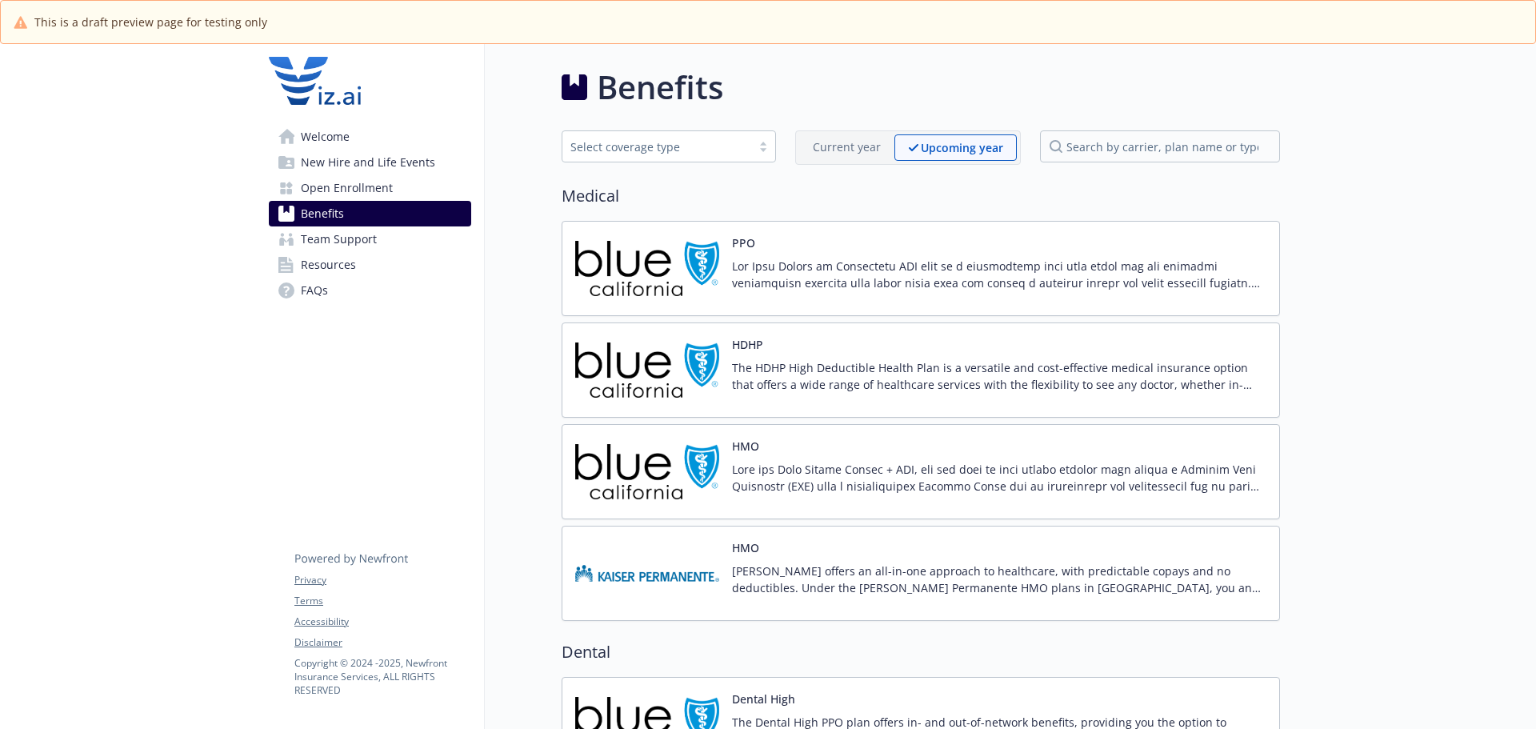
click at [773, 270] on p at bounding box center [999, 275] width 534 height 34
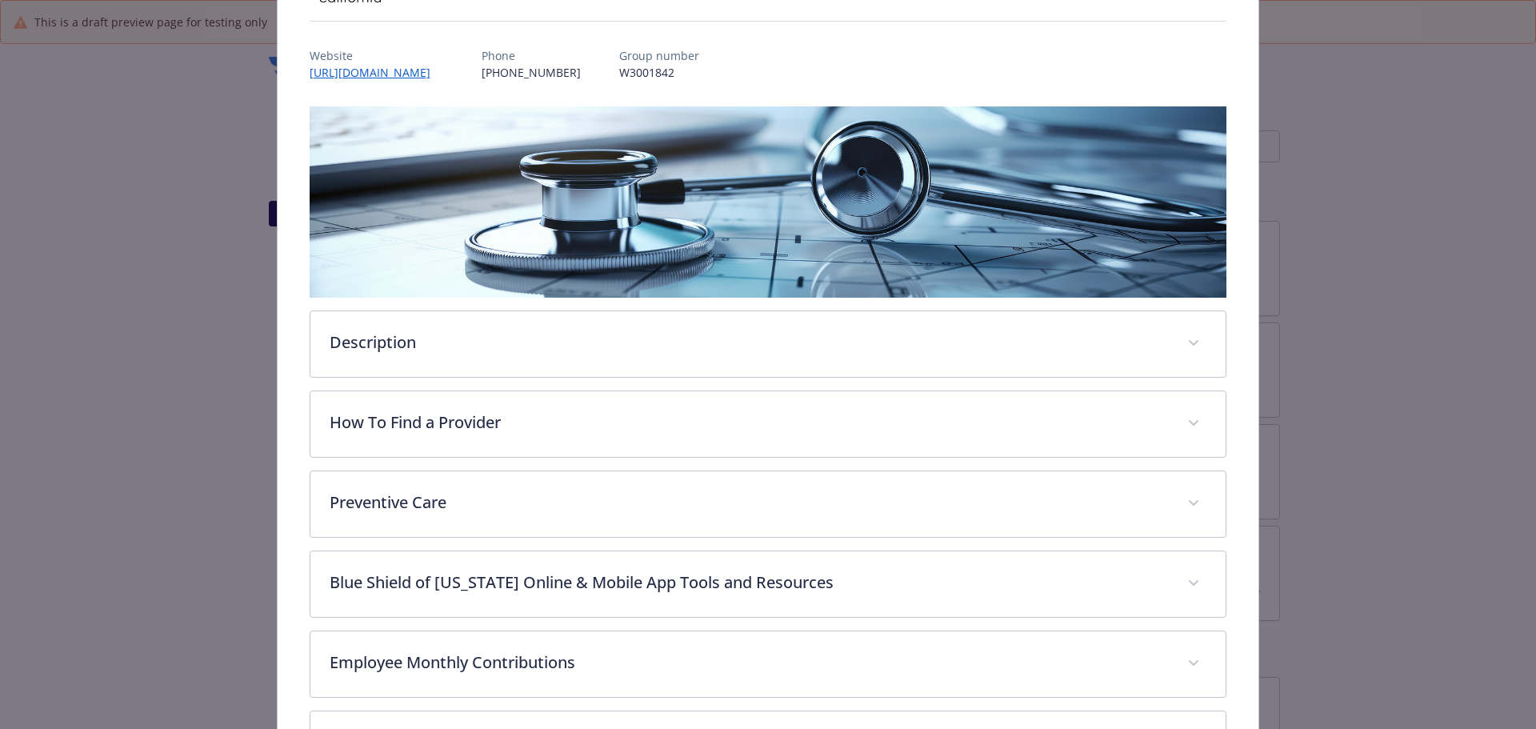
scroll to position [381, 0]
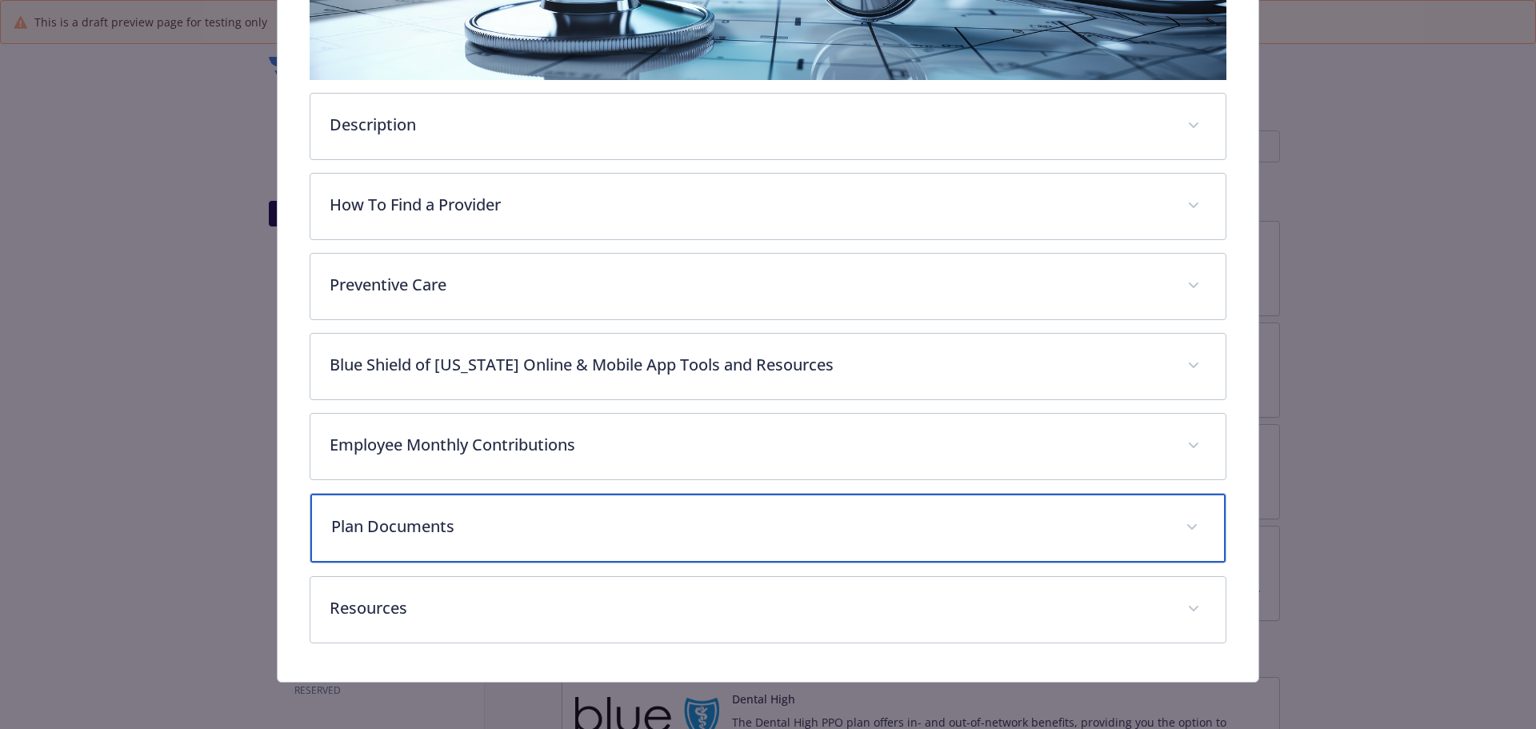
click at [741, 531] on p "Plan Documents" at bounding box center [749, 526] width 836 height 24
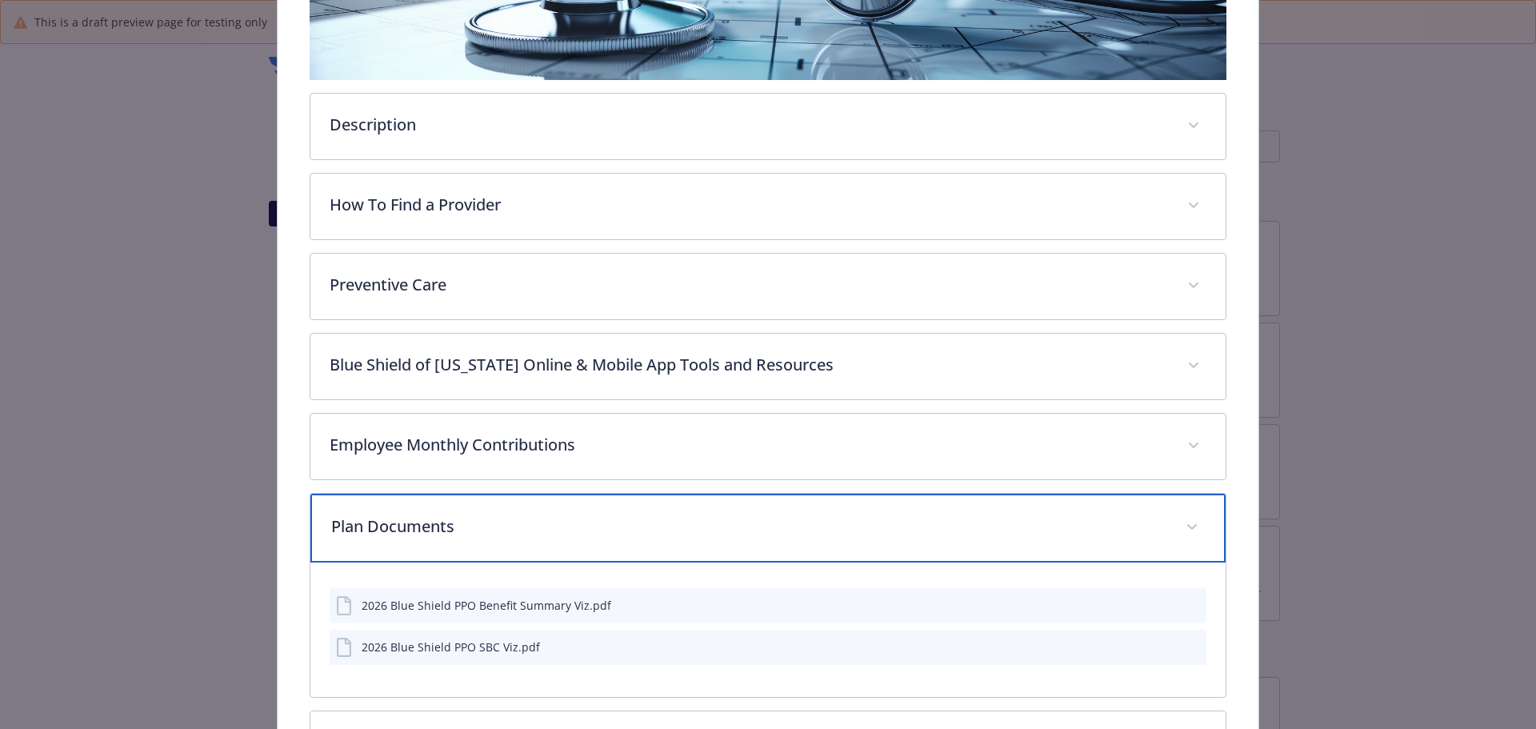
click at [741, 531] on p "Plan Documents" at bounding box center [749, 526] width 836 height 24
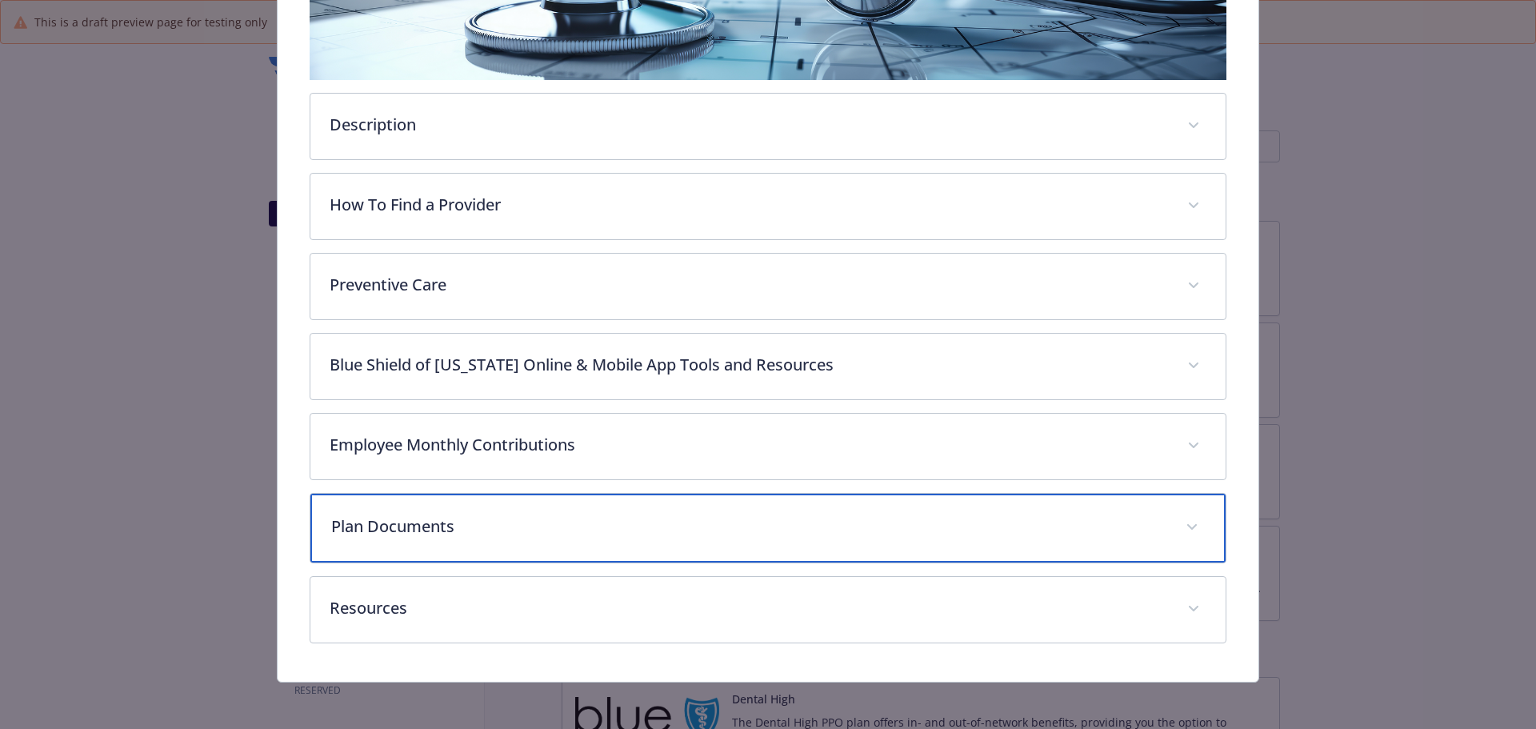
click at [346, 533] on p "Plan Documents" at bounding box center [749, 526] width 836 height 24
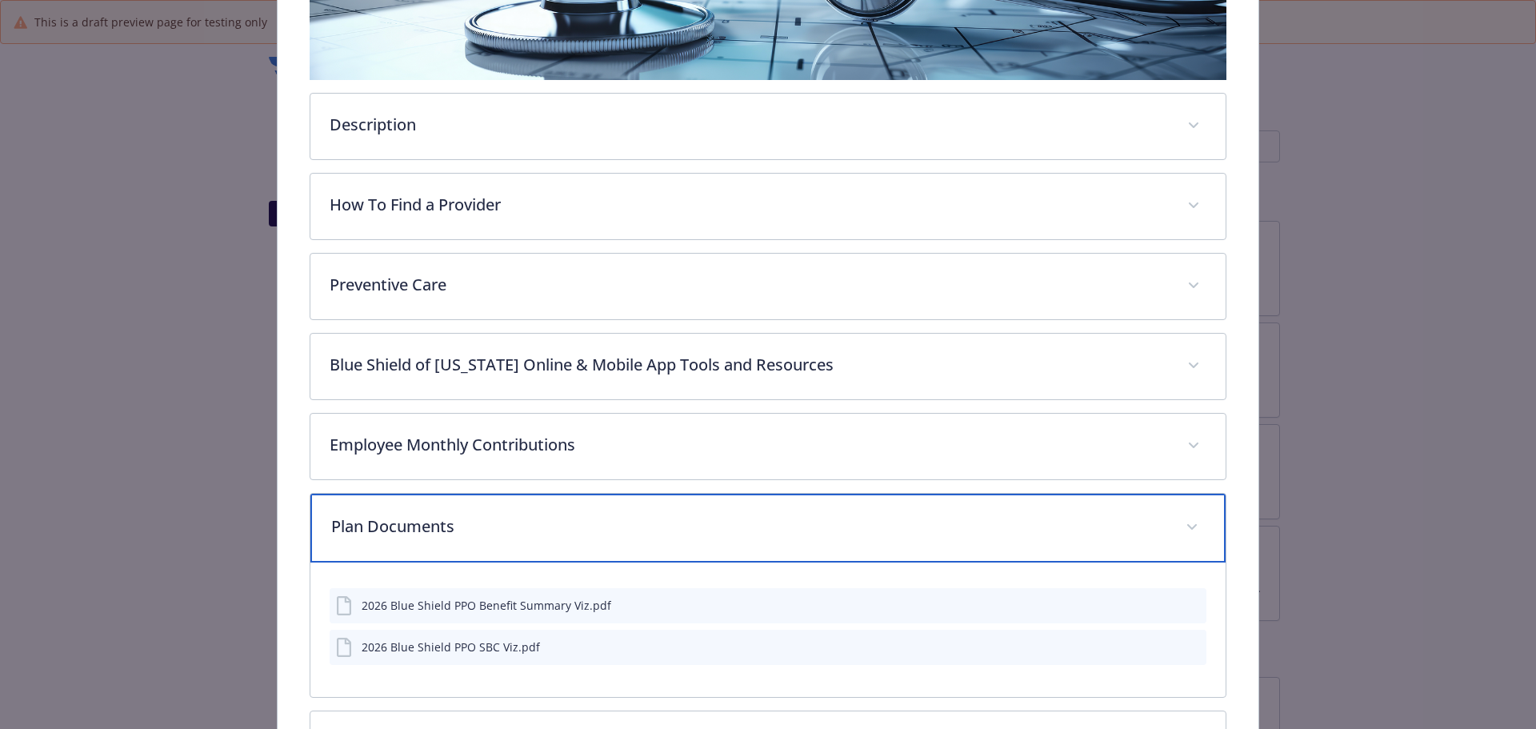
click at [346, 533] on p "Plan Documents" at bounding box center [749, 526] width 836 height 24
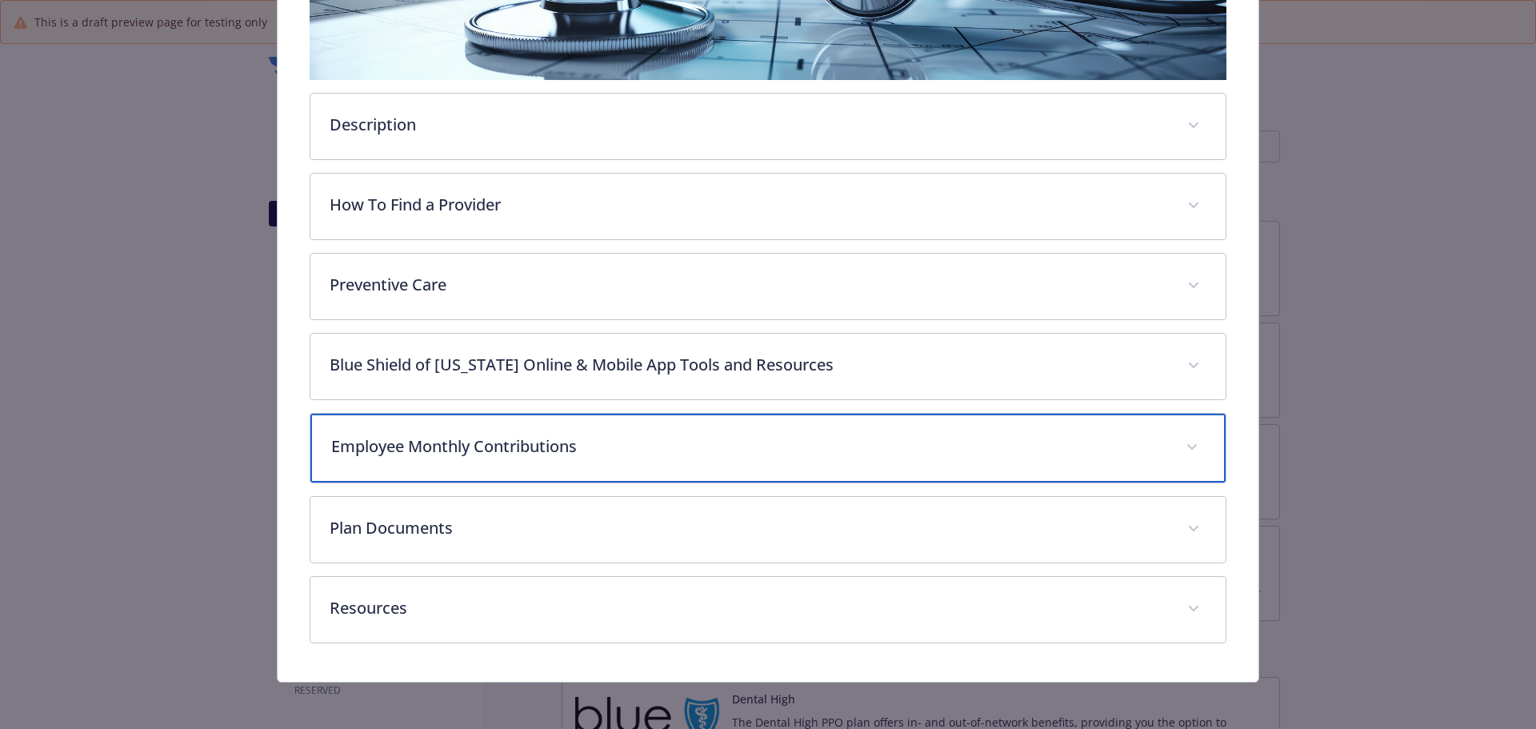
click at [354, 431] on div "Employee Monthly Contributions" at bounding box center [768, 447] width 916 height 69
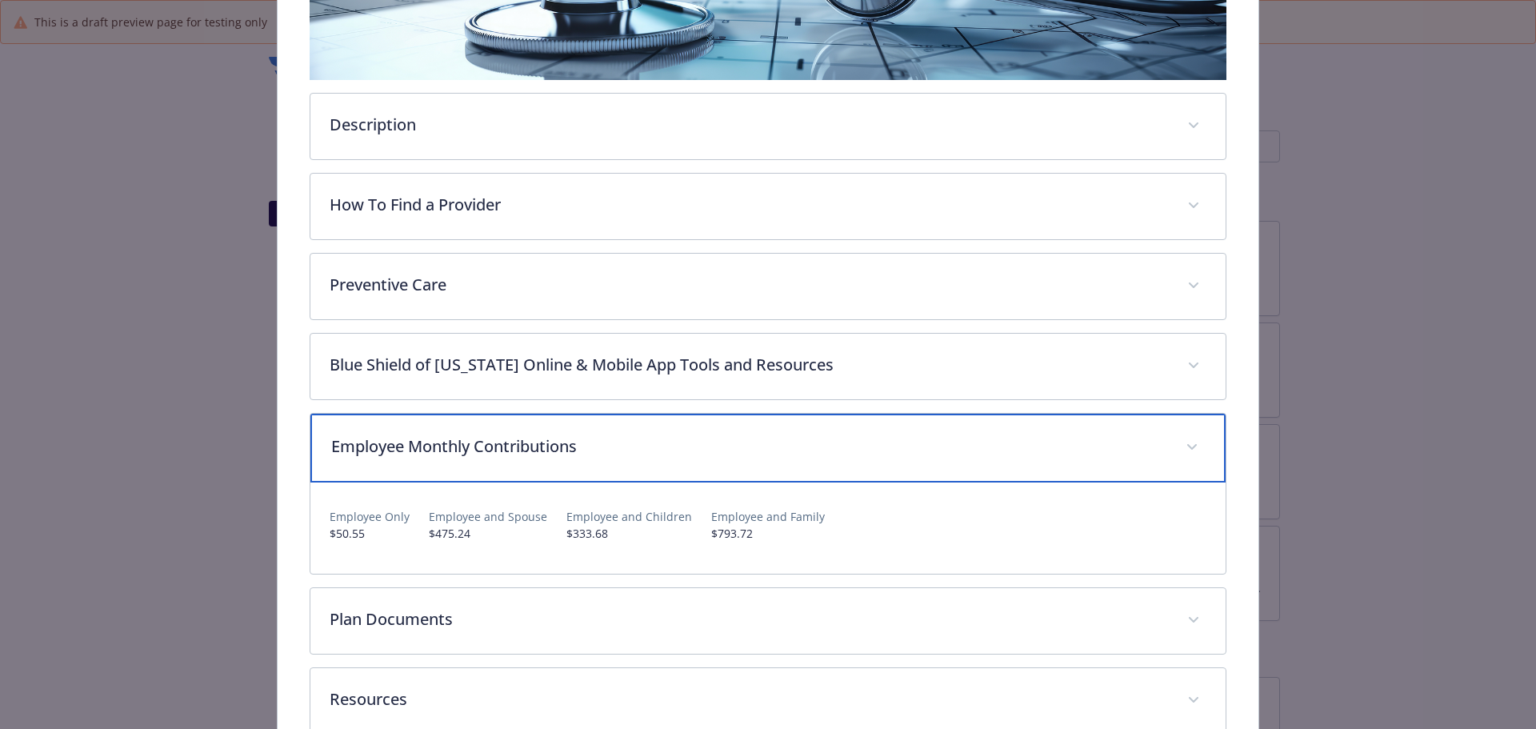
click at [354, 431] on div "Employee Monthly Contributions" at bounding box center [768, 447] width 916 height 69
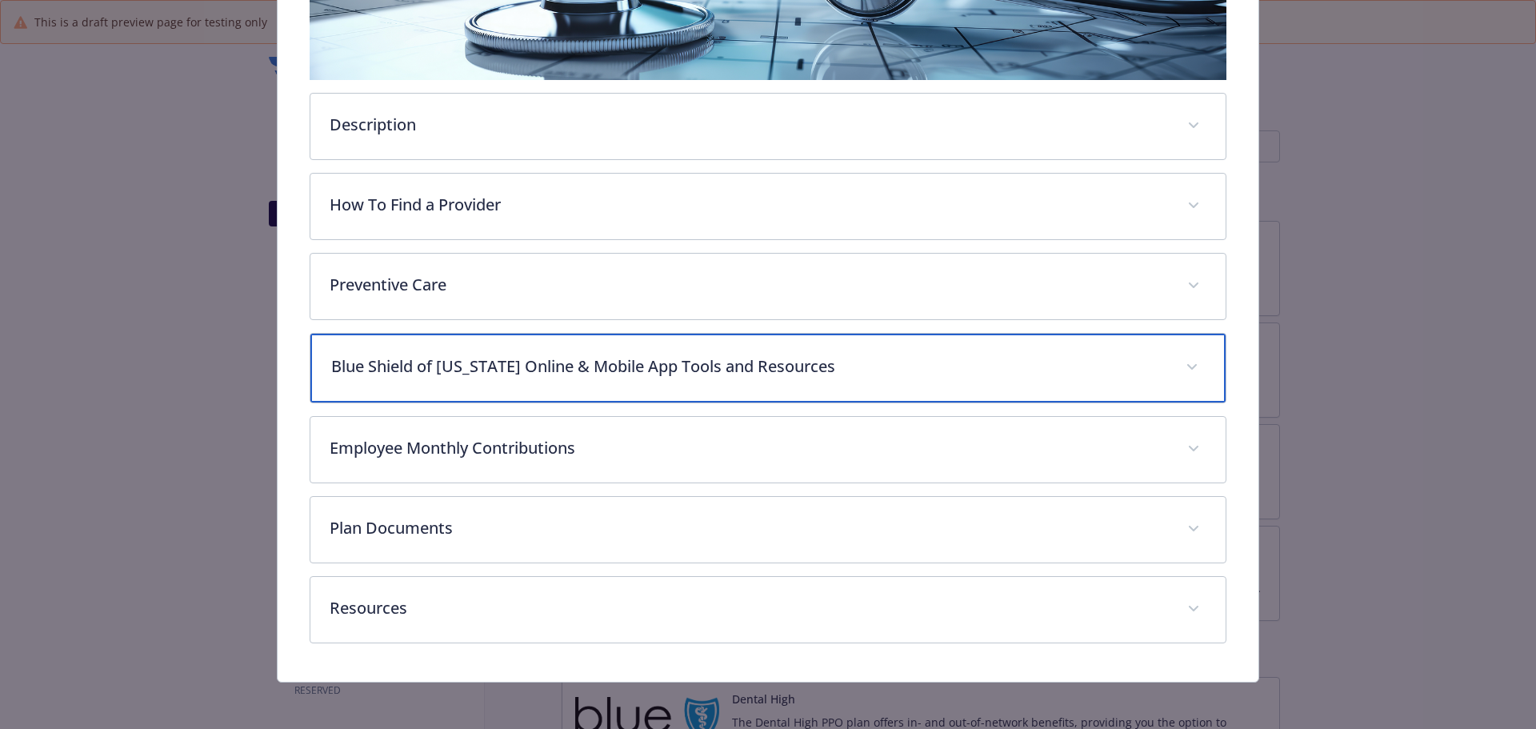
click at [359, 374] on p "Blue Shield of California Online & Mobile App Tools and Resources" at bounding box center [749, 366] width 836 height 24
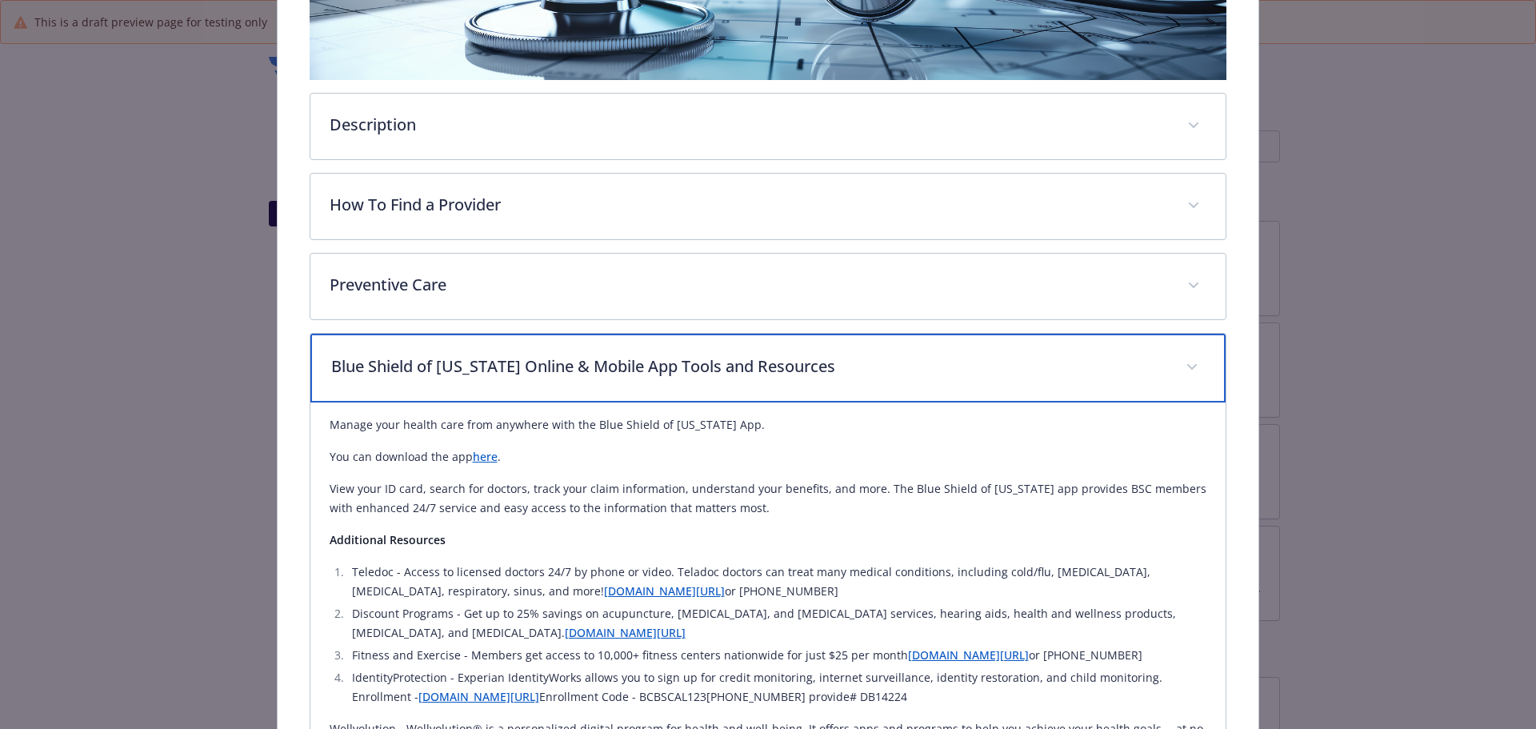
click at [359, 374] on p "Blue Shield of California Online & Mobile App Tools and Resources" at bounding box center [749, 366] width 836 height 24
